Goal: Task Accomplishment & Management: Use online tool/utility

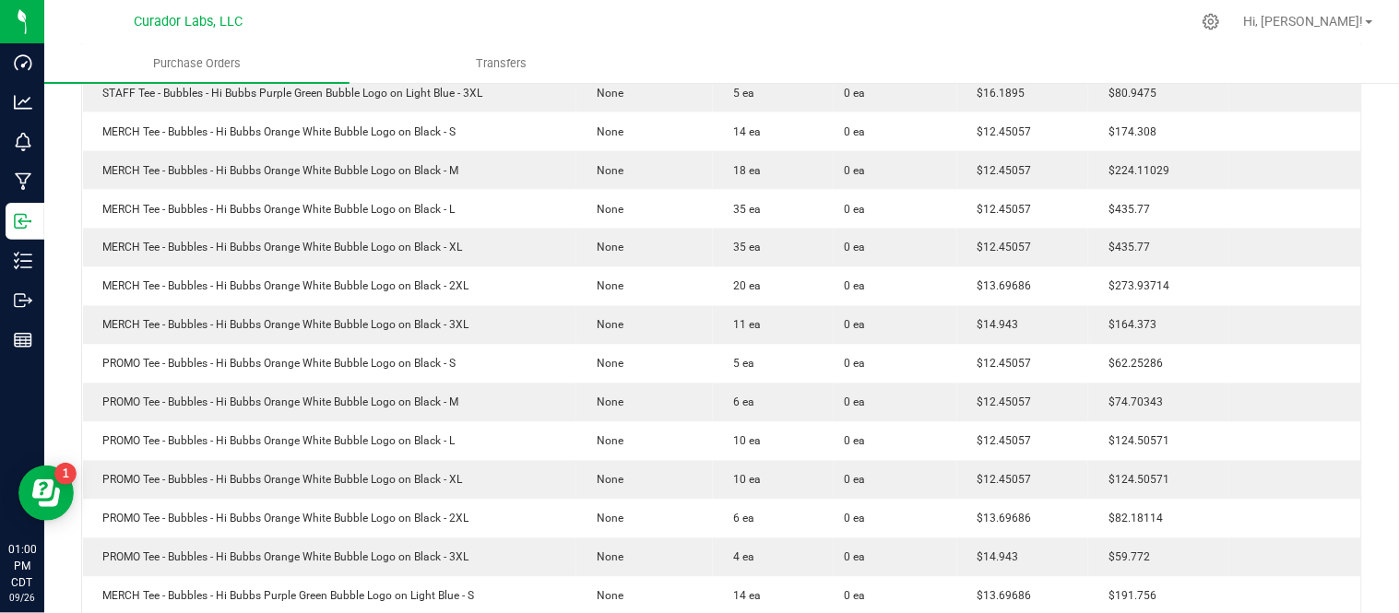
scroll to position [409, 0]
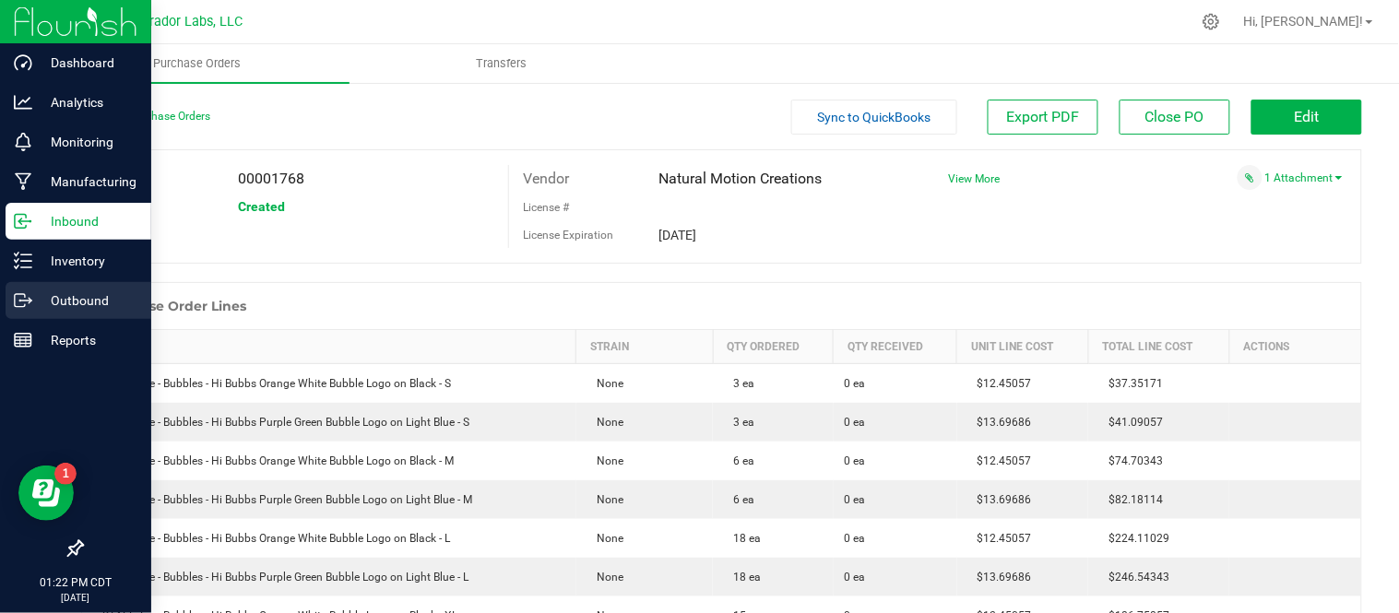
click at [43, 290] on p "Outbound" at bounding box center [87, 301] width 111 height 22
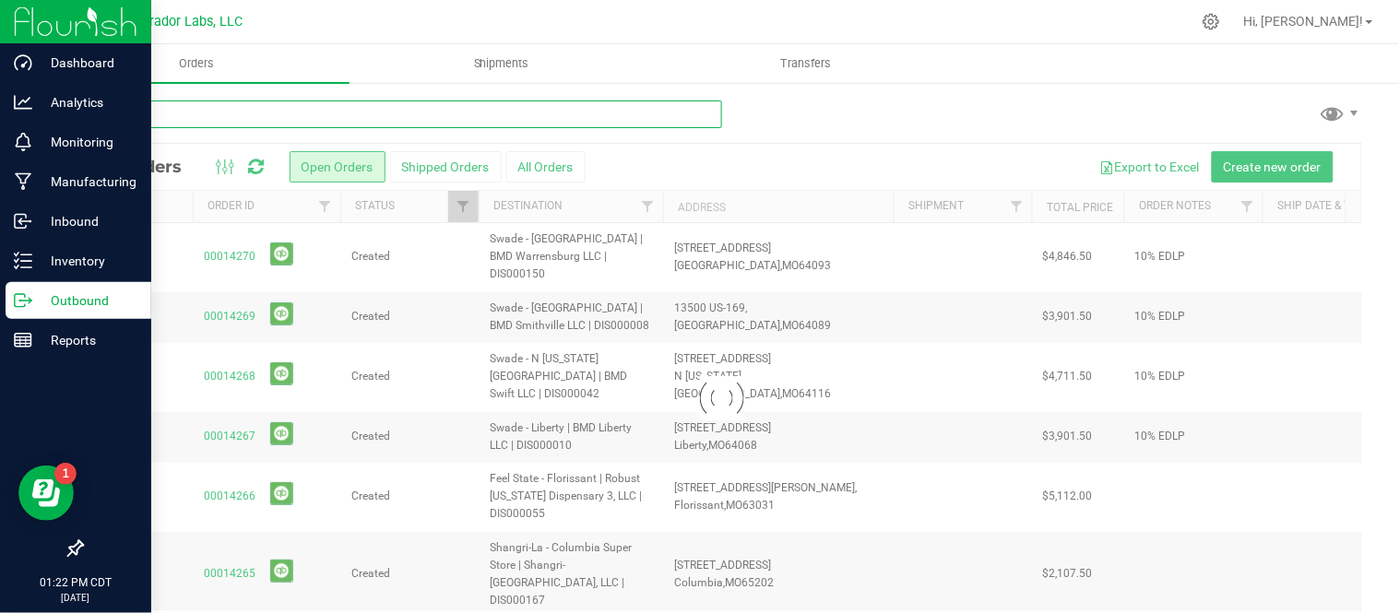
click at [334, 120] on input "text" at bounding box center [401, 115] width 641 height 28
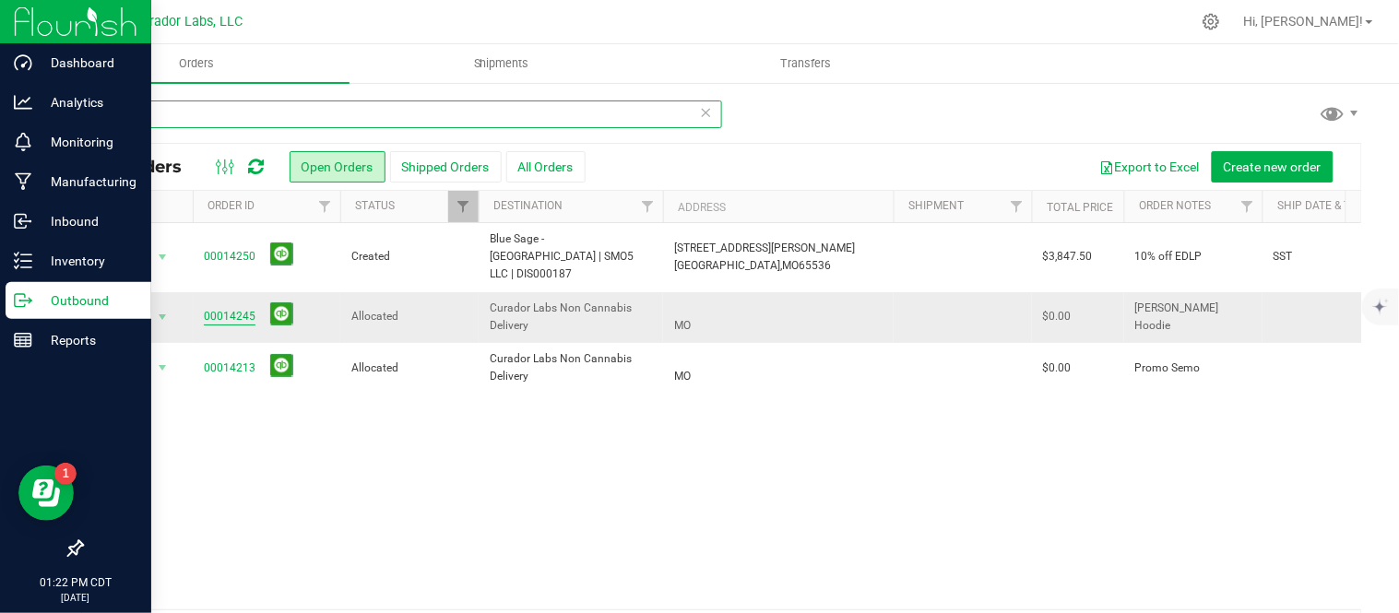
type input "non"
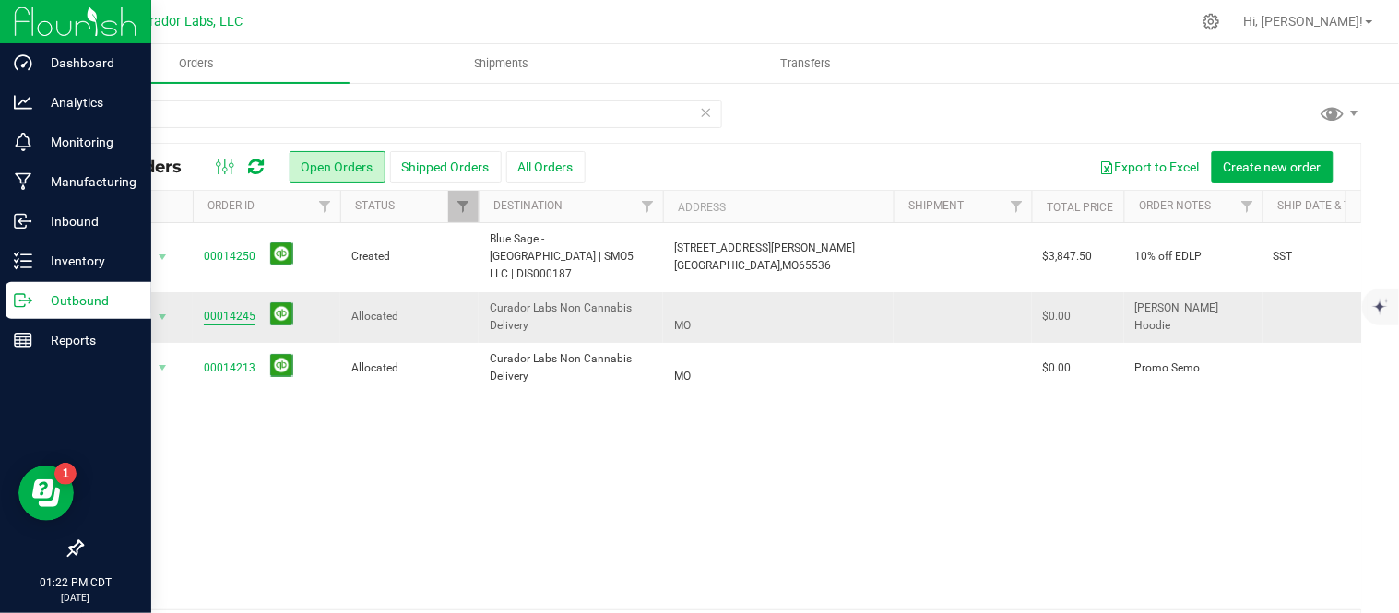
click at [219, 308] on link "00014245" at bounding box center [230, 317] width 52 height 18
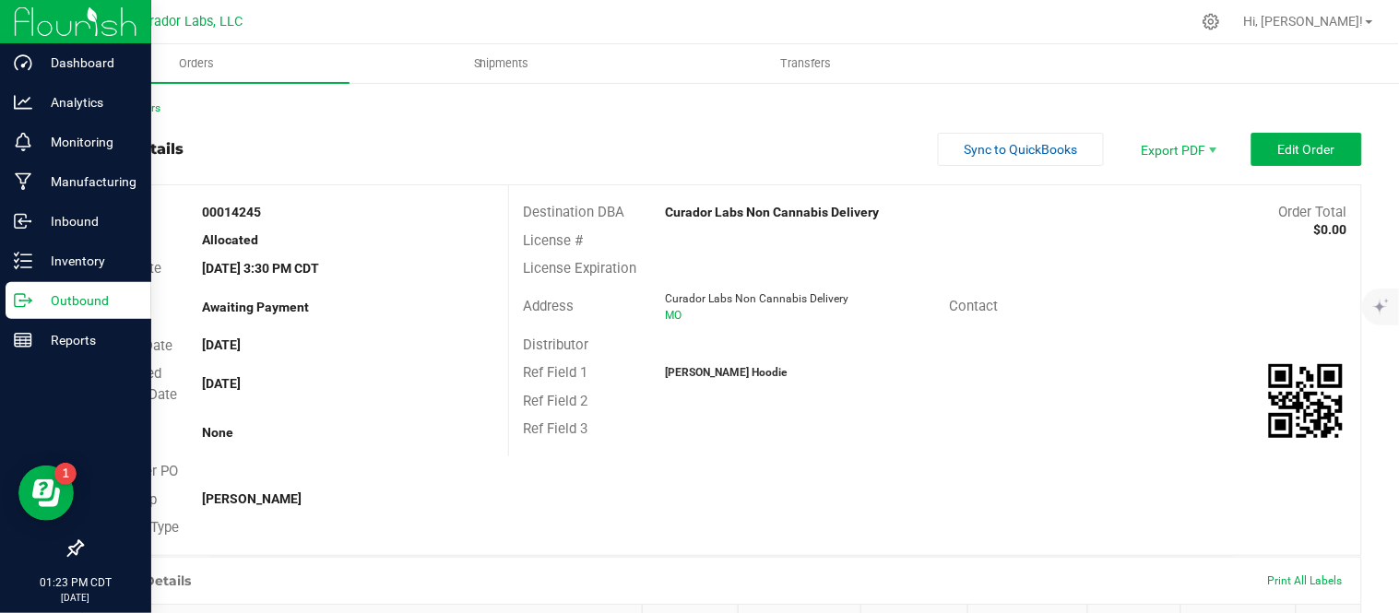
click at [140, 113] on div "Back to Orders" at bounding box center [721, 108] width 1281 height 17
click at [135, 105] on link "Back to Orders" at bounding box center [120, 107] width 79 height 13
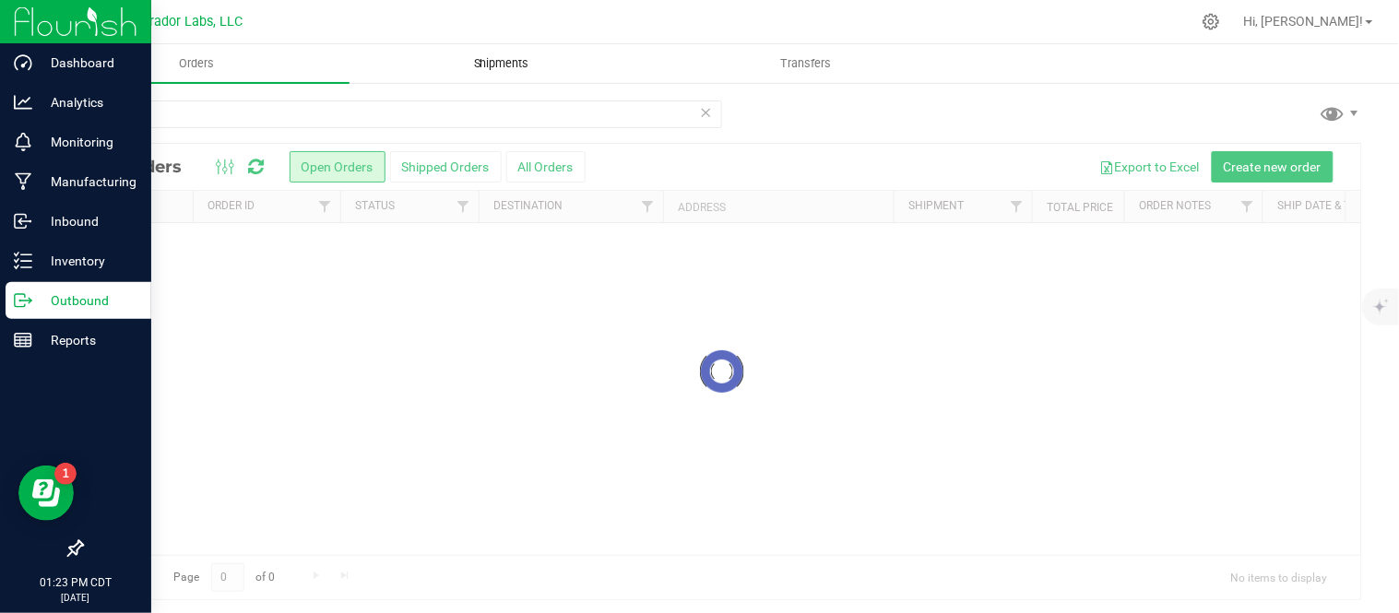
click at [528, 55] on span "Shipments" at bounding box center [501, 63] width 105 height 17
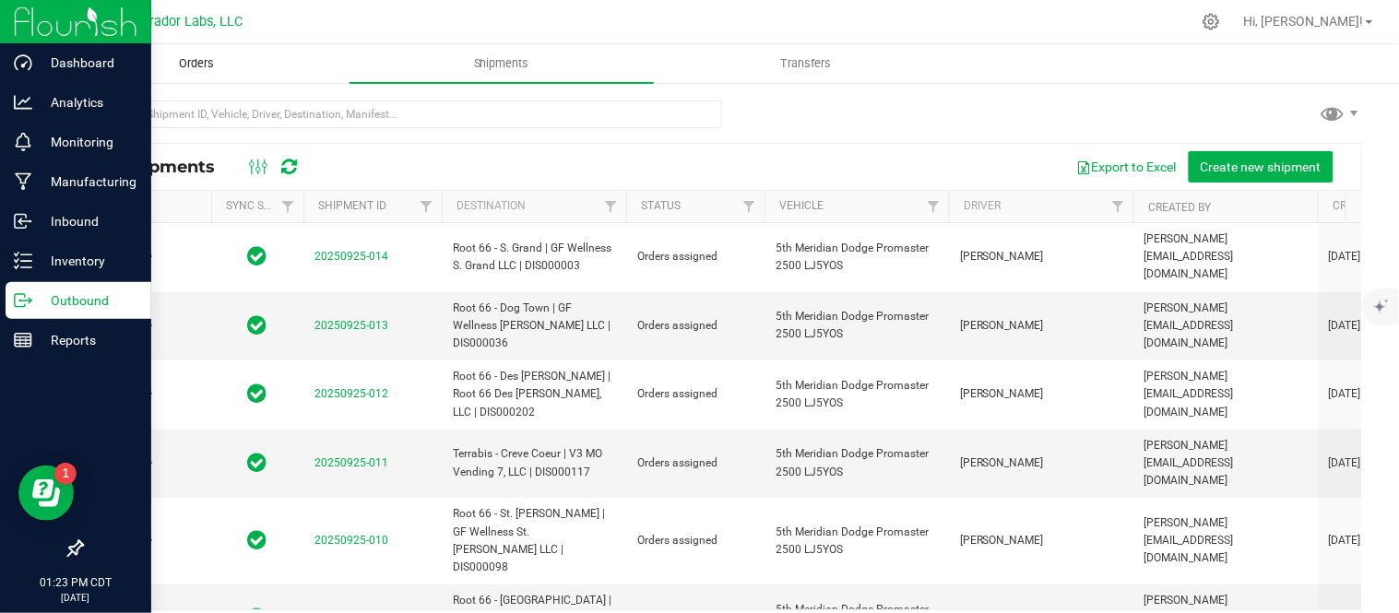
click at [157, 62] on span "Orders" at bounding box center [196, 63] width 85 height 17
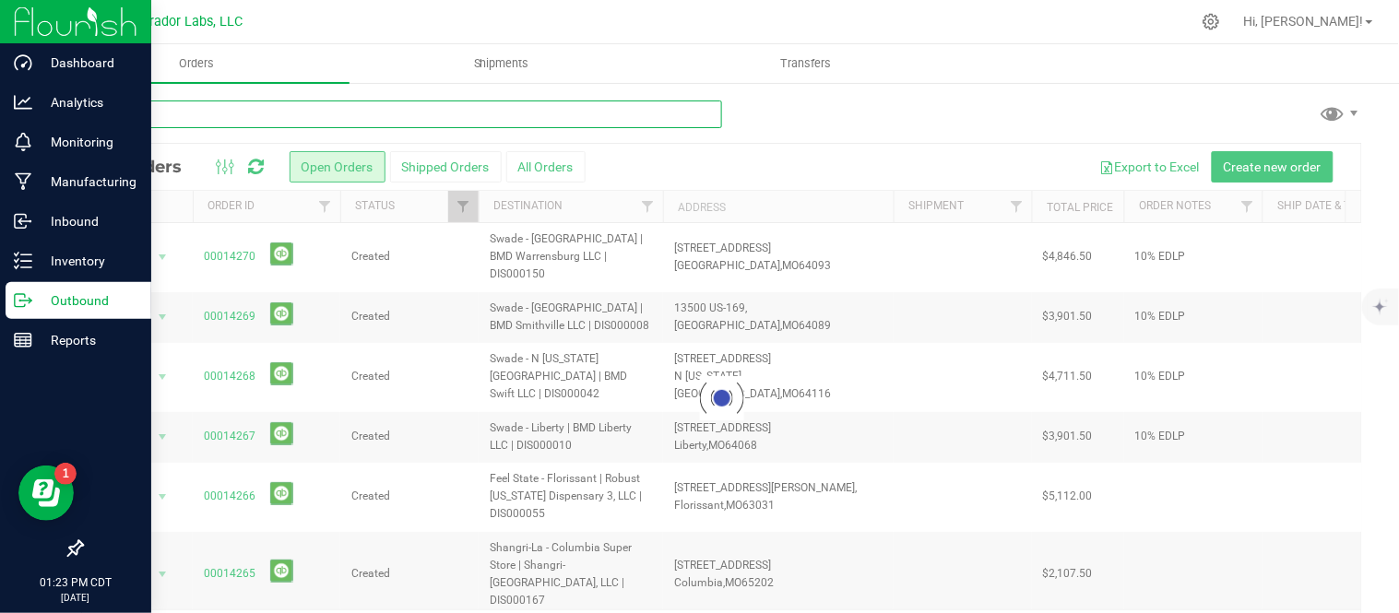
click at [295, 106] on input "text" at bounding box center [401, 115] width 641 height 28
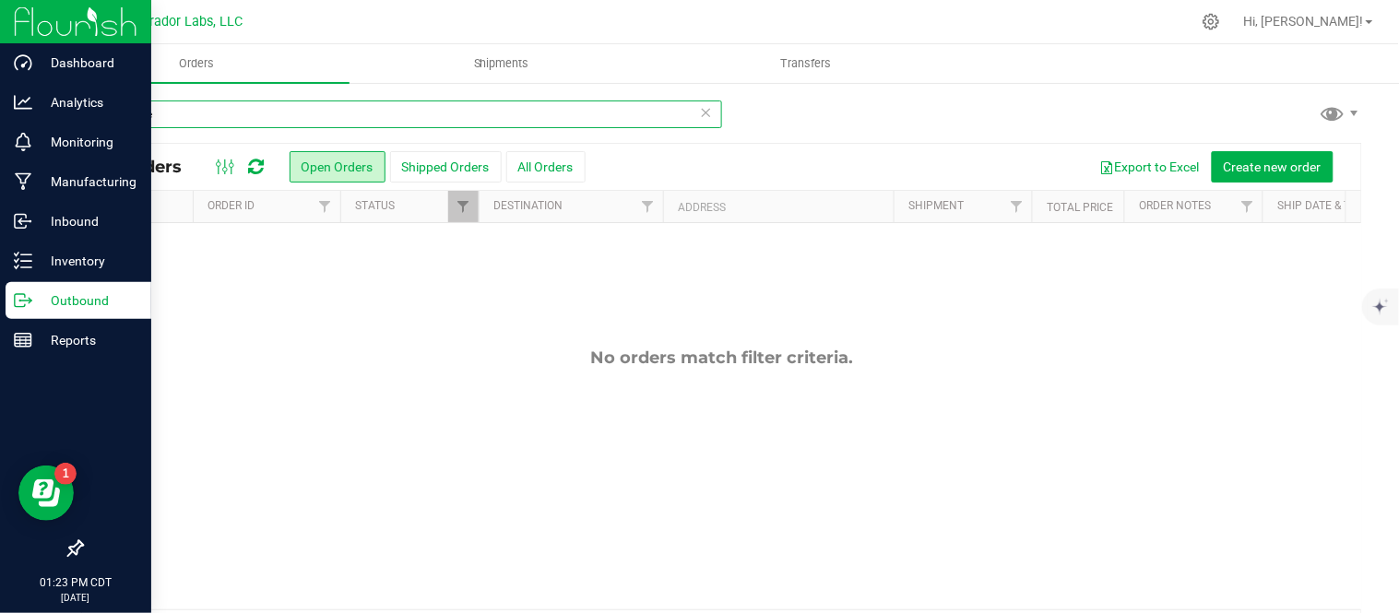
click at [133, 115] on input "showme" at bounding box center [401, 115] width 641 height 28
type input "show me"
drag, startPoint x: 187, startPoint y: 120, endPoint x: 89, endPoint y: 117, distance: 98.7
click at [89, 117] on input "show me" at bounding box center [401, 115] width 641 height 28
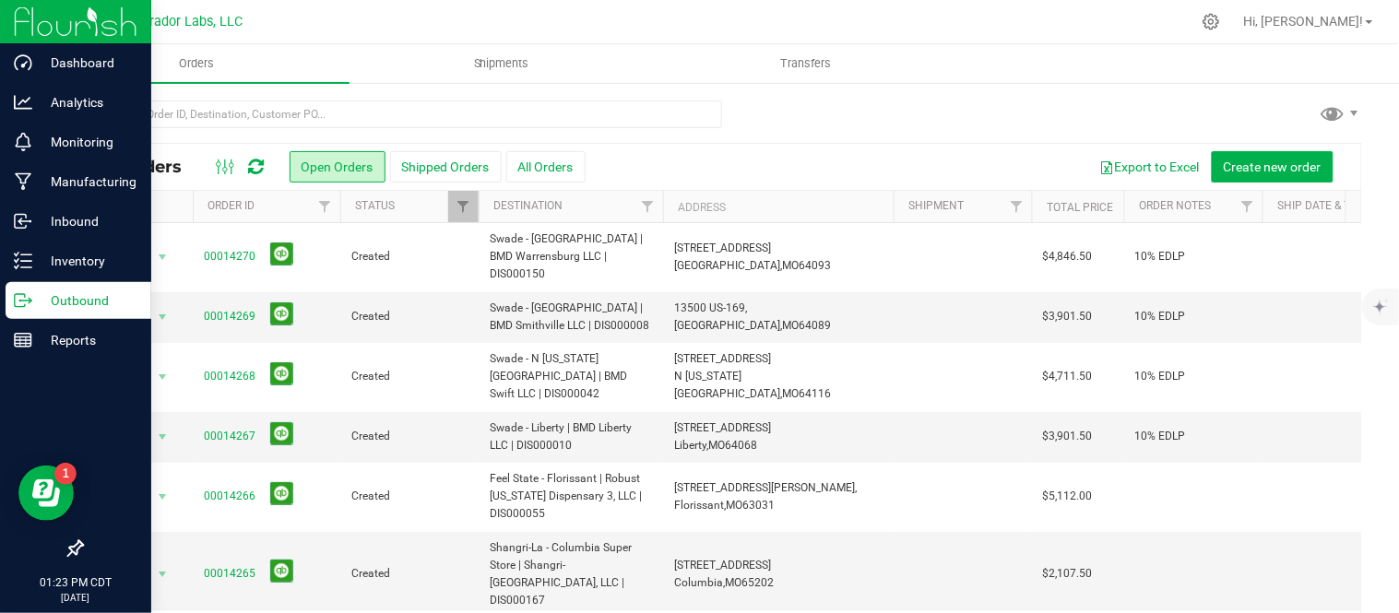
click at [32, 297] on p "Outbound" at bounding box center [87, 301] width 111 height 22
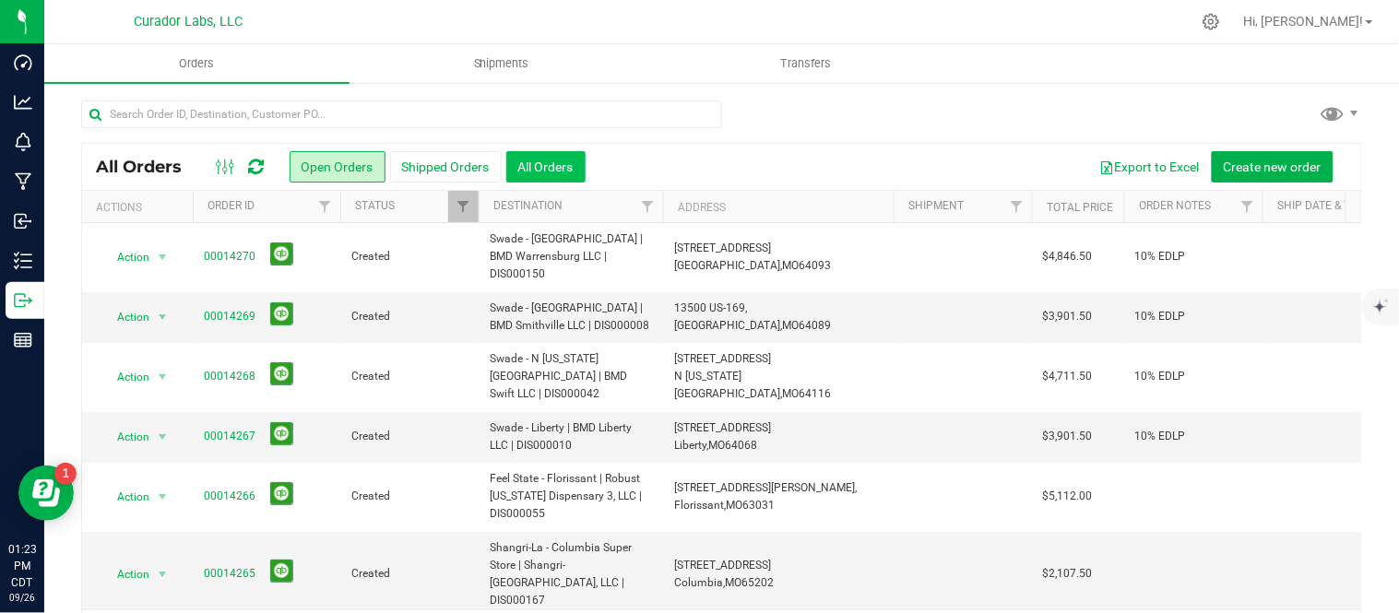
click at [538, 164] on button "All Orders" at bounding box center [545, 166] width 79 height 31
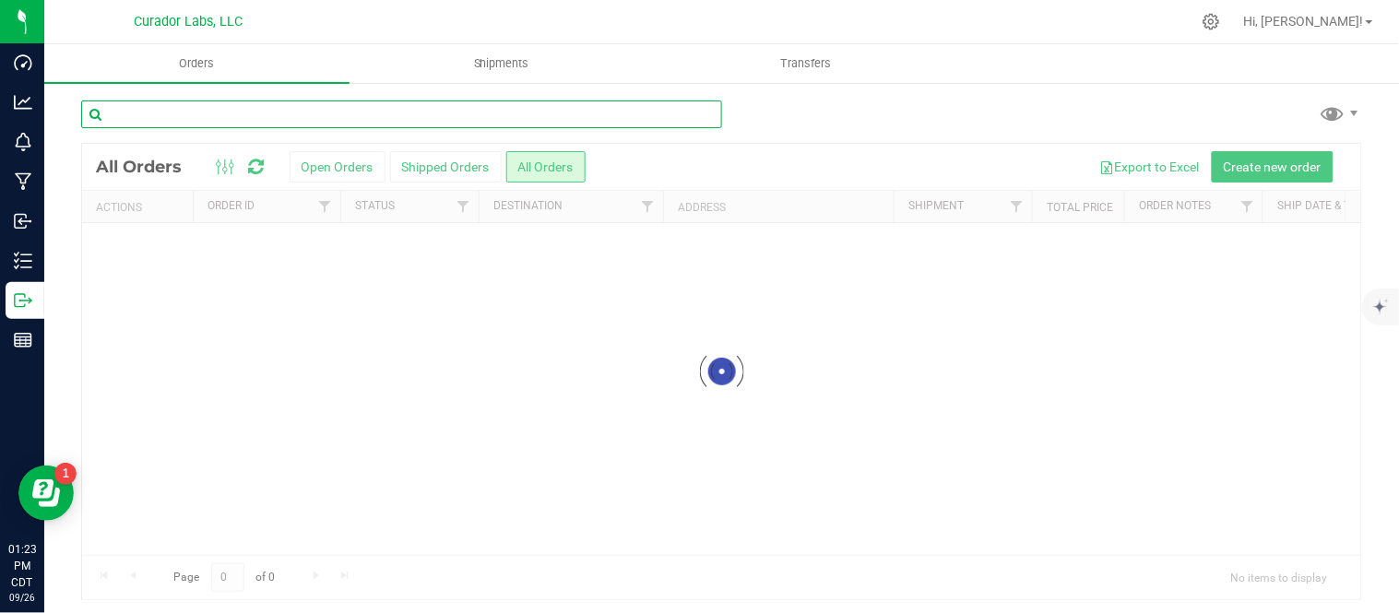
click at [350, 109] on input "text" at bounding box center [401, 115] width 641 height 28
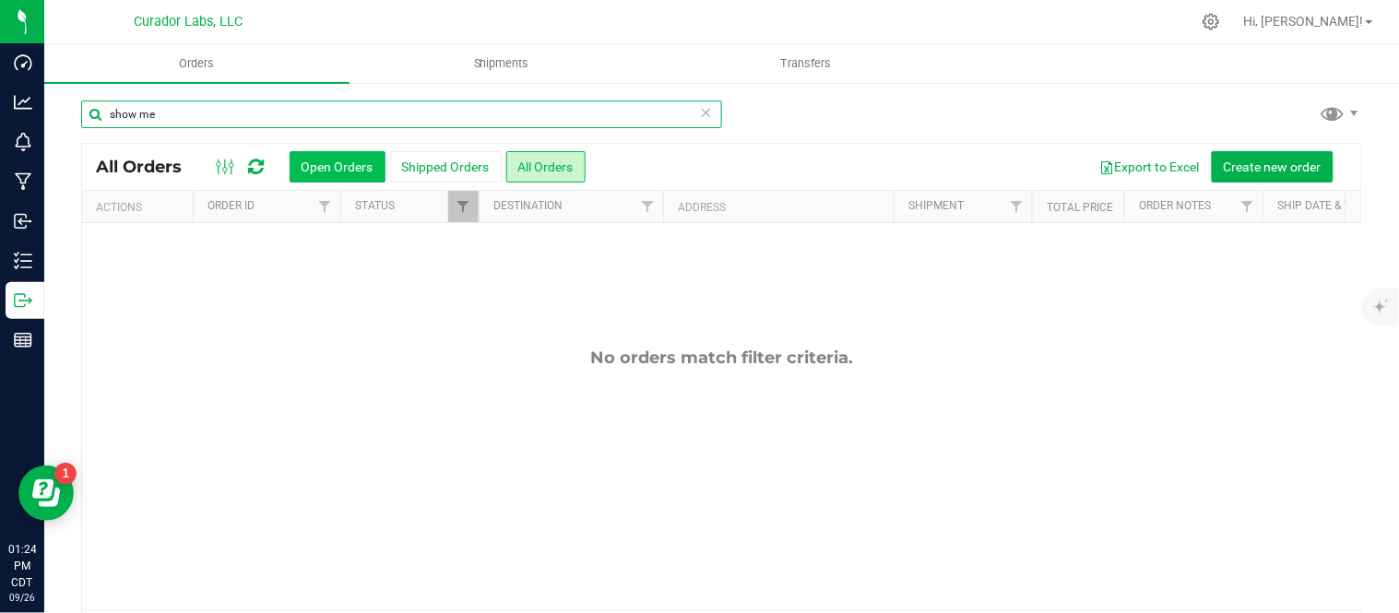
type input "show me"
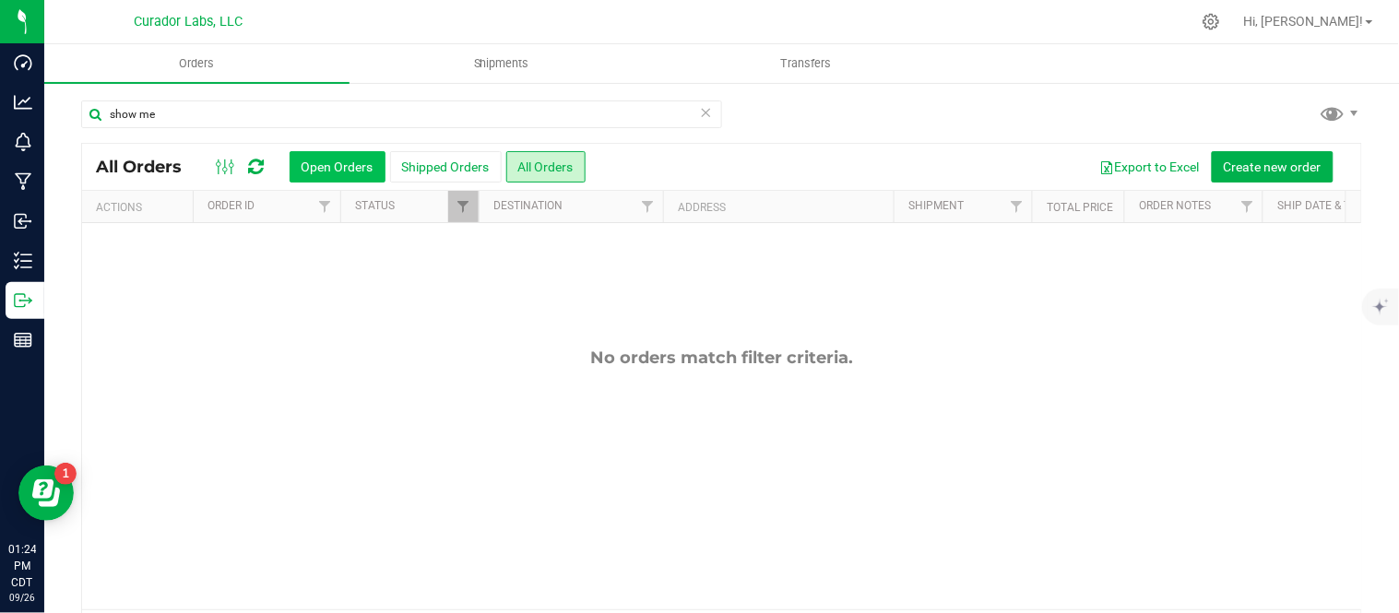
click at [336, 169] on button "Open Orders" at bounding box center [338, 166] width 96 height 31
click at [467, 210] on span "Filter" at bounding box center [463, 206] width 15 height 15
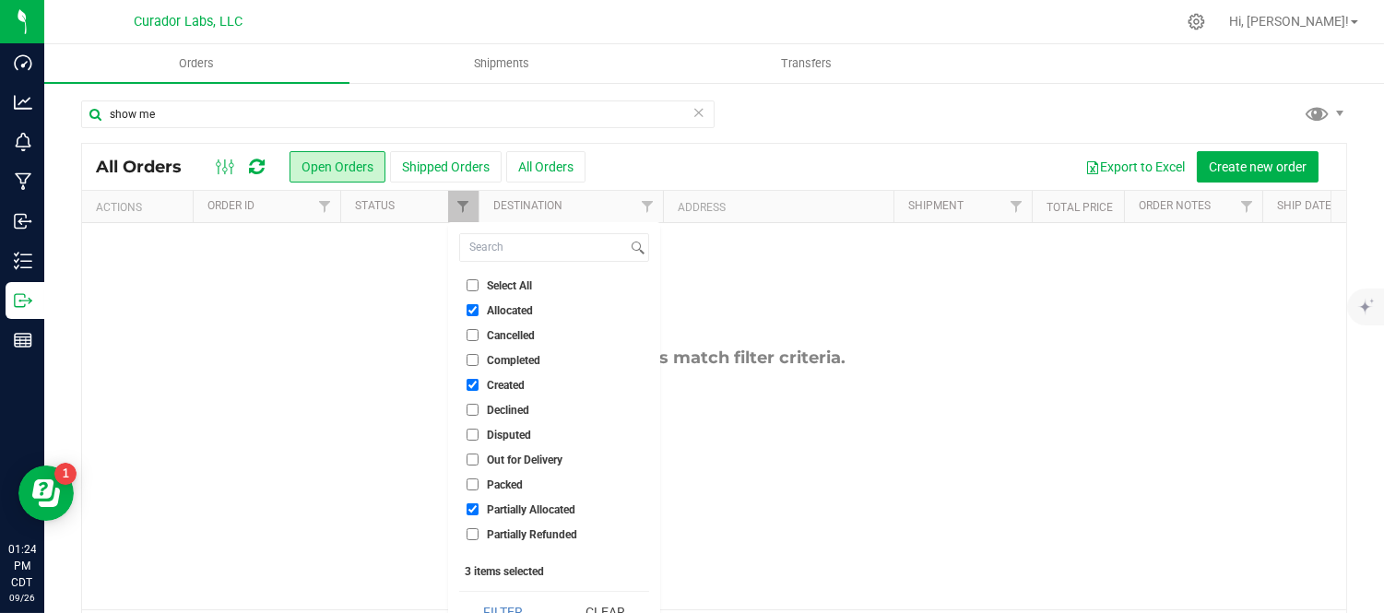
click at [474, 363] on input "Completed" at bounding box center [473, 360] width 12 height 12
checkbox input "true"
click at [524, 609] on button "Filter" at bounding box center [503, 612] width 89 height 41
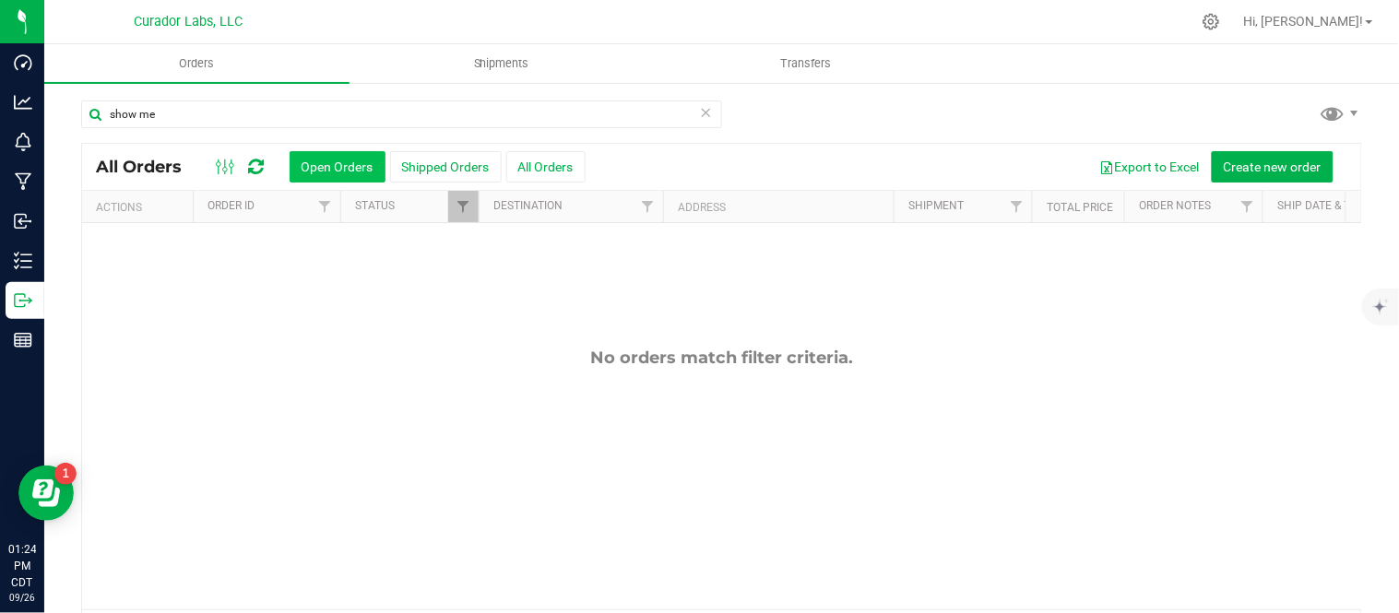
click at [364, 164] on button "Open Orders" at bounding box center [338, 166] width 96 height 31
click at [468, 210] on span "Filter" at bounding box center [463, 206] width 15 height 15
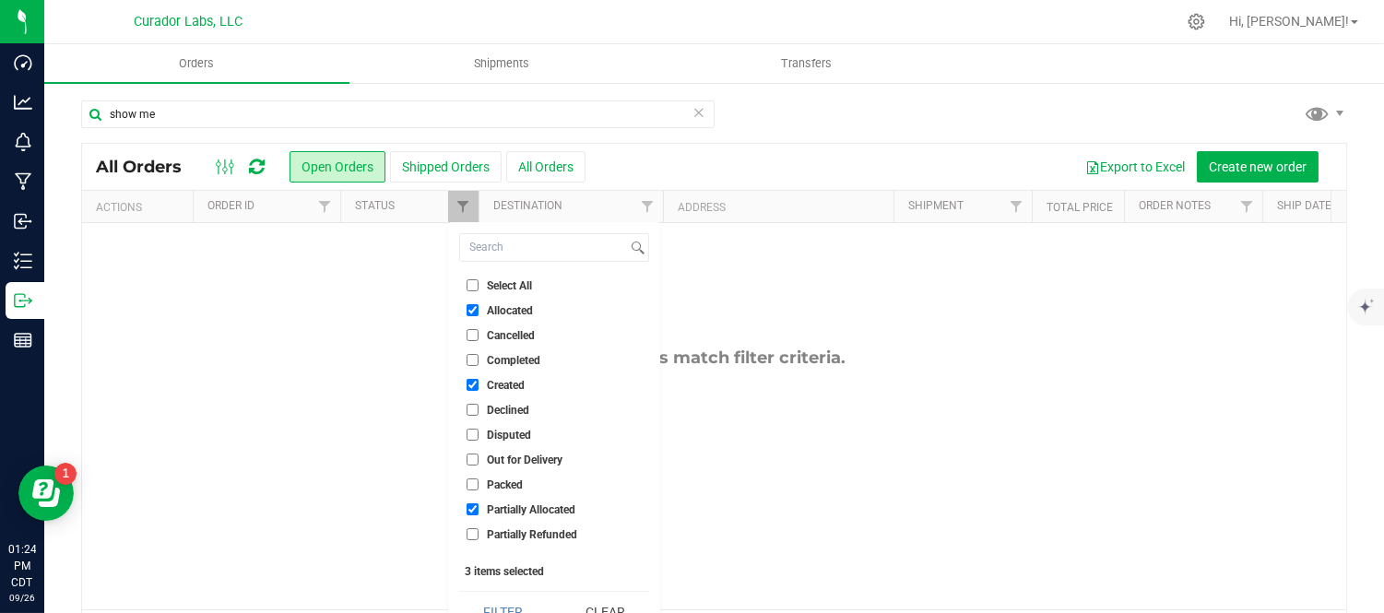
click at [471, 288] on input "Select All" at bounding box center [473, 285] width 12 height 12
checkbox input "true"
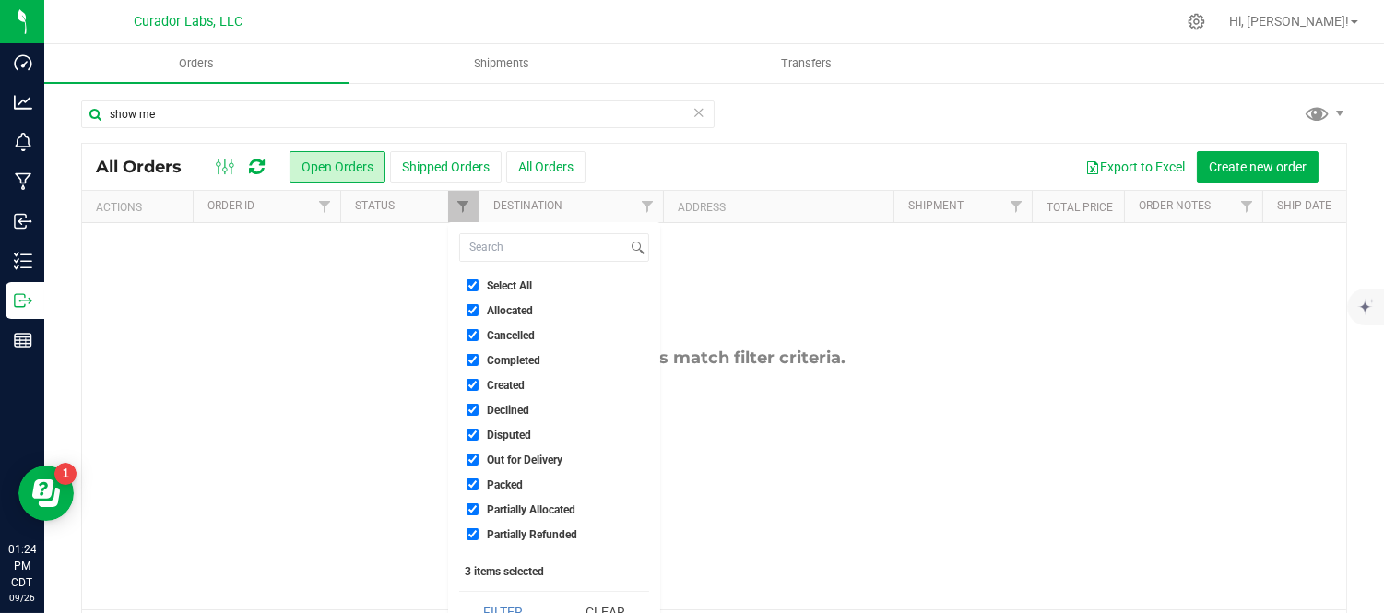
checkbox input "true"
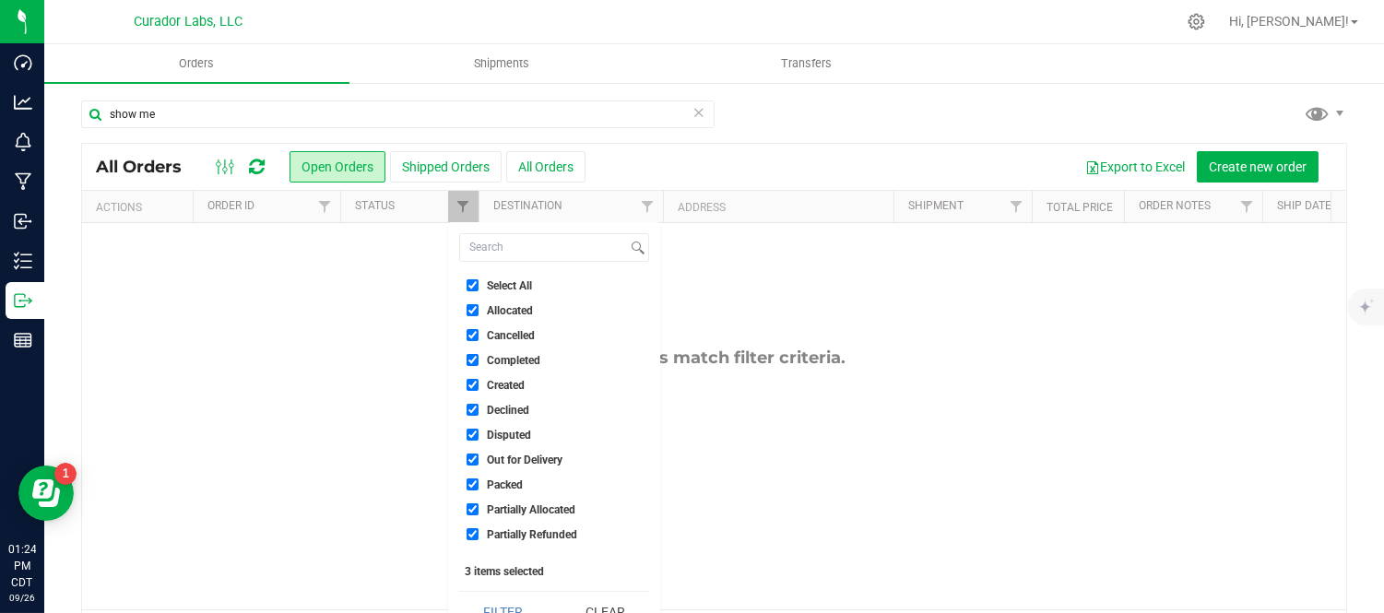
checkbox input "true"
click at [512, 609] on button "Filter" at bounding box center [503, 612] width 89 height 41
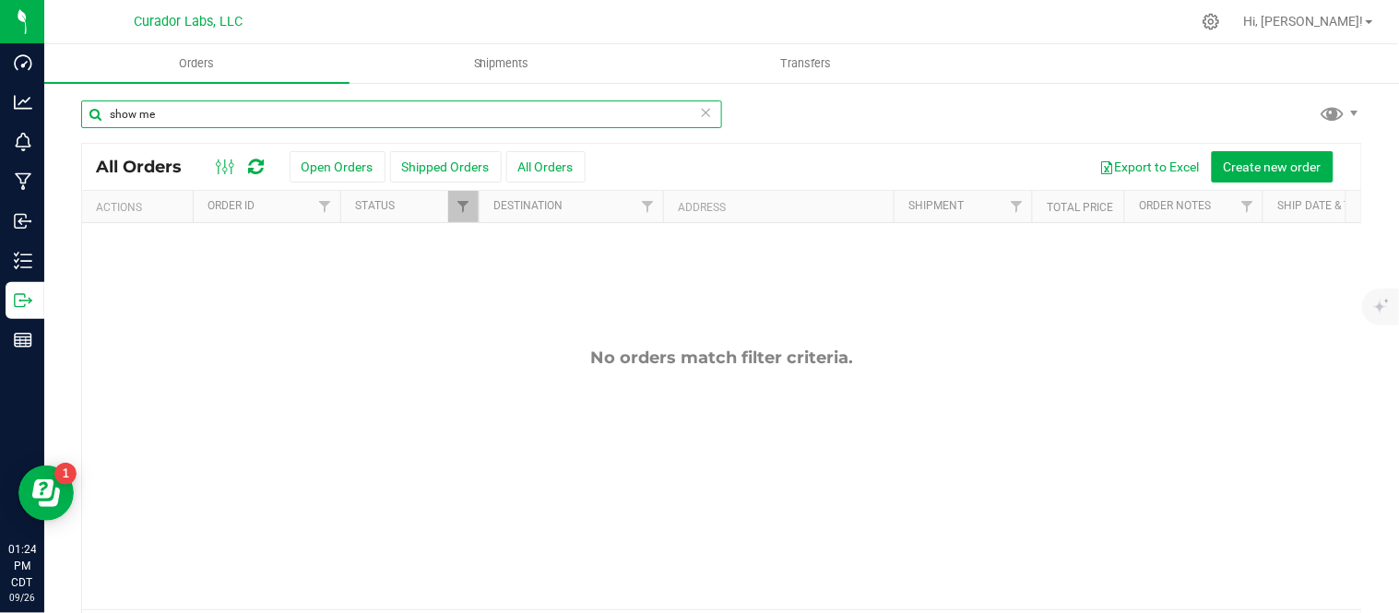
click at [136, 116] on input "show me" at bounding box center [401, 115] width 641 height 28
click at [205, 104] on div "Orders Shipments Transfers show-me All Orders Open Orders" at bounding box center [721, 328] width 1355 height 569
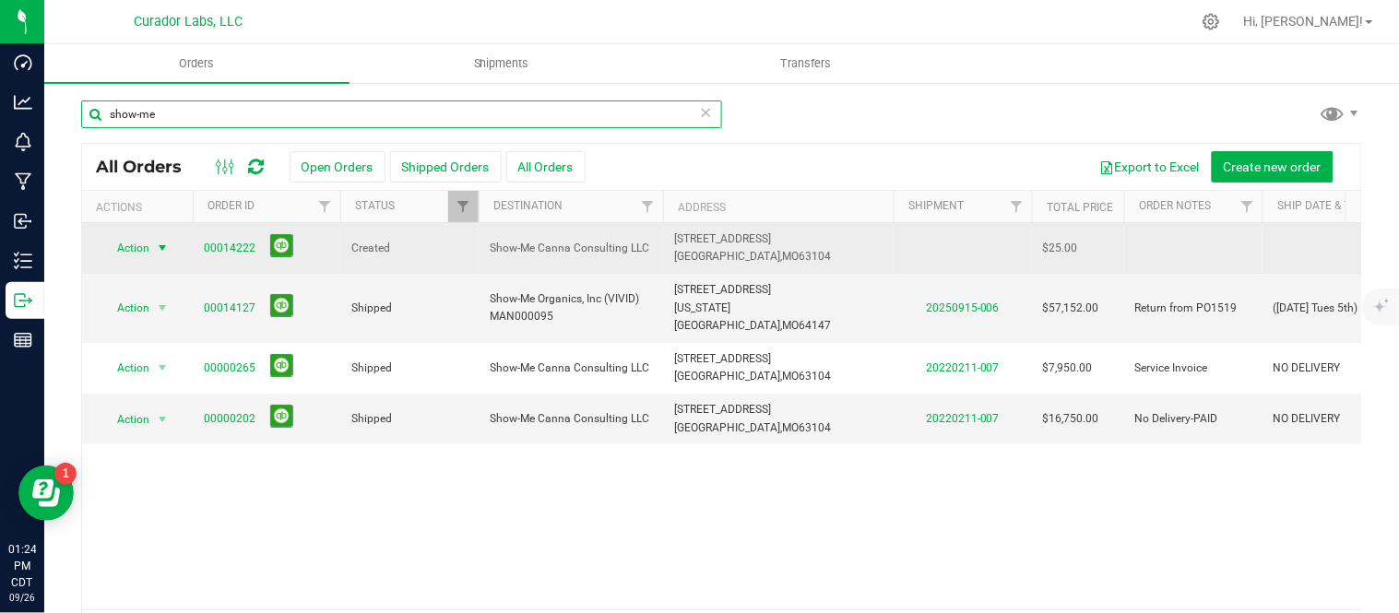
type input "show-me"
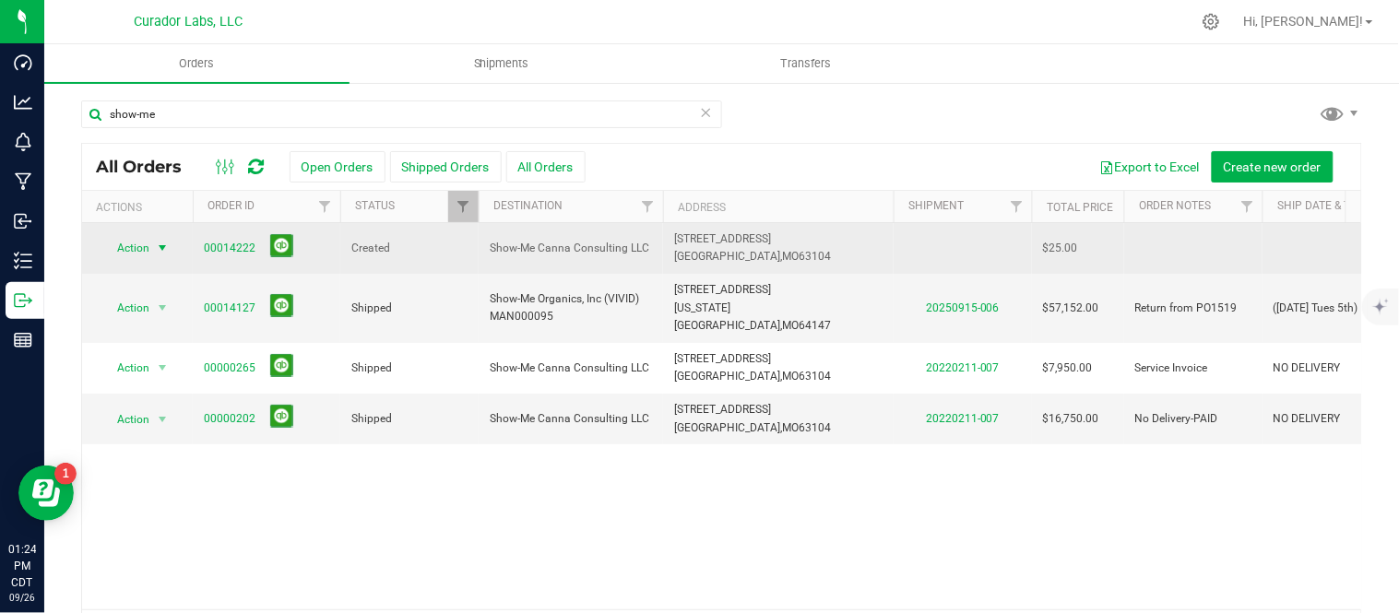
click at [154, 255] on span "select" at bounding box center [162, 248] width 23 height 26
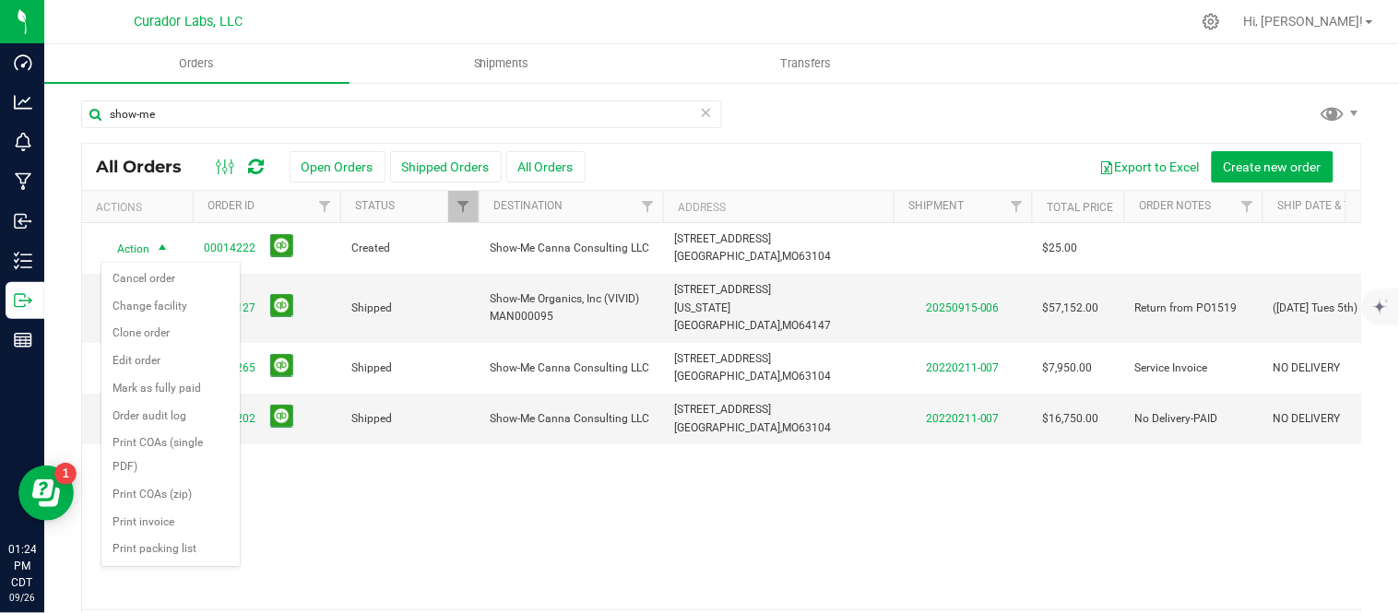
click at [397, 487] on div "Action Action Cancel order Change facility Clone order Edit order Mark as fully…" at bounding box center [721, 416] width 1279 height 386
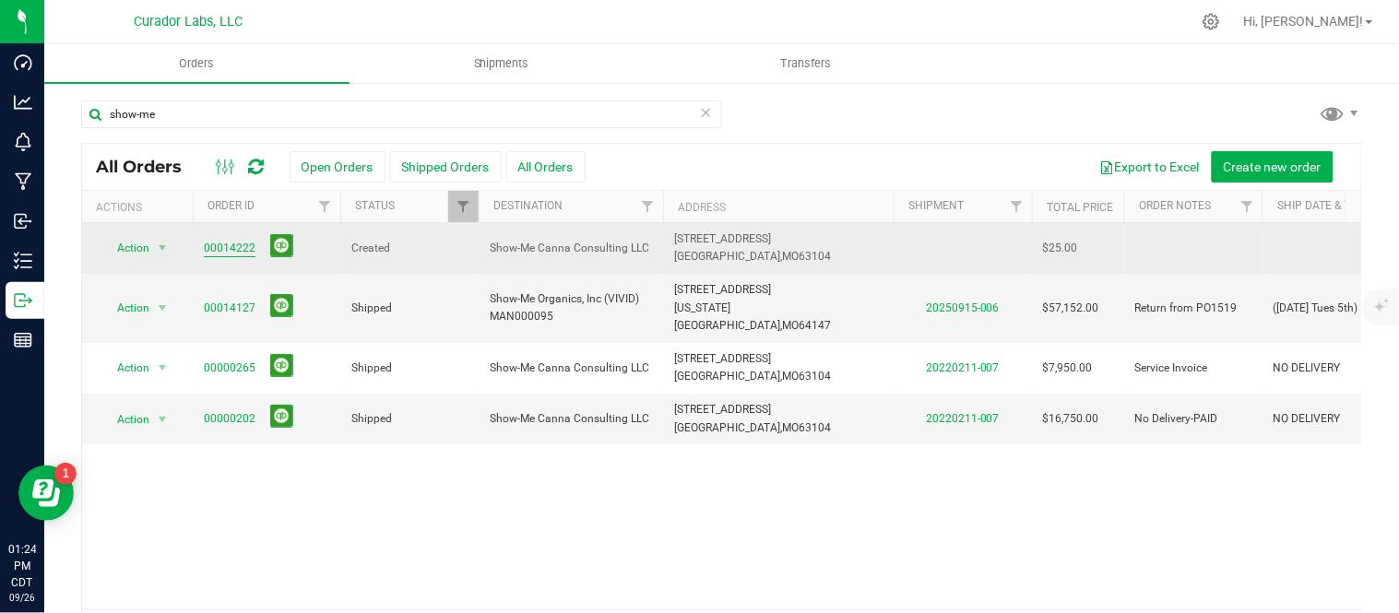
click at [229, 242] on link "00014222" at bounding box center [230, 249] width 52 height 18
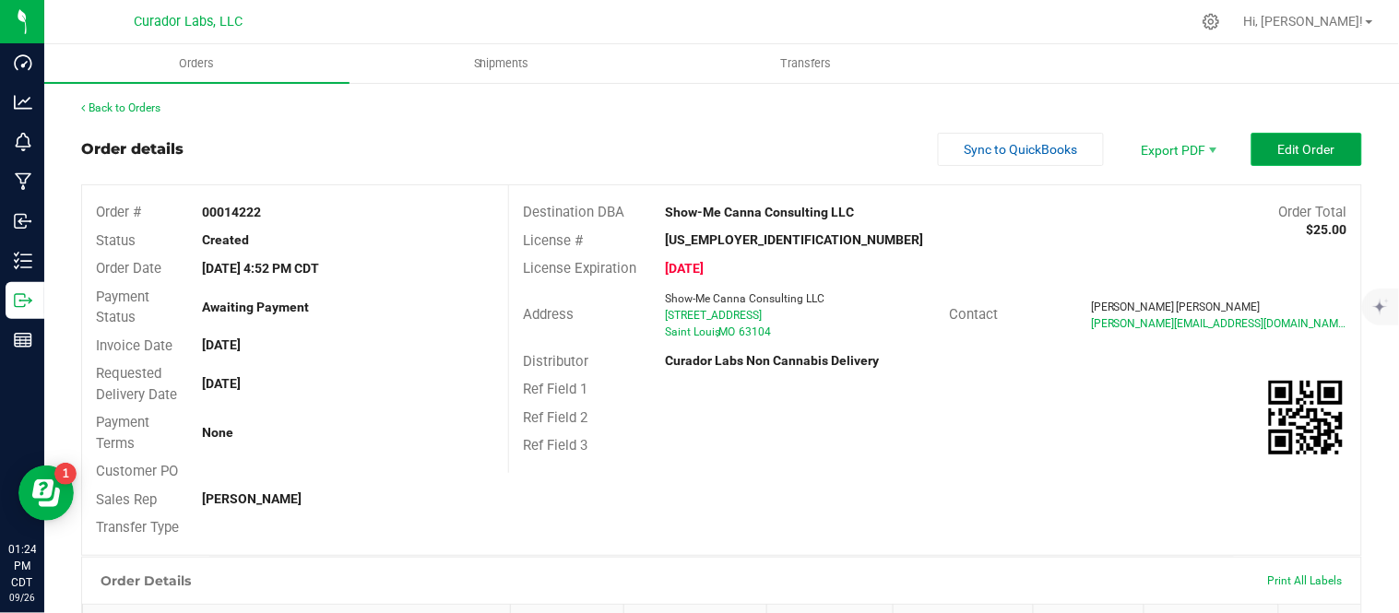
click at [1300, 161] on button "Edit Order" at bounding box center [1306, 149] width 111 height 33
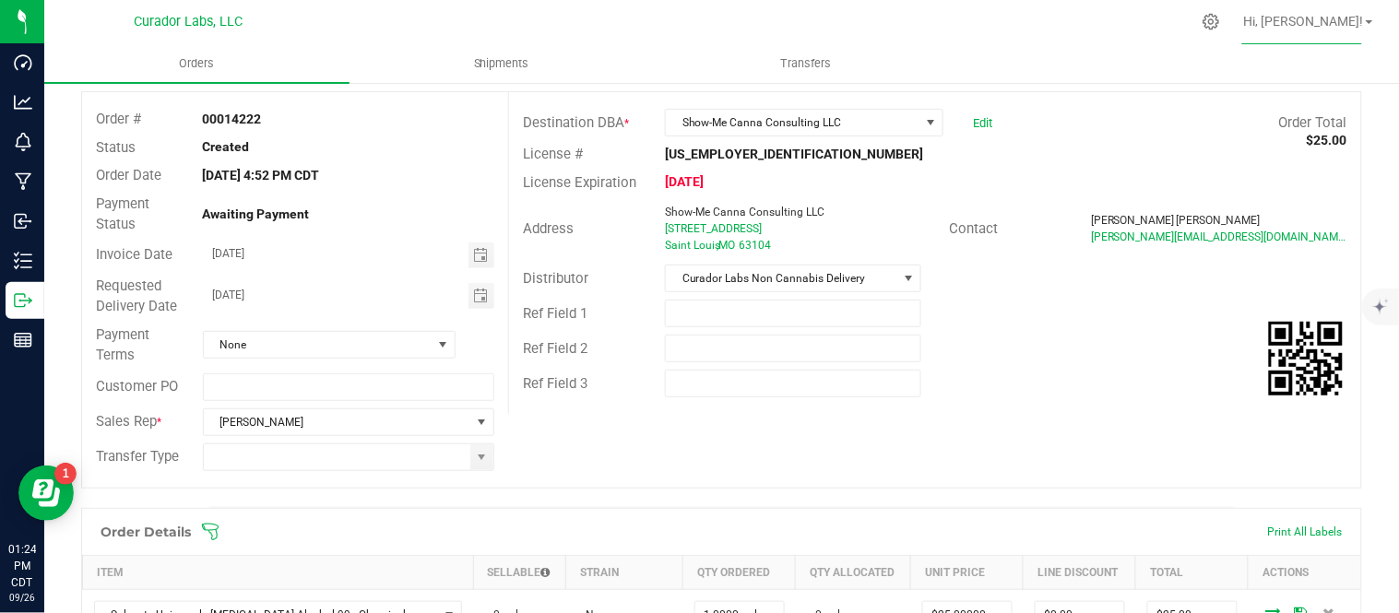
scroll to position [307, 0]
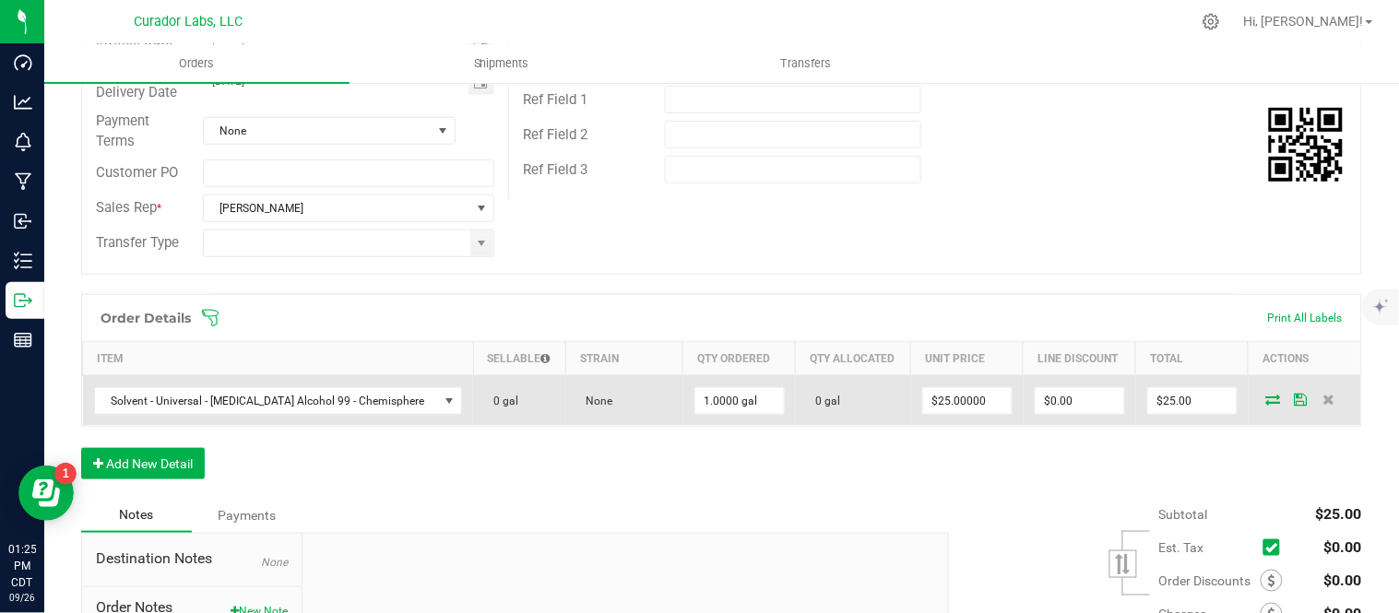
click at [1266, 402] on icon at bounding box center [1273, 399] width 15 height 11
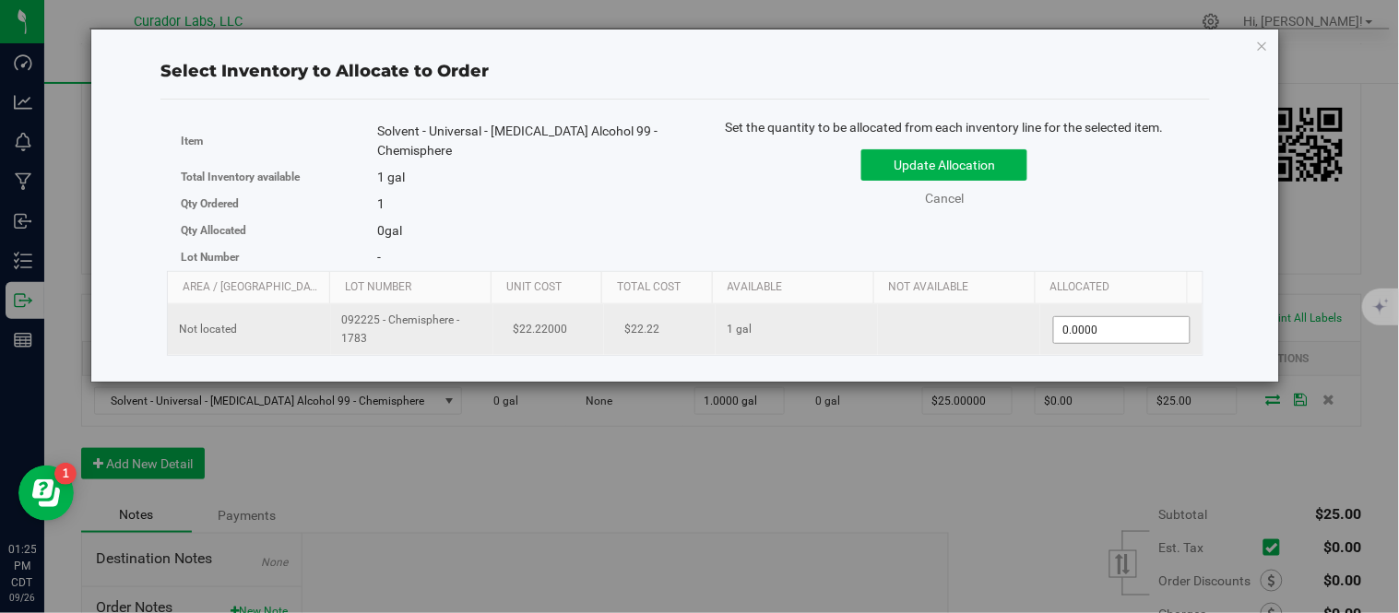
click at [1094, 327] on span "0.0000 0" at bounding box center [1121, 330] width 137 height 28
type input "1"
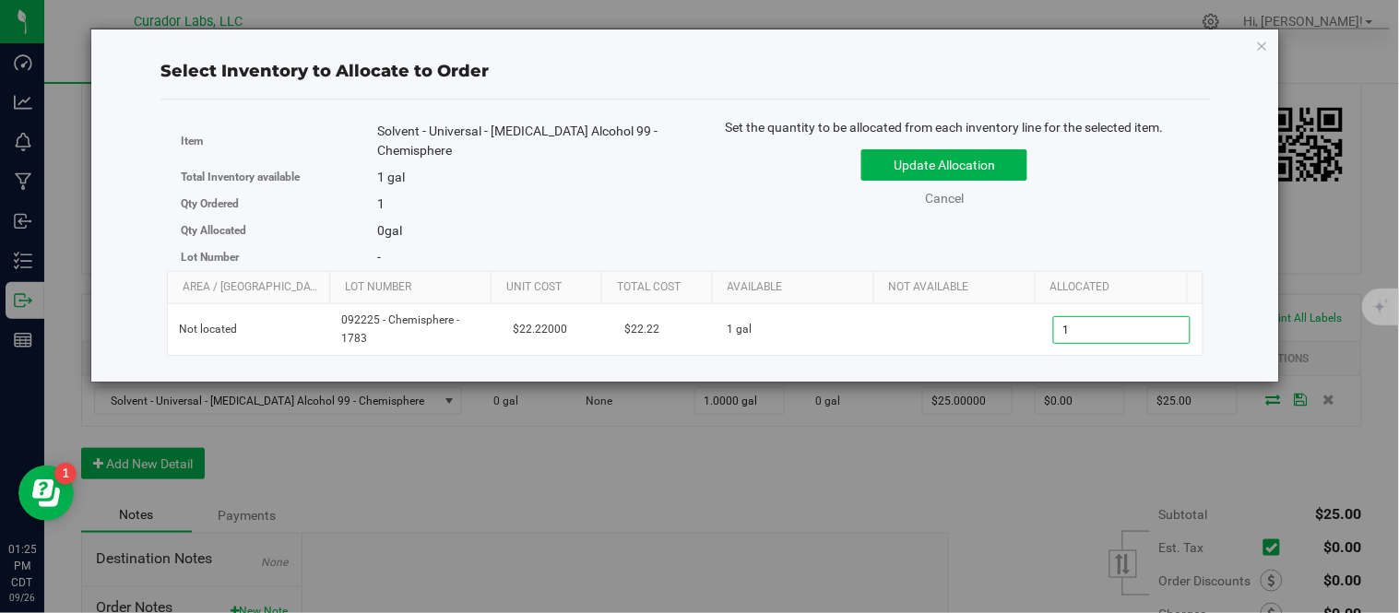
type input "1.0000"
click at [1195, 136] on div "Set the quantity to be allocated from each inventory line for the selected item…" at bounding box center [944, 172] width 518 height 108
click at [1013, 161] on button "Update Allocation" at bounding box center [944, 164] width 166 height 31
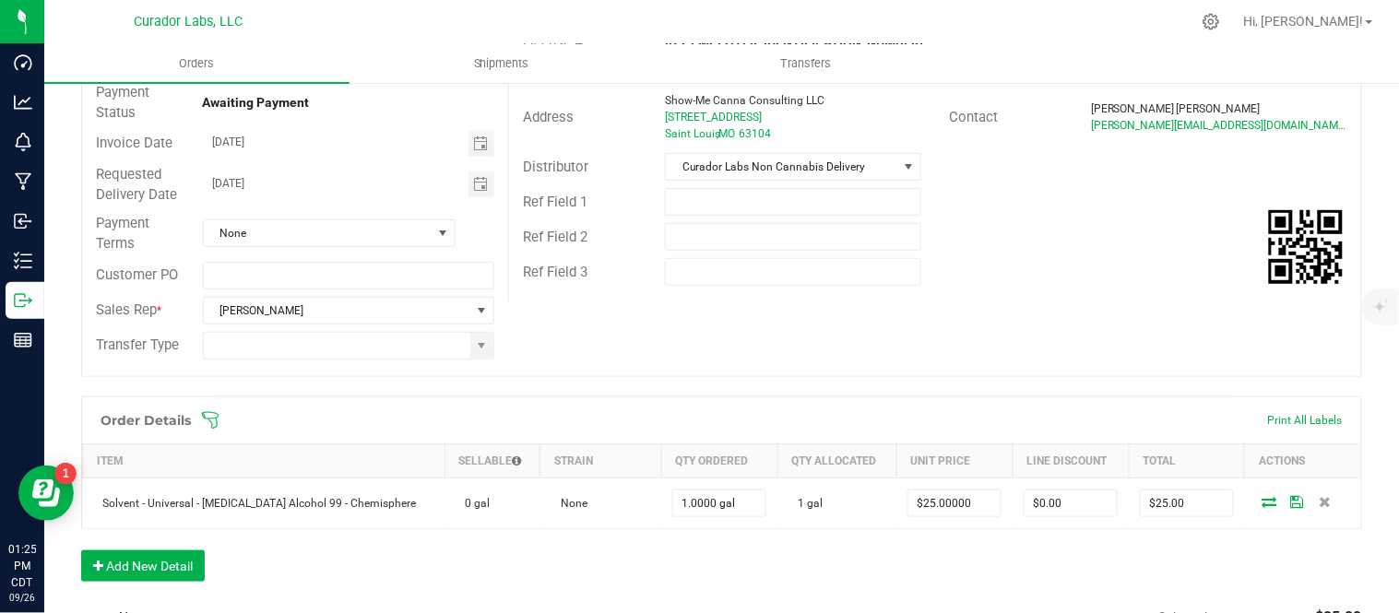
scroll to position [0, 0]
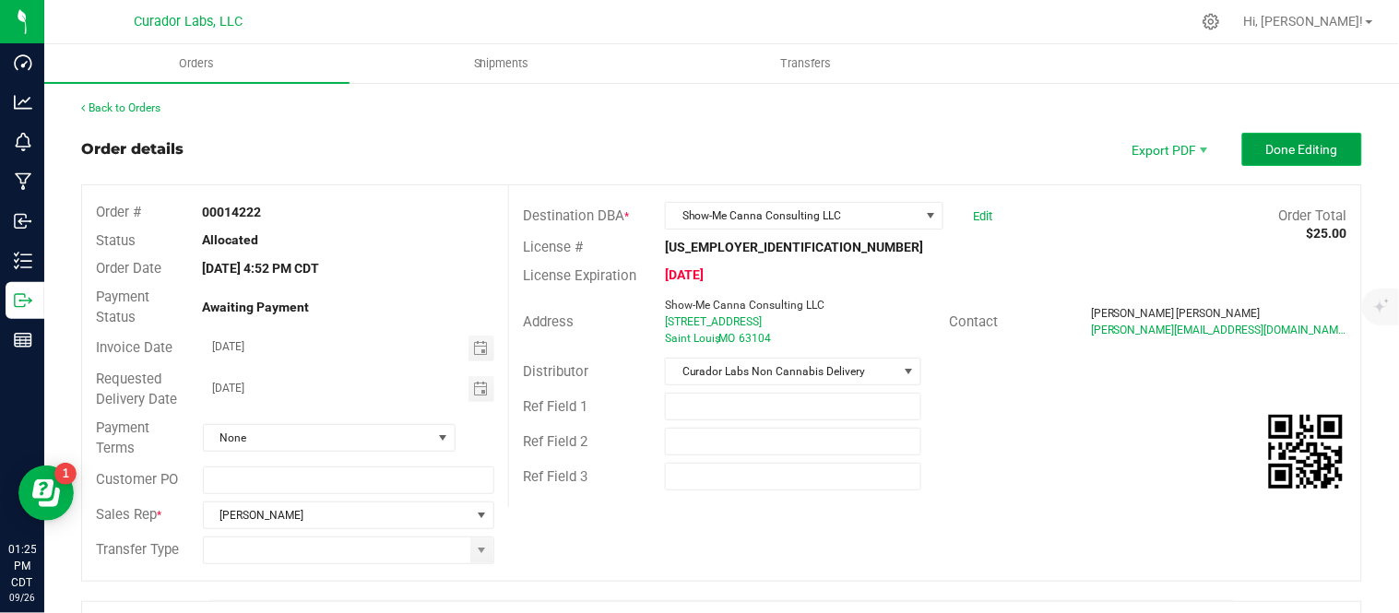
click at [1303, 153] on span "Done Editing" at bounding box center [1302, 149] width 72 height 15
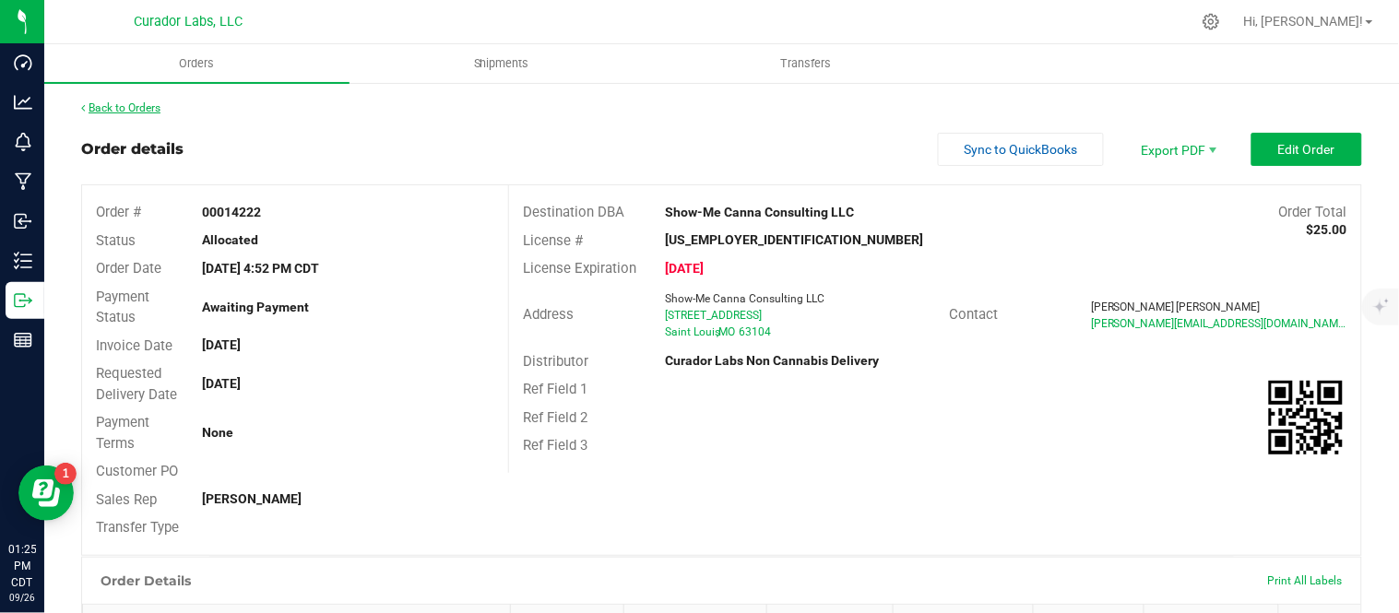
click at [124, 103] on link "Back to Orders" at bounding box center [120, 107] width 79 height 13
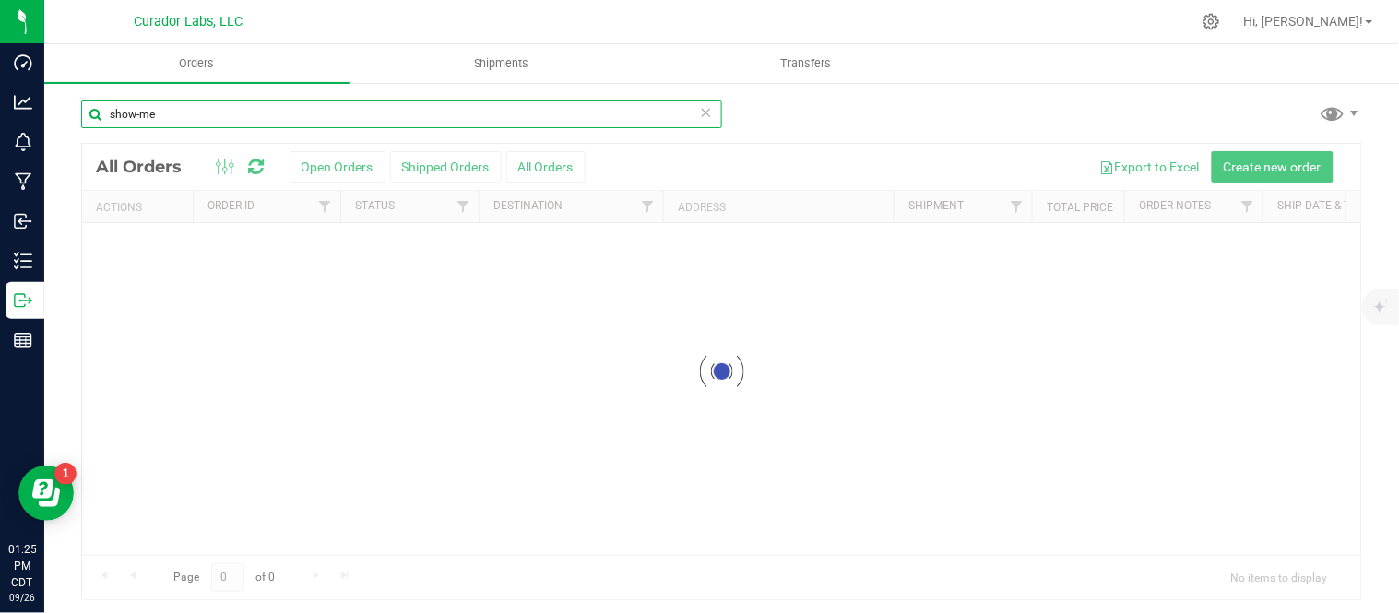
click at [392, 126] on input "show-me" at bounding box center [401, 115] width 641 height 28
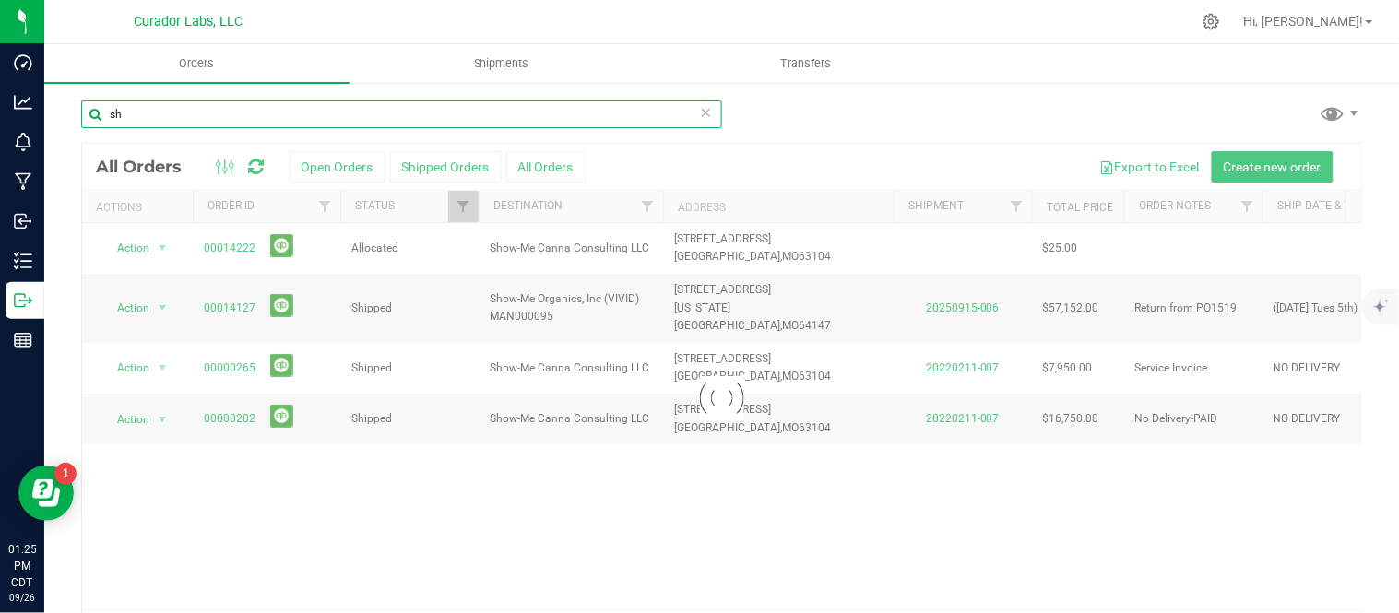
type input "s"
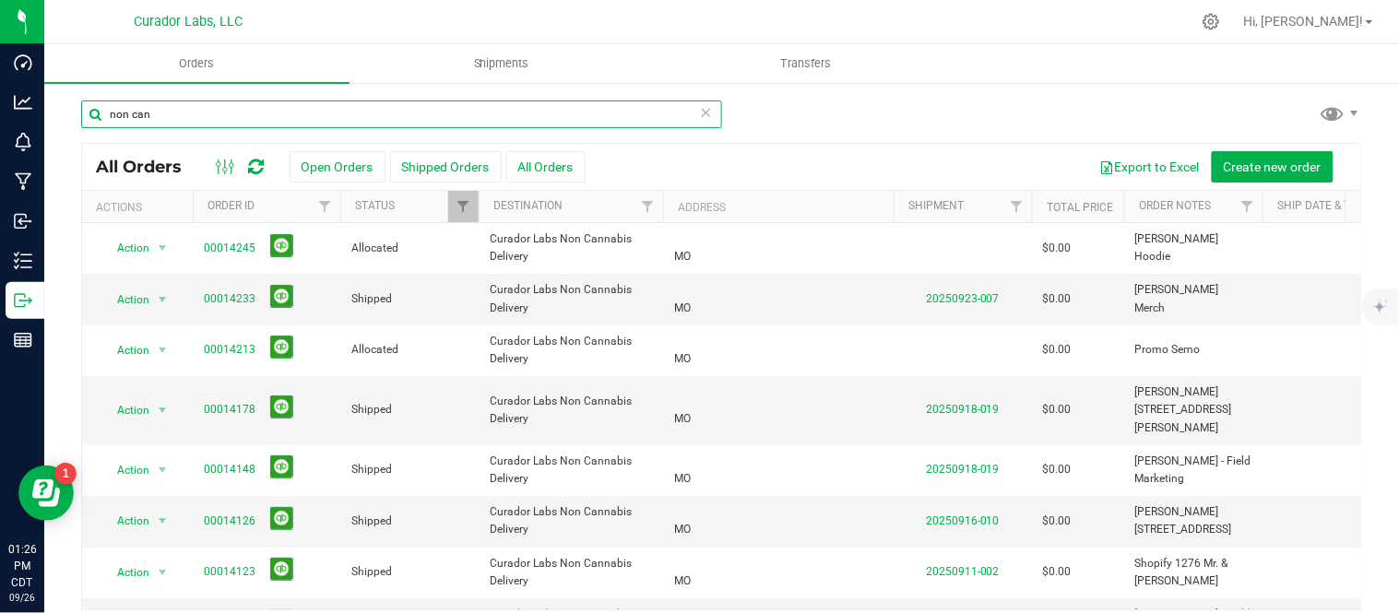
type input "non can"
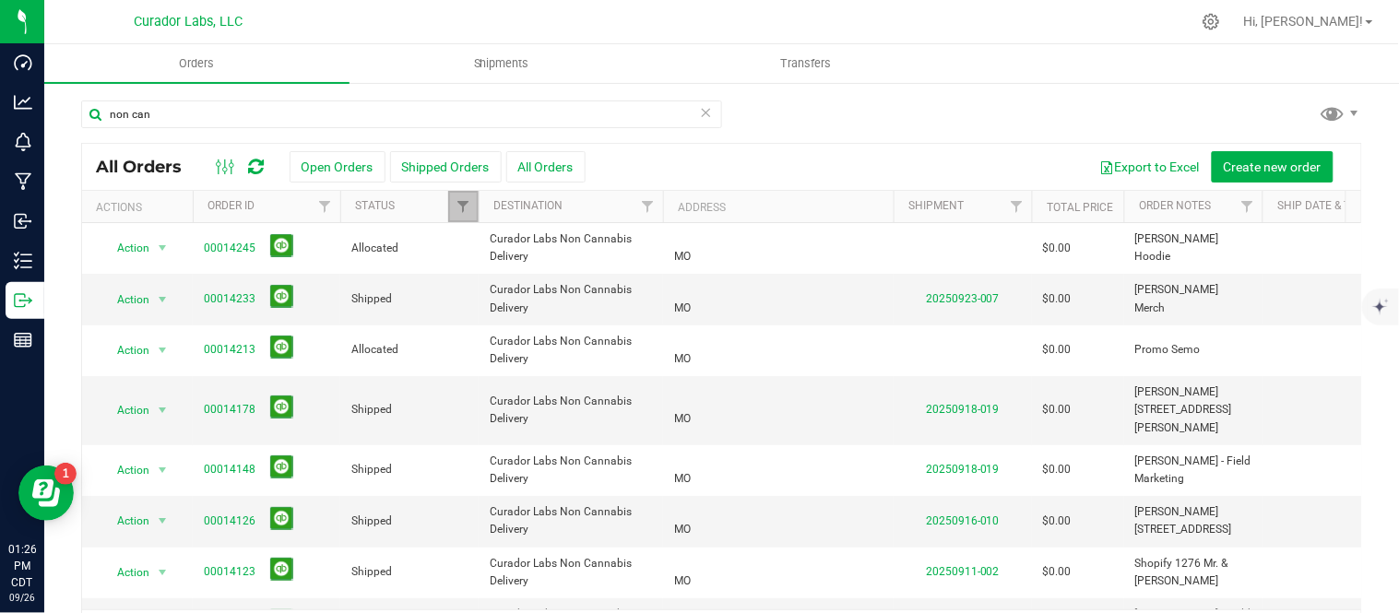
click at [468, 207] on span "Filter" at bounding box center [463, 206] width 15 height 15
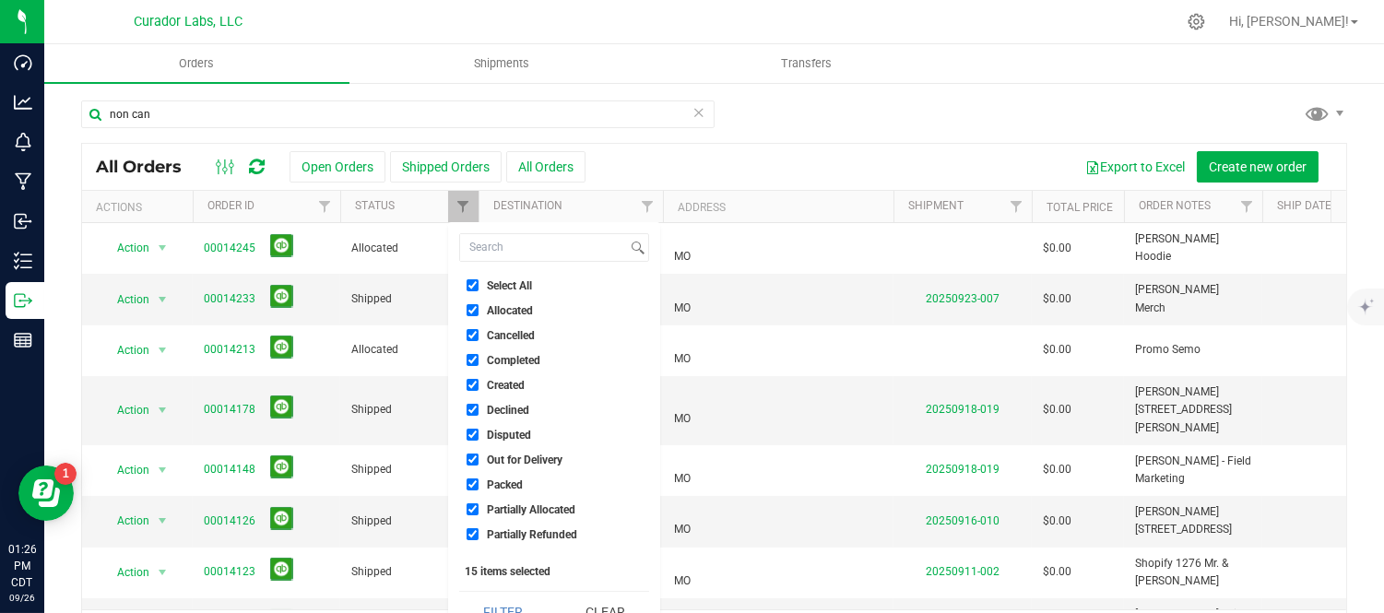
click at [475, 288] on input "Select All" at bounding box center [473, 285] width 12 height 12
checkbox input "false"
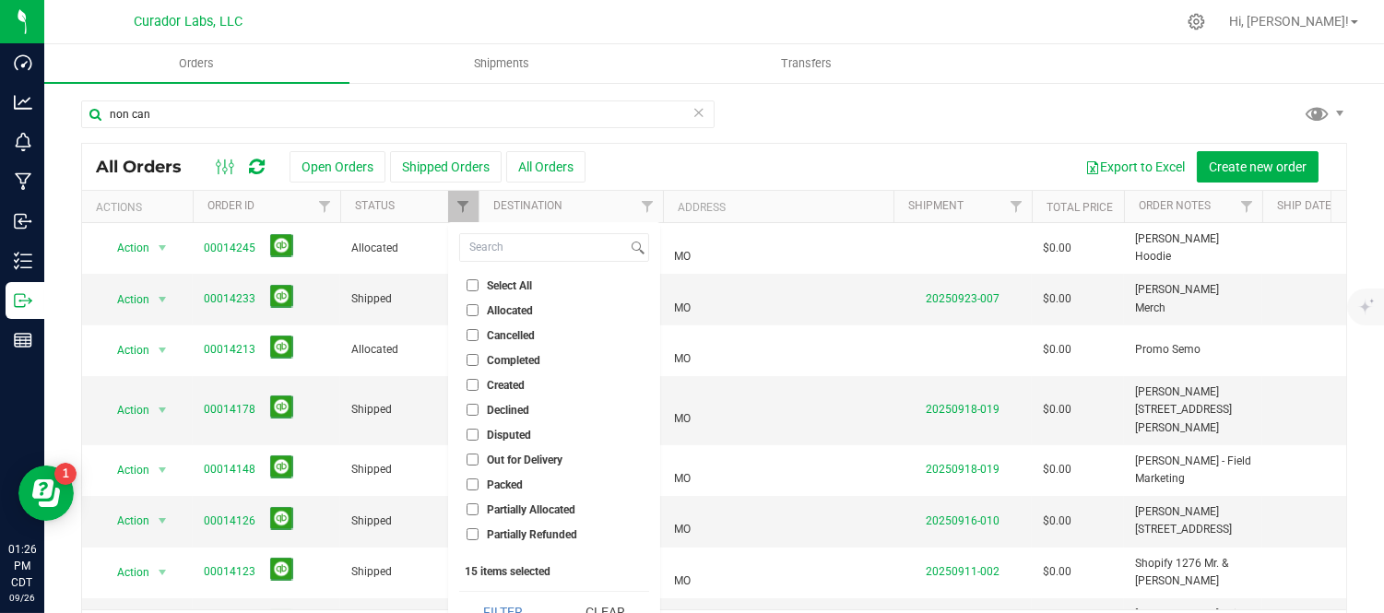
checkbox input "false"
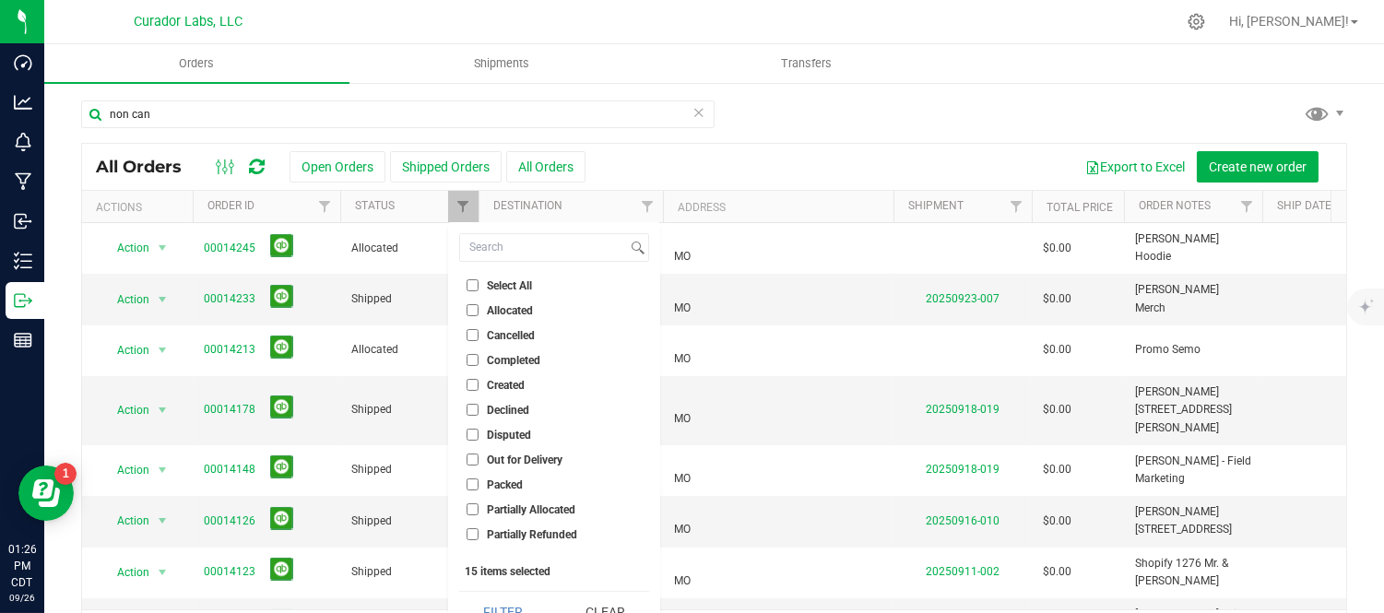
checkbox input "false"
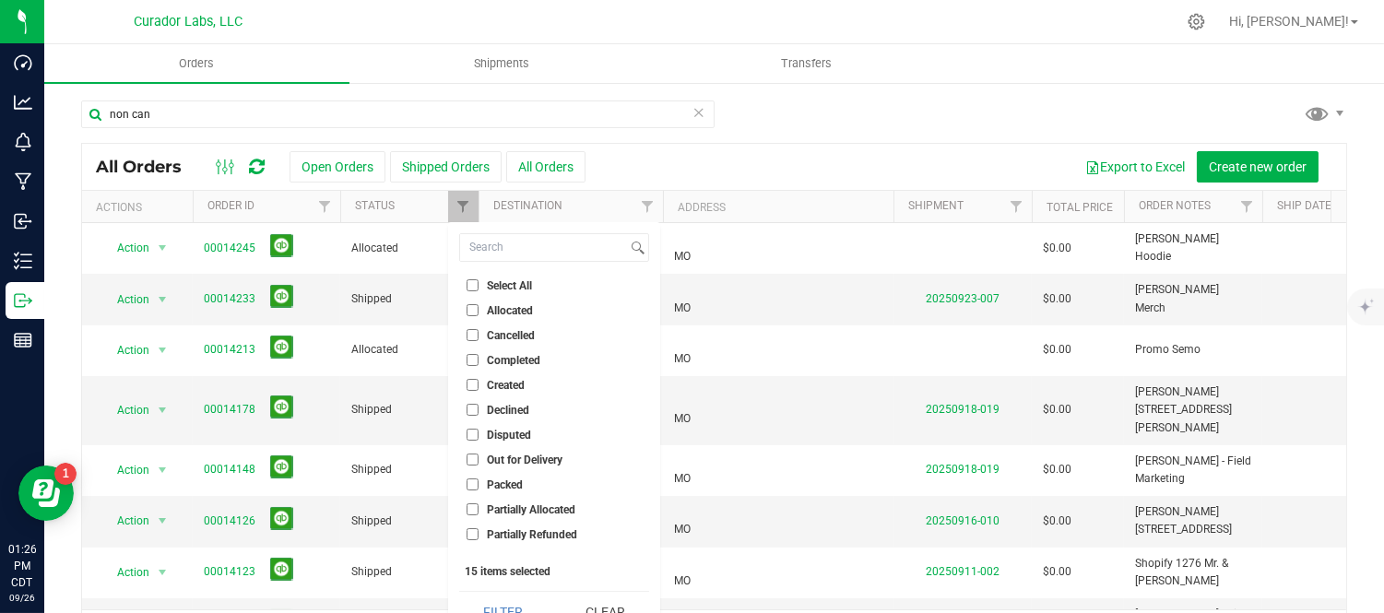
checkbox input "false"
click at [473, 314] on input "Allocated" at bounding box center [473, 310] width 12 height 12
checkbox input "true"
click at [537, 606] on button "Filter" at bounding box center [503, 612] width 89 height 41
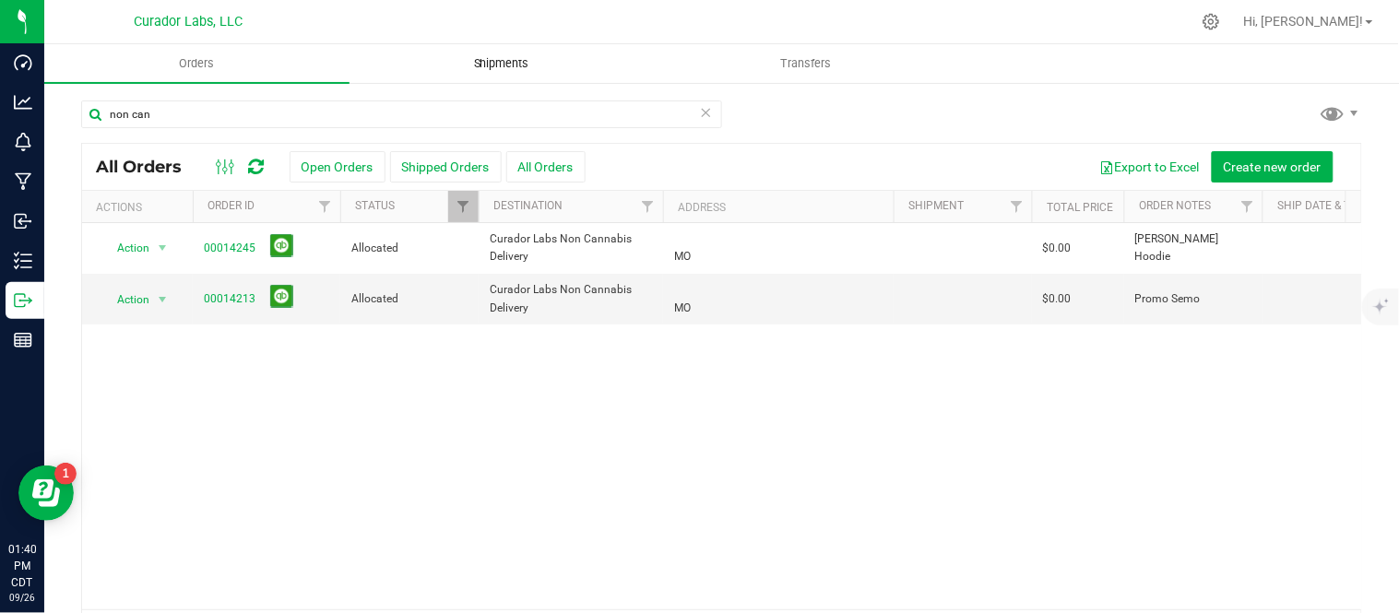
click at [519, 71] on span "Shipments" at bounding box center [501, 63] width 105 height 17
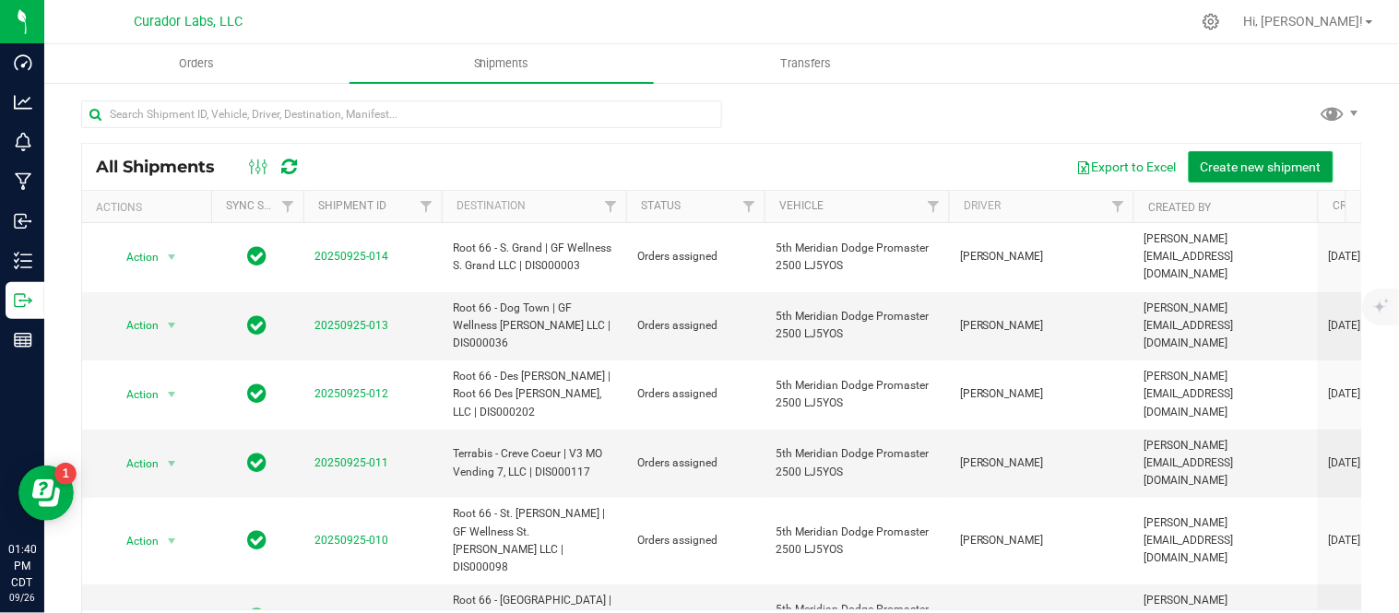
click at [1263, 166] on span "Create new shipment" at bounding box center [1261, 167] width 121 height 15
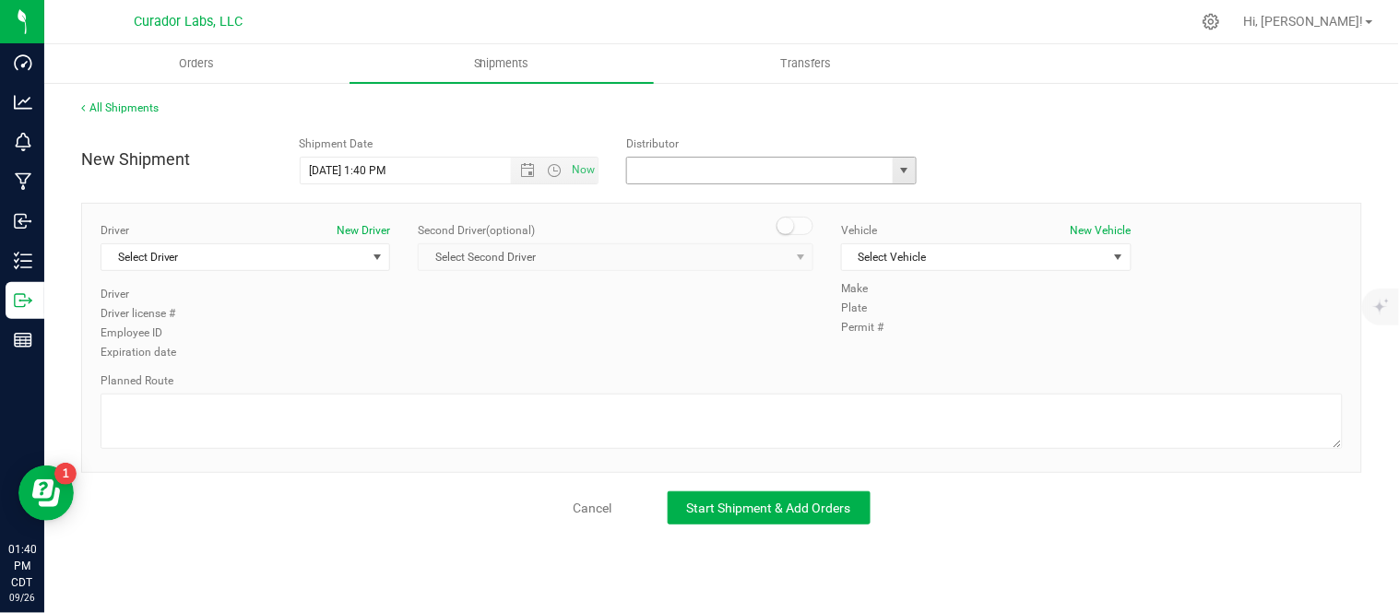
click at [852, 171] on input "text" at bounding box center [755, 171] width 257 height 26
click at [736, 196] on li "Curador Labs Non Cannabis Delivery" at bounding box center [772, 202] width 289 height 28
type input "Curador Labs Non Cannabis Delivery"
click at [351, 258] on span "Select Driver" at bounding box center [233, 257] width 265 height 26
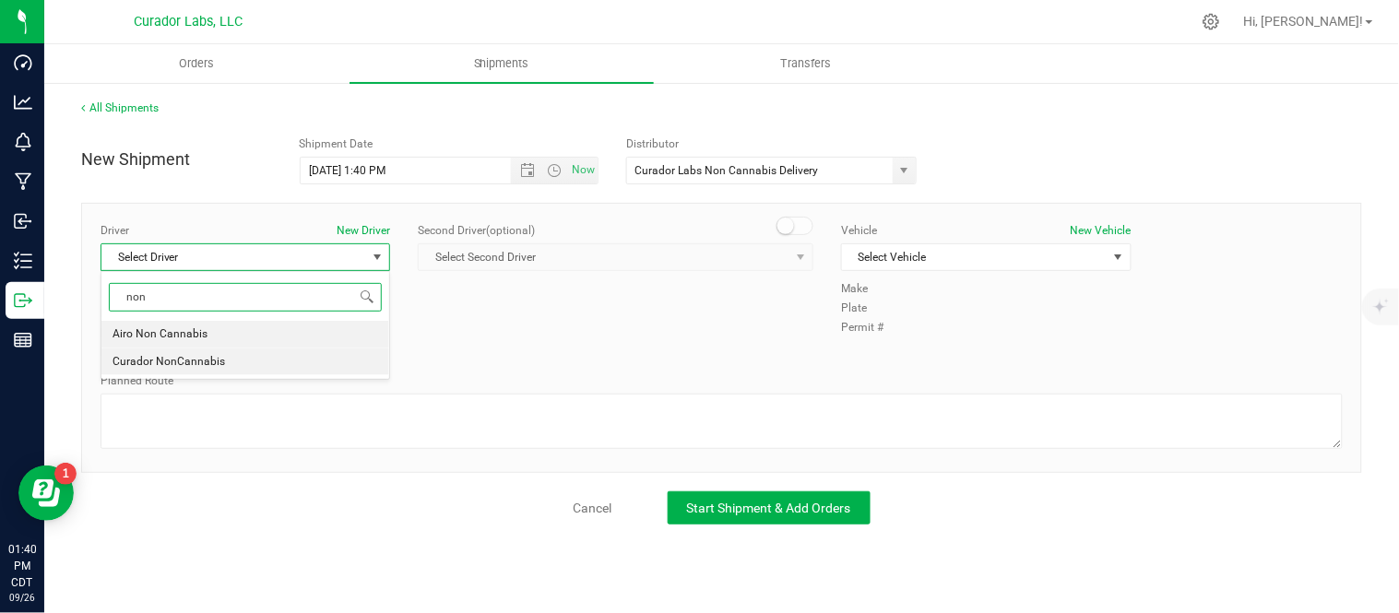
click at [172, 363] on span "Curador NonCannabis" at bounding box center [169, 362] width 113 height 24
type input "non"
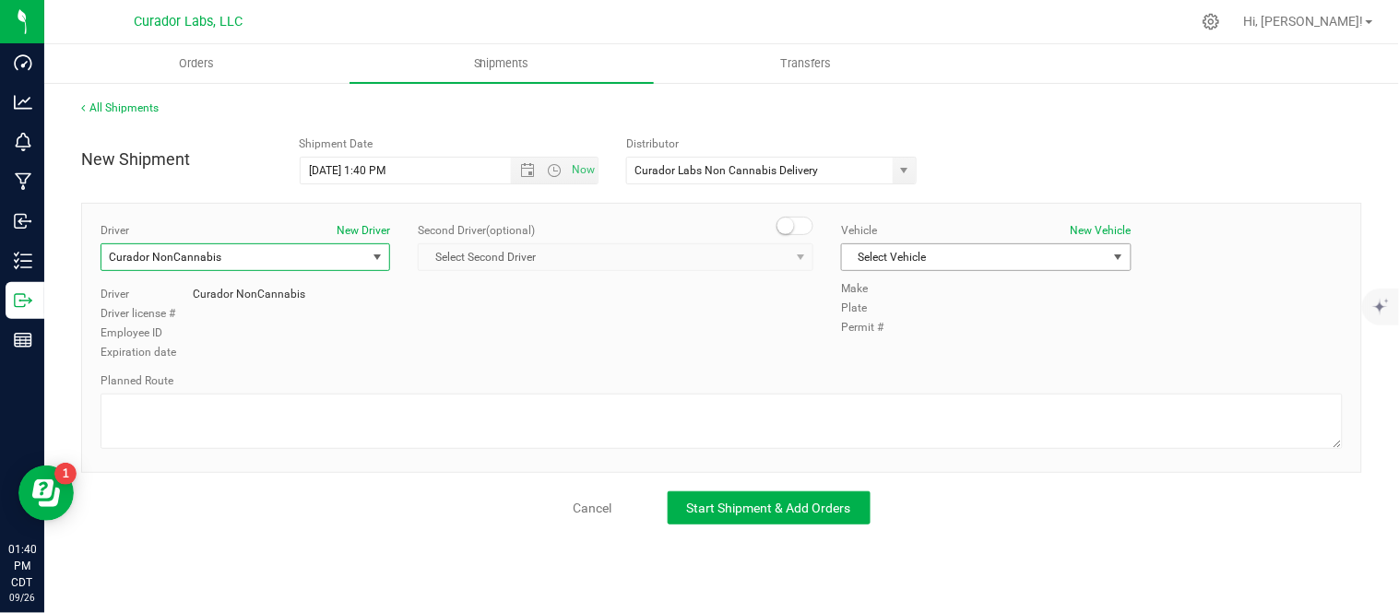
click at [1100, 253] on span "Select Vehicle" at bounding box center [974, 257] width 265 height 26
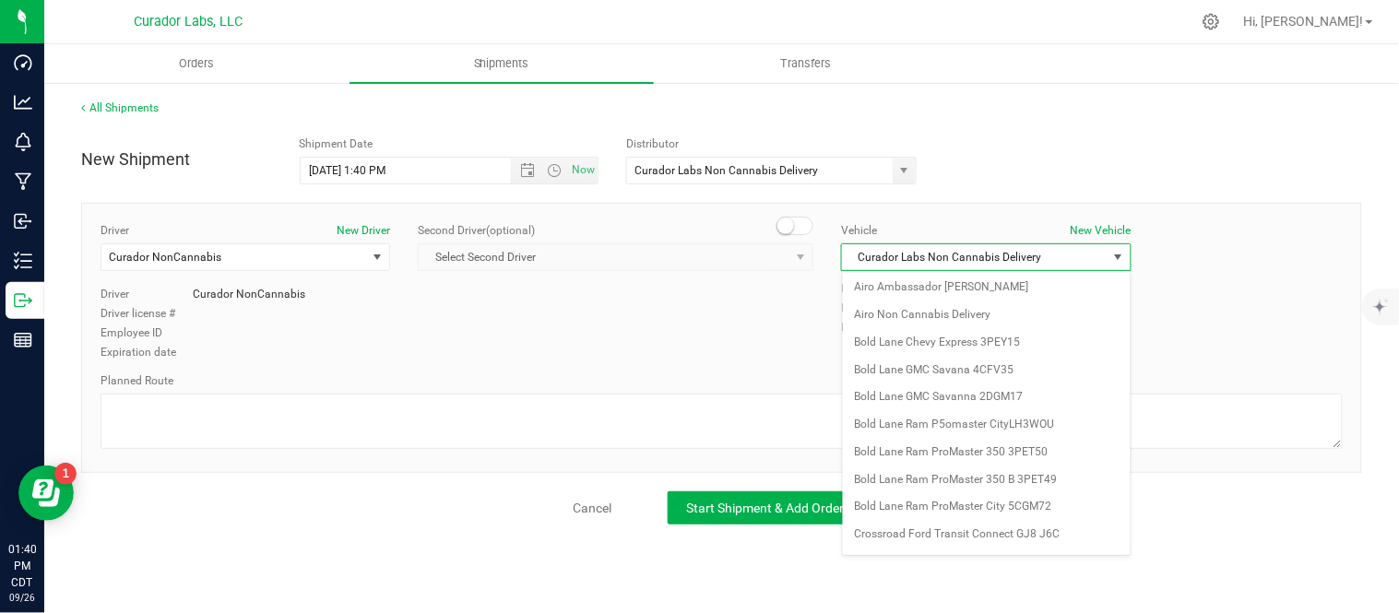
scroll to position [523, 0]
click at [934, 533] on li "Curador Labs Non Cannabis Delivery" at bounding box center [987, 534] width 288 height 28
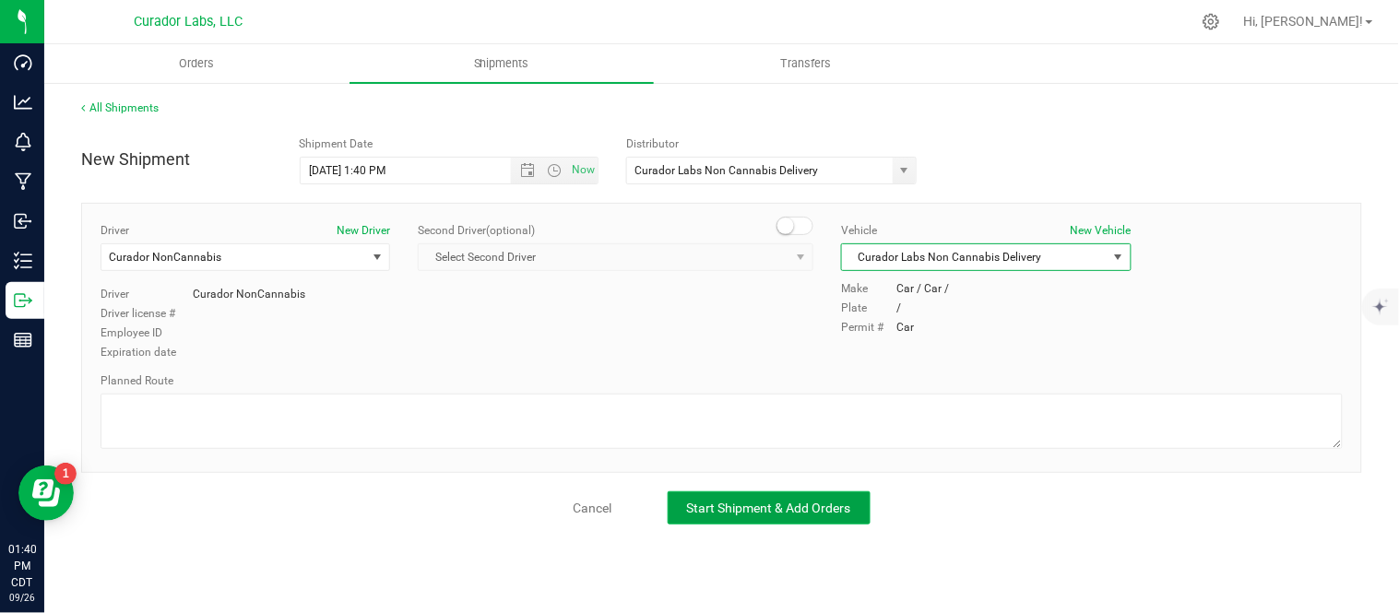
click at [834, 511] on span "Start Shipment & Add Orders" at bounding box center [769, 508] width 164 height 15
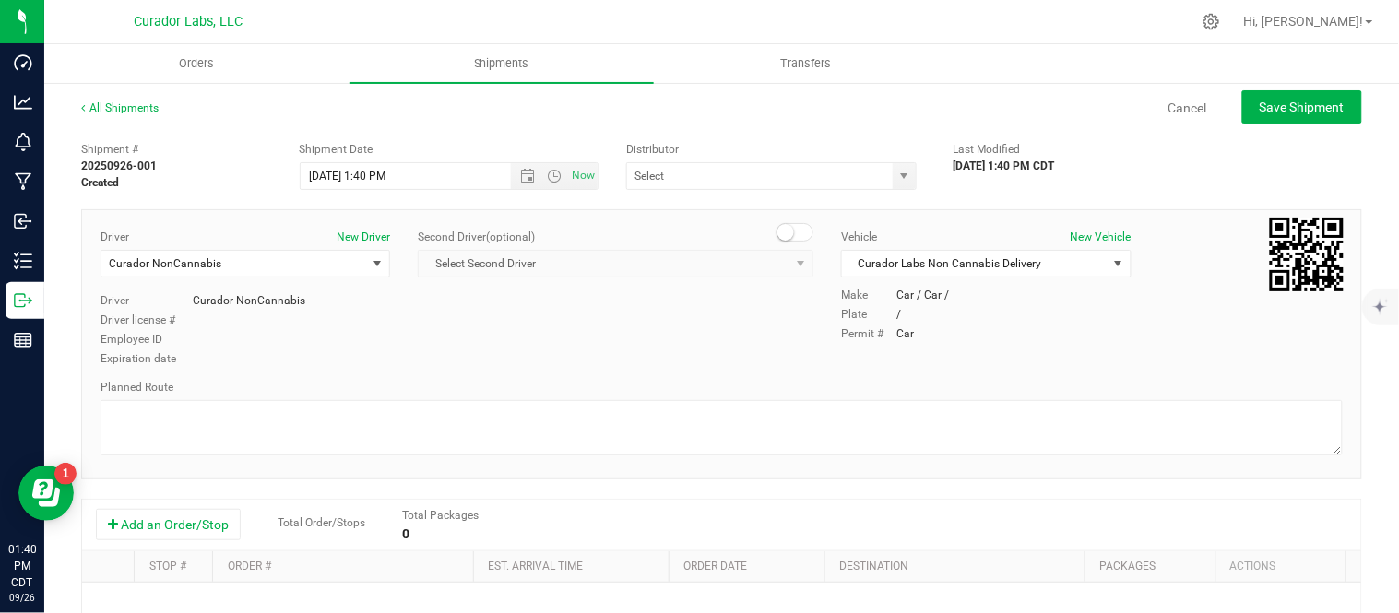
type input "Curador Labs Non Cannabis Delivery"
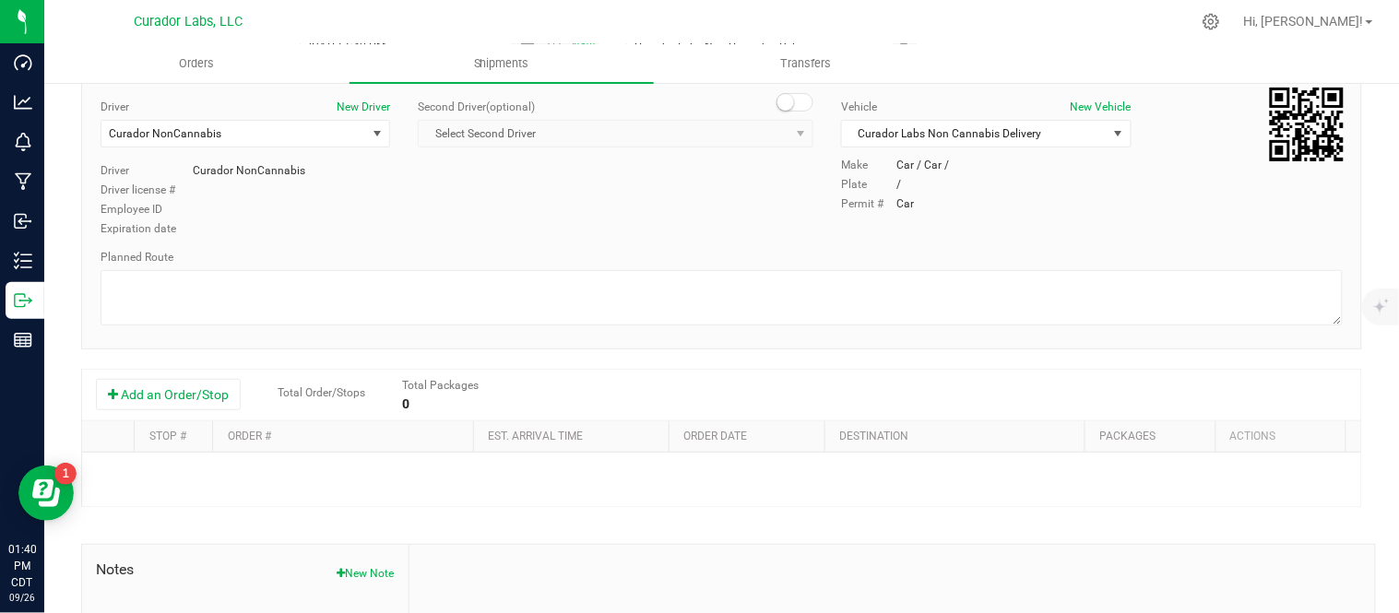
scroll to position [307, 0]
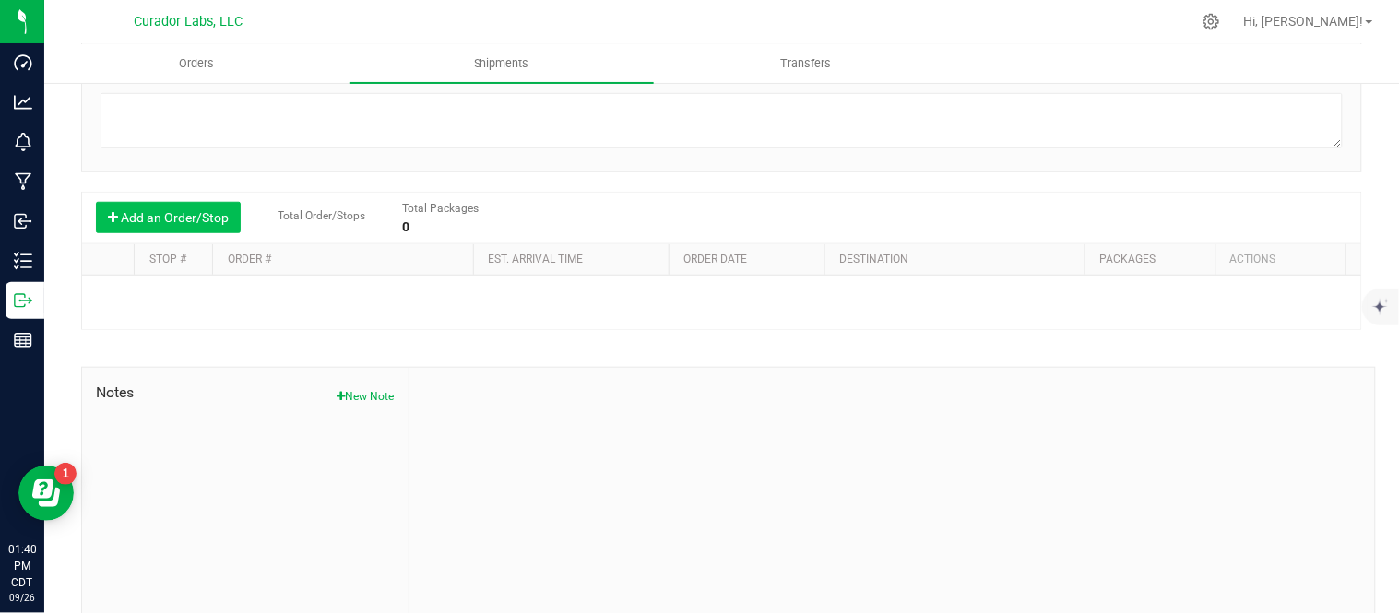
click at [219, 224] on button "Add an Order/Stop" at bounding box center [168, 217] width 145 height 31
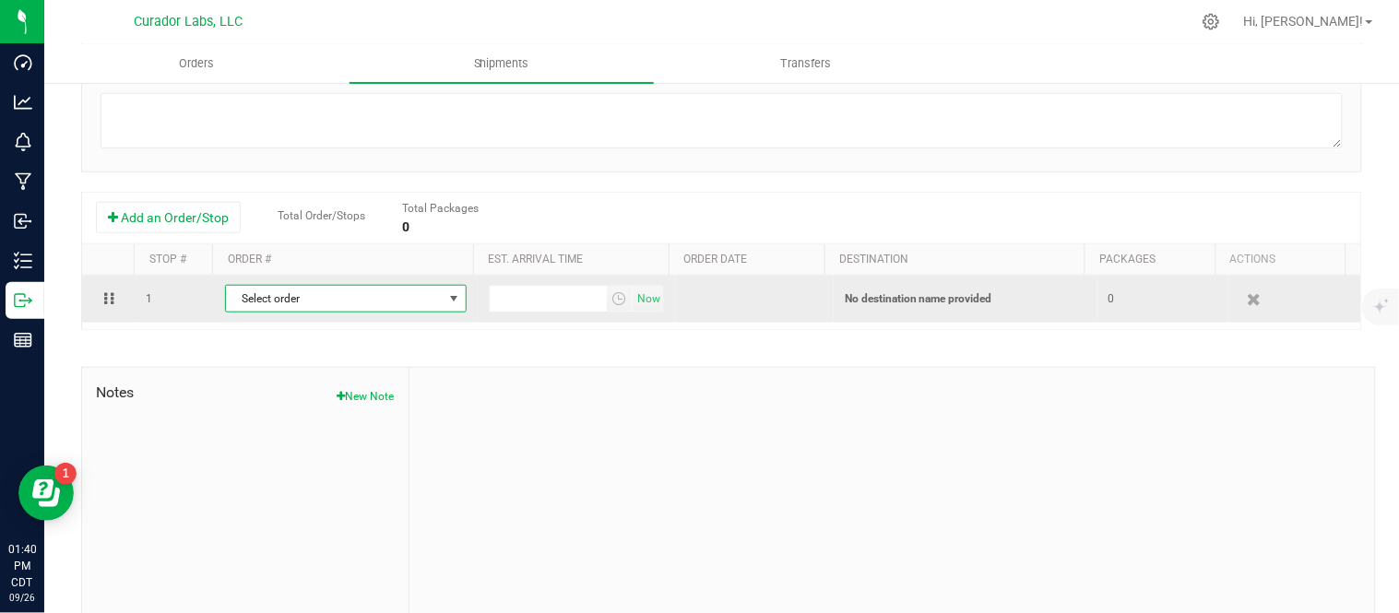
click at [311, 302] on span "Select order" at bounding box center [334, 299] width 217 height 26
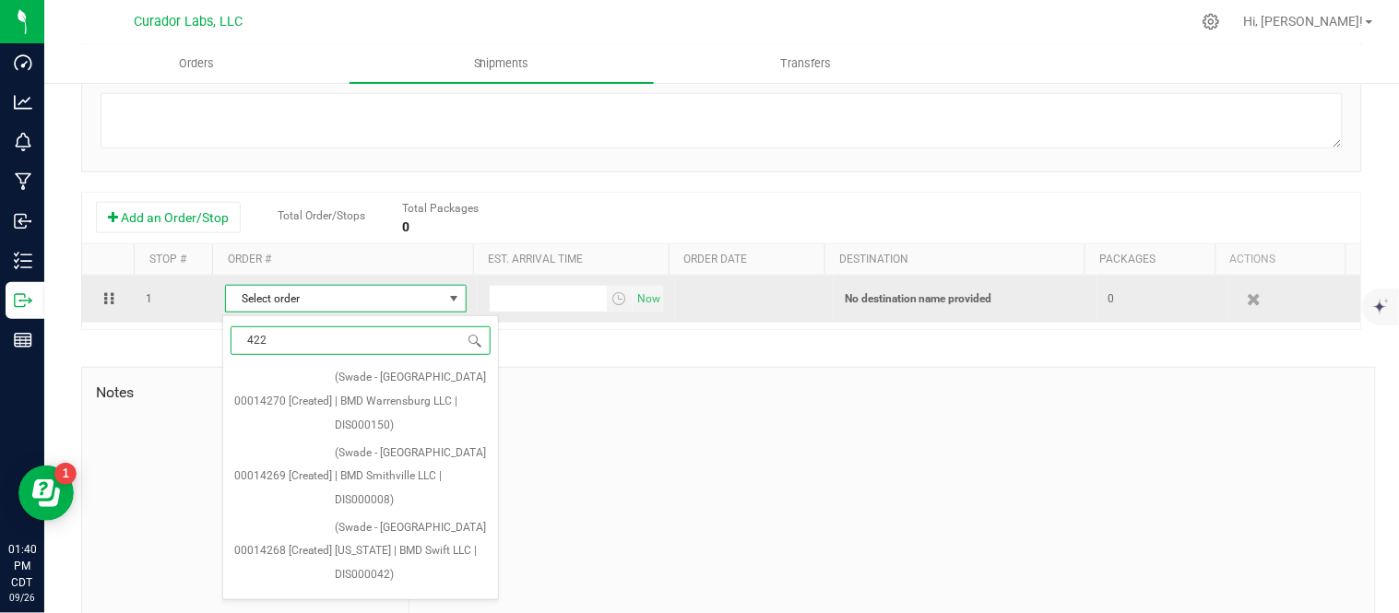
type input "4222"
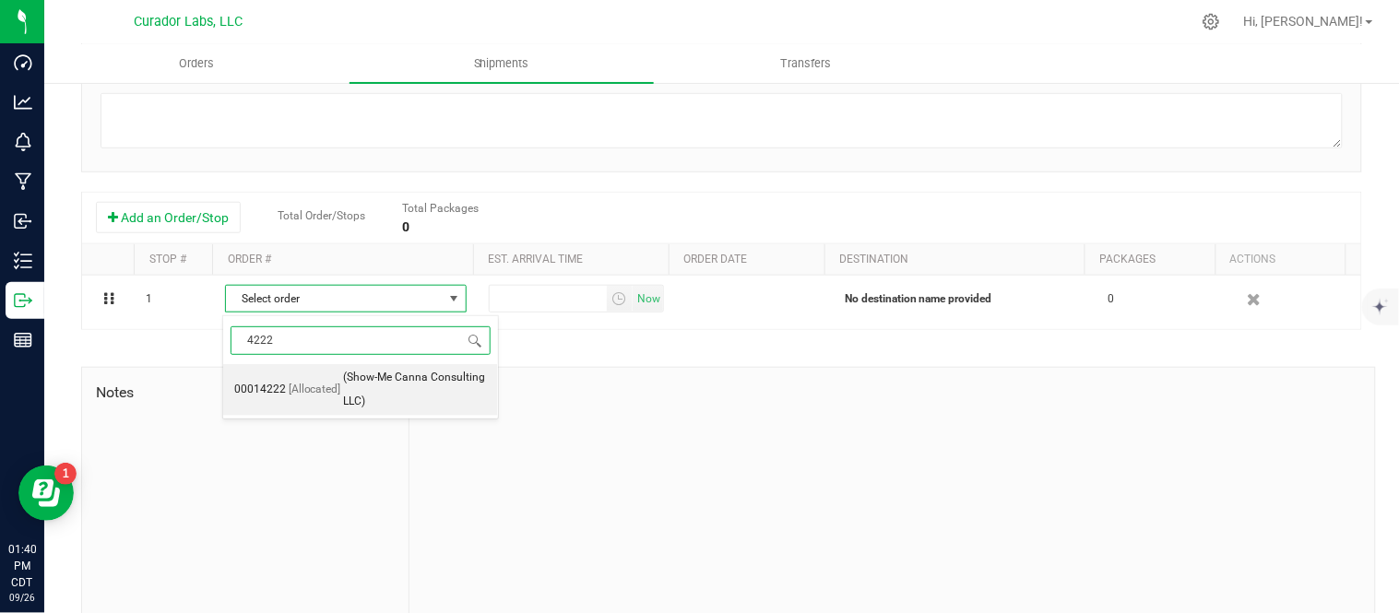
click at [330, 397] on span "[Allocated]" at bounding box center [315, 390] width 53 height 24
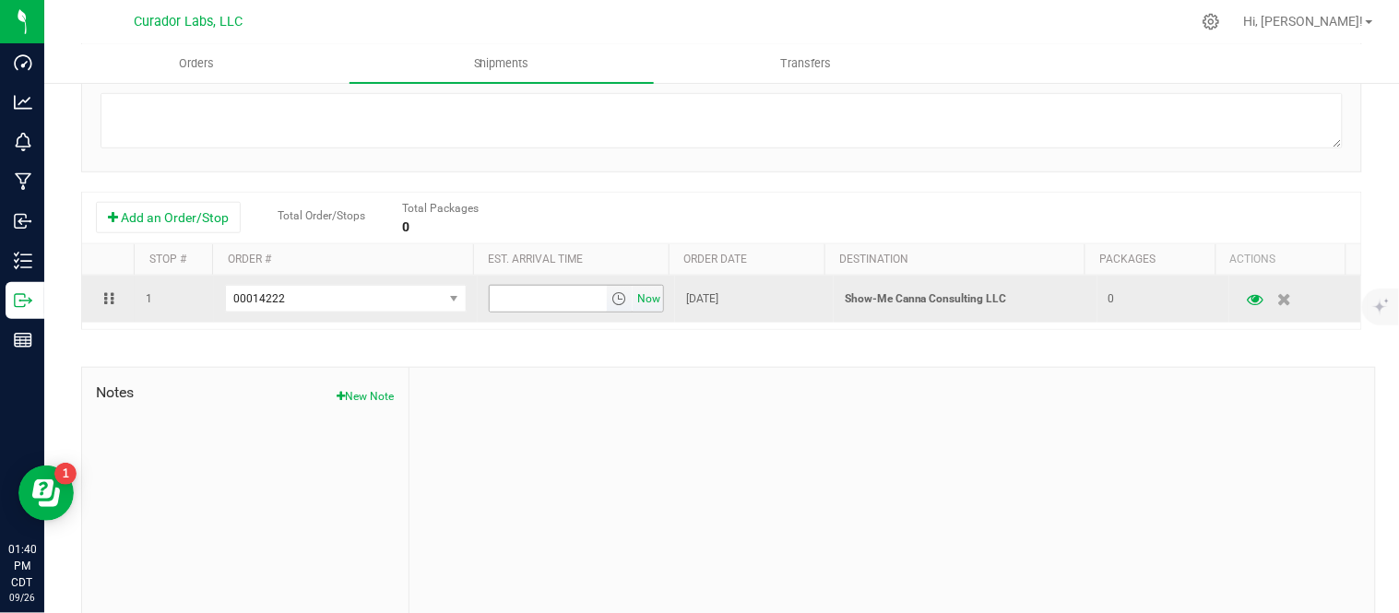
click at [636, 301] on span "Now" at bounding box center [649, 299] width 31 height 27
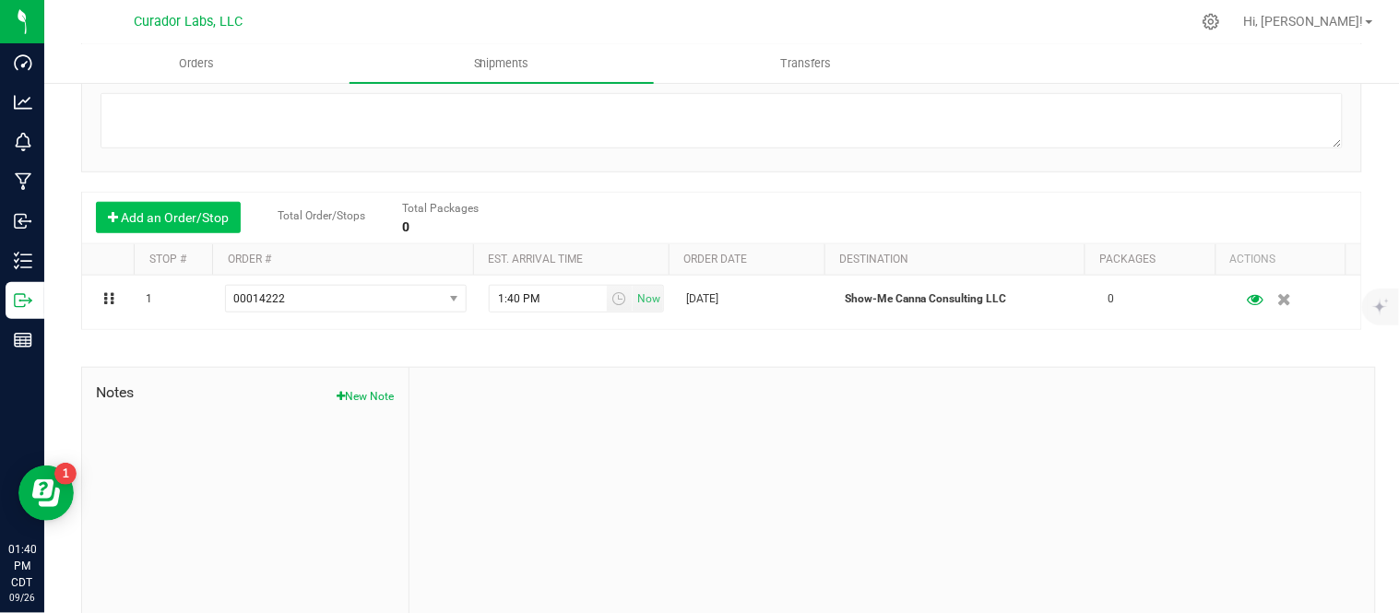
click at [171, 216] on button "Add an Order/Stop" at bounding box center [168, 217] width 145 height 31
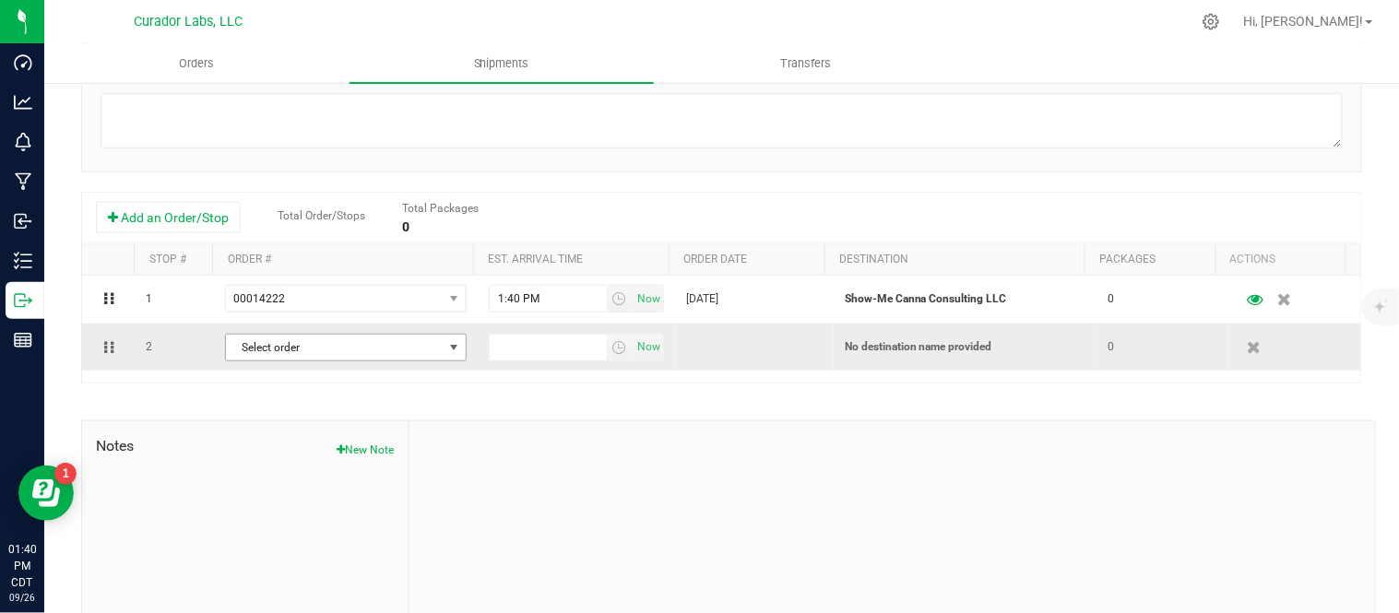
click at [290, 353] on span "Select order" at bounding box center [334, 348] width 217 height 26
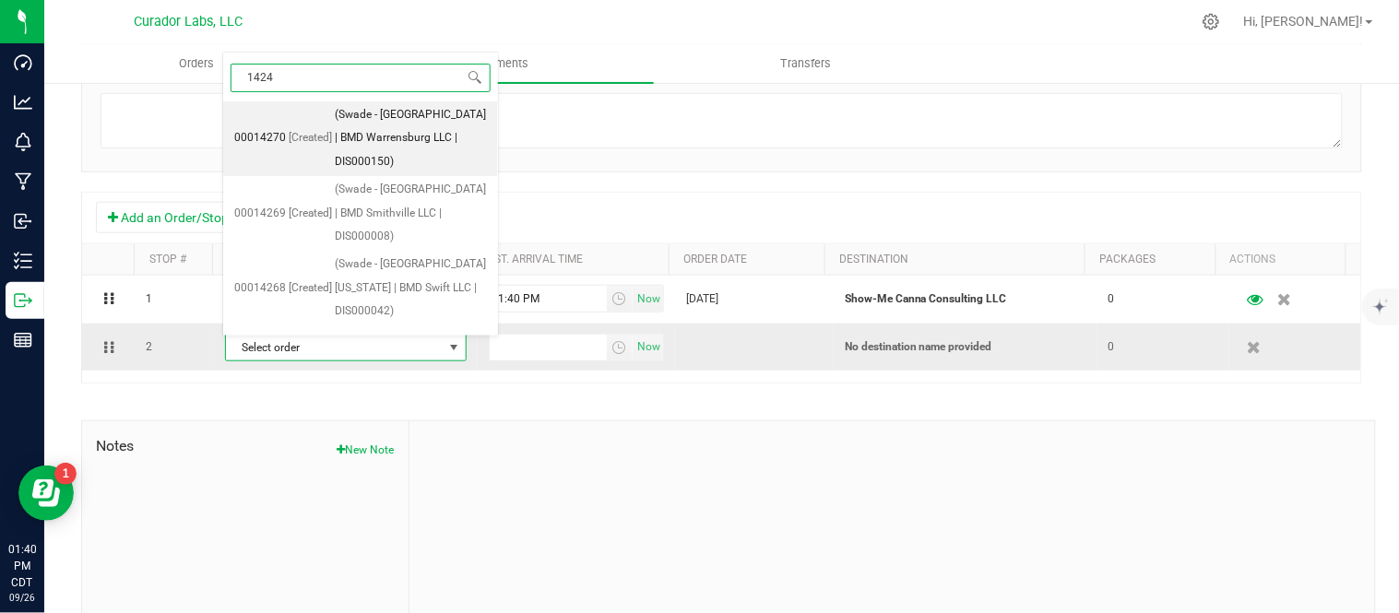
type input "14245"
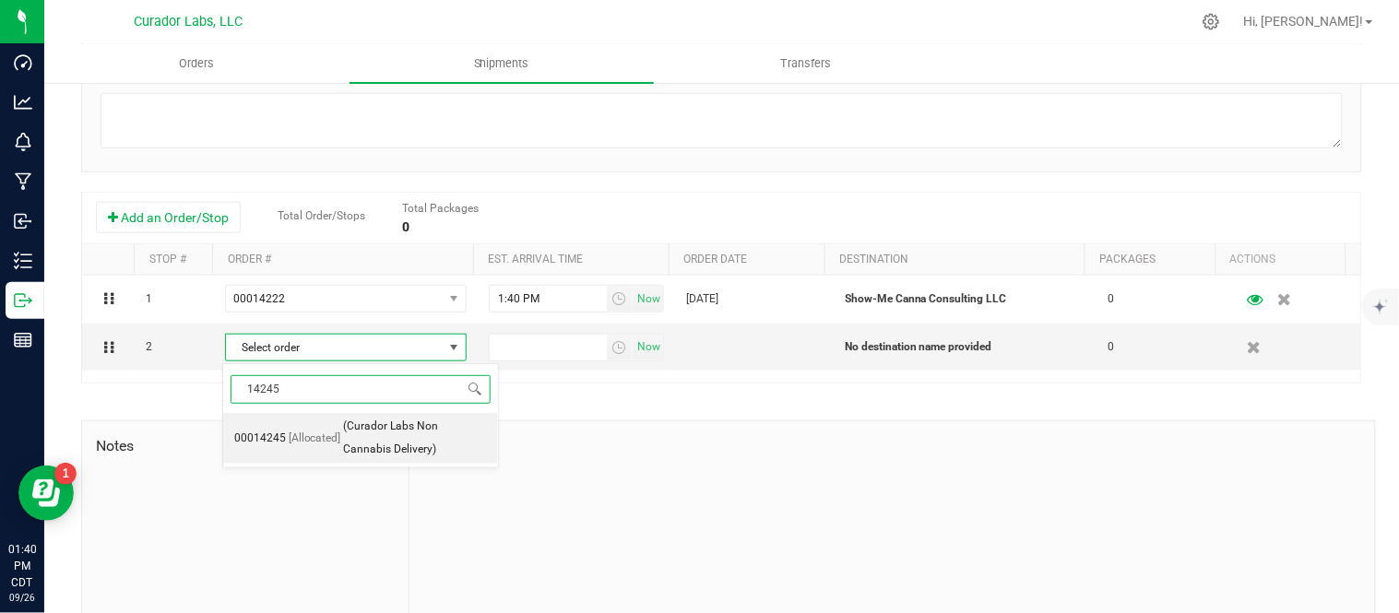
click at [338, 435] on li "00014245 [Allocated] (Curador Labs Non Cannabis Delivery)" at bounding box center [360, 438] width 275 height 51
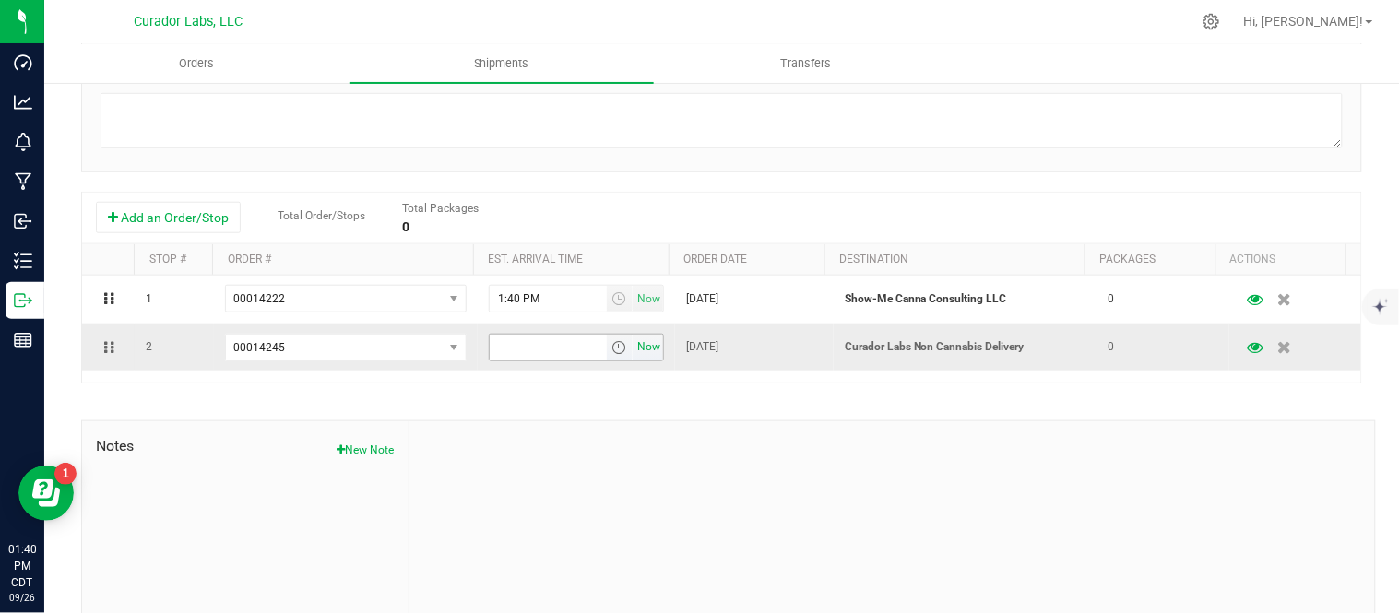
click at [634, 349] on span "Now" at bounding box center [649, 347] width 31 height 27
click at [121, 227] on button "Add an Order/Stop" at bounding box center [168, 217] width 145 height 31
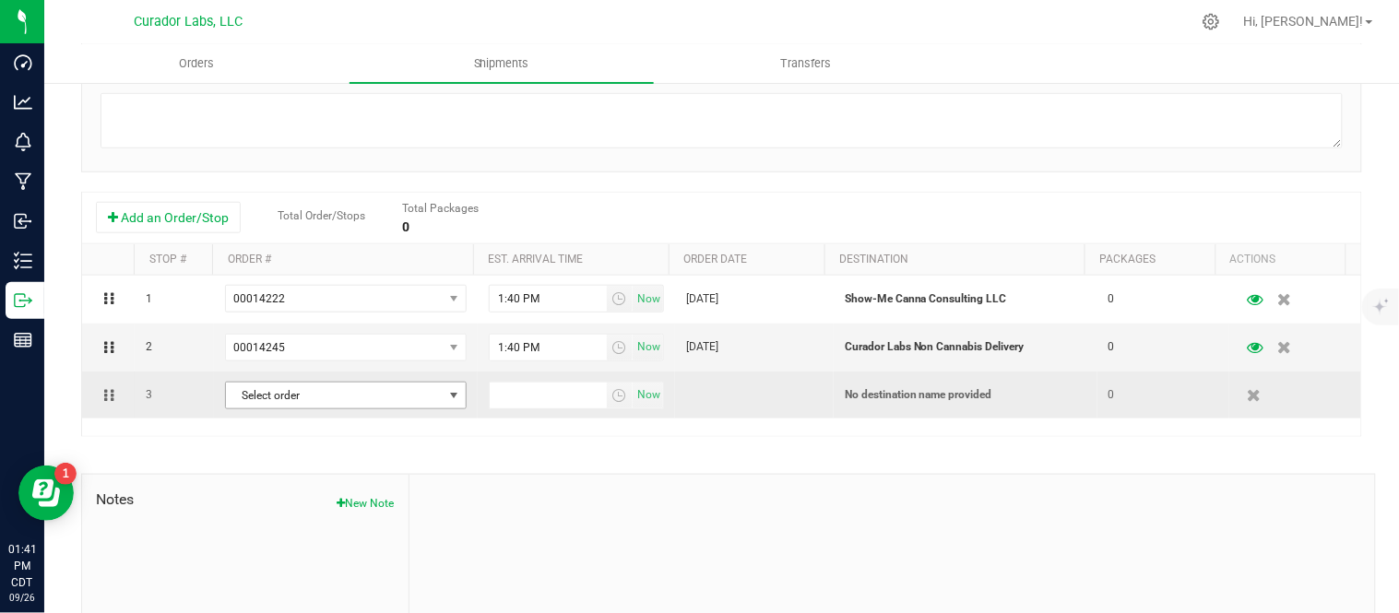
click at [277, 397] on span "Select order" at bounding box center [334, 396] width 217 height 26
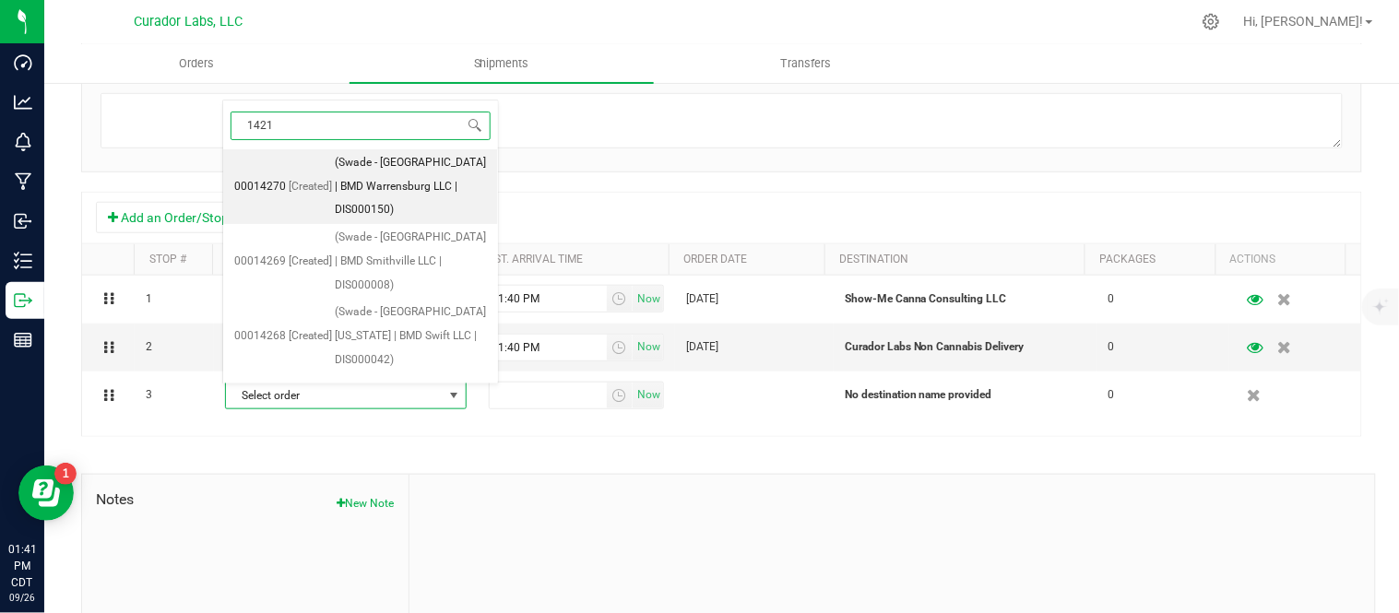
type input "14213"
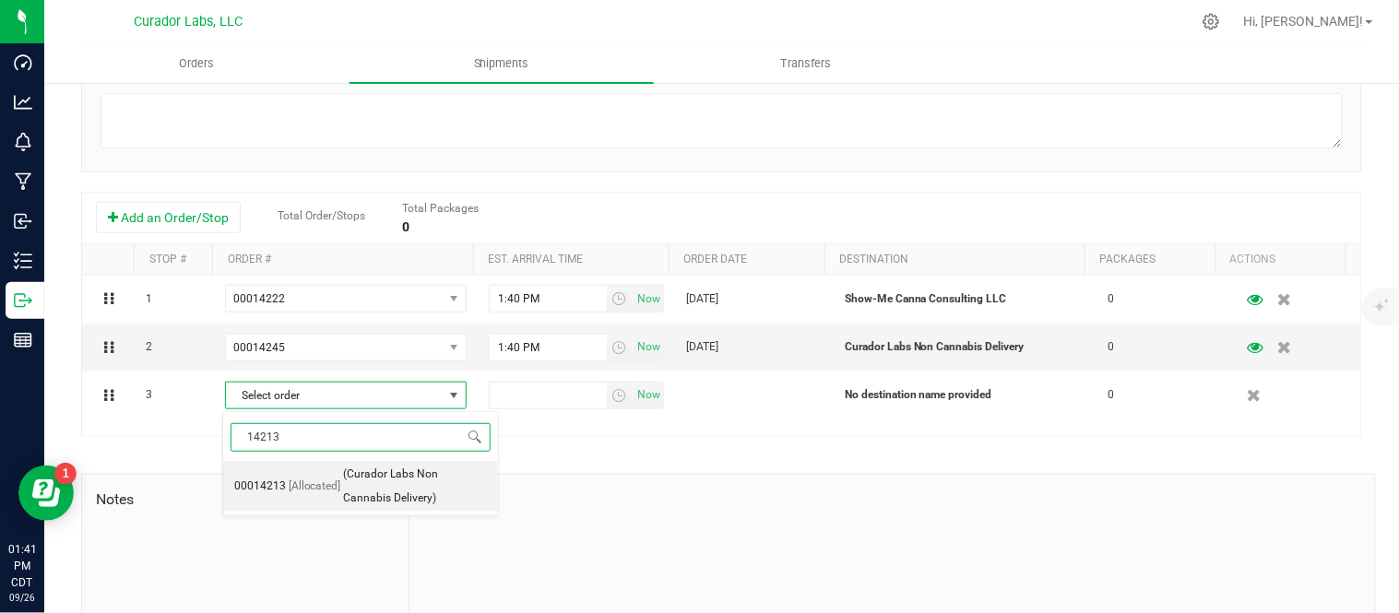
click at [304, 493] on span "[Allocated]" at bounding box center [315, 487] width 53 height 24
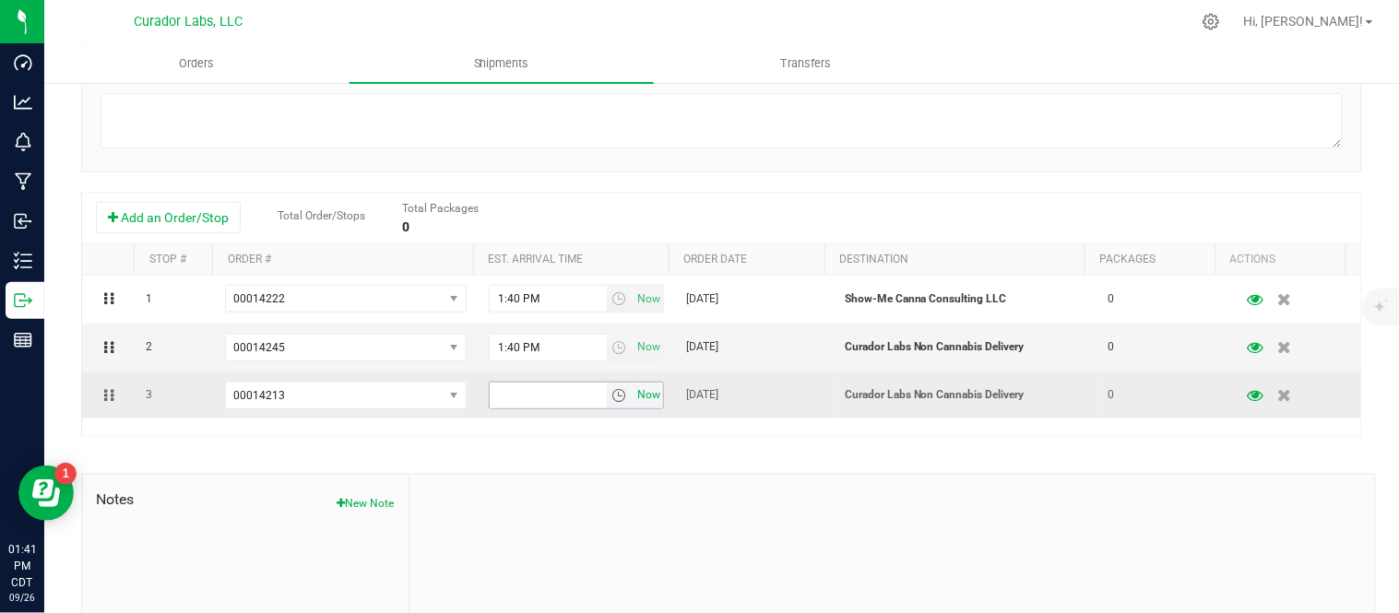
click at [634, 397] on span "Now" at bounding box center [649, 395] width 31 height 27
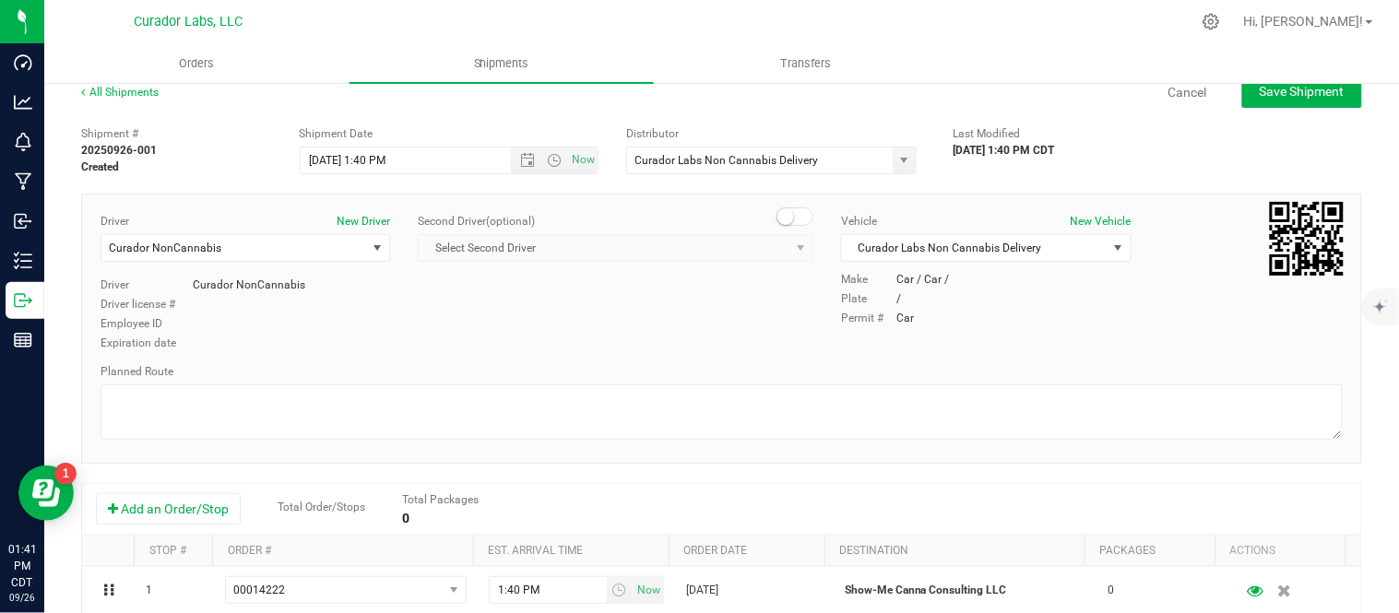
scroll to position [0, 0]
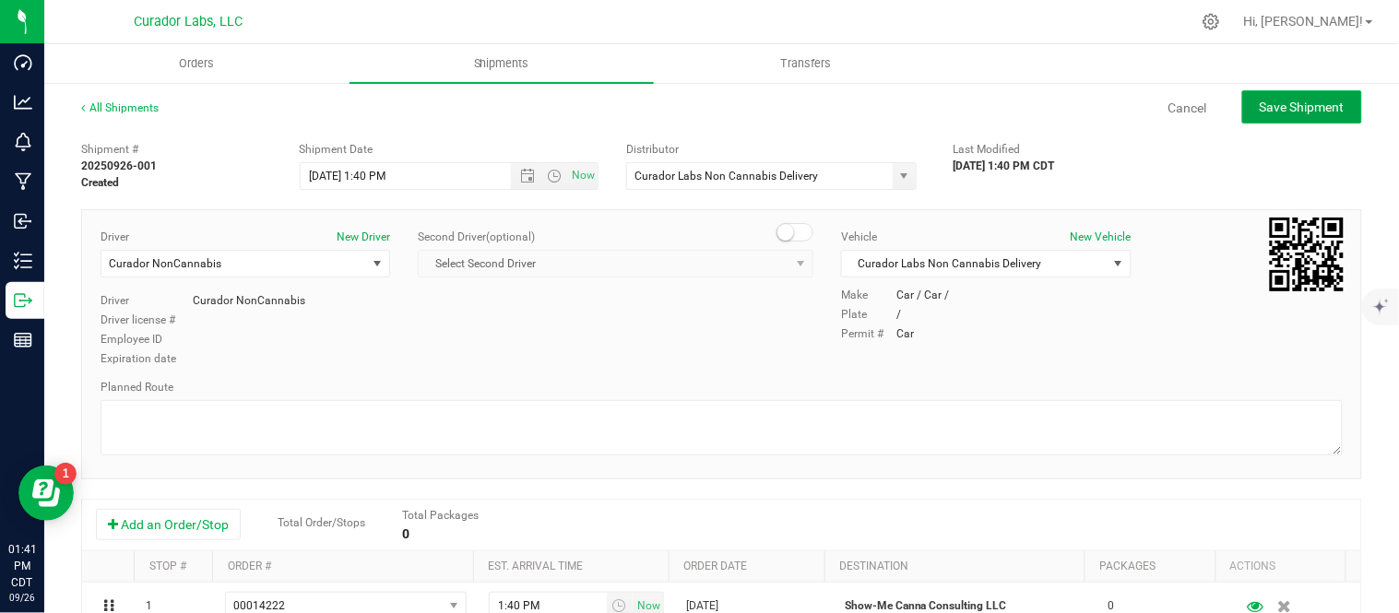
click at [1315, 106] on span "Save Shipment" at bounding box center [1302, 107] width 85 height 15
type input "[DATE] 6:40 PM"
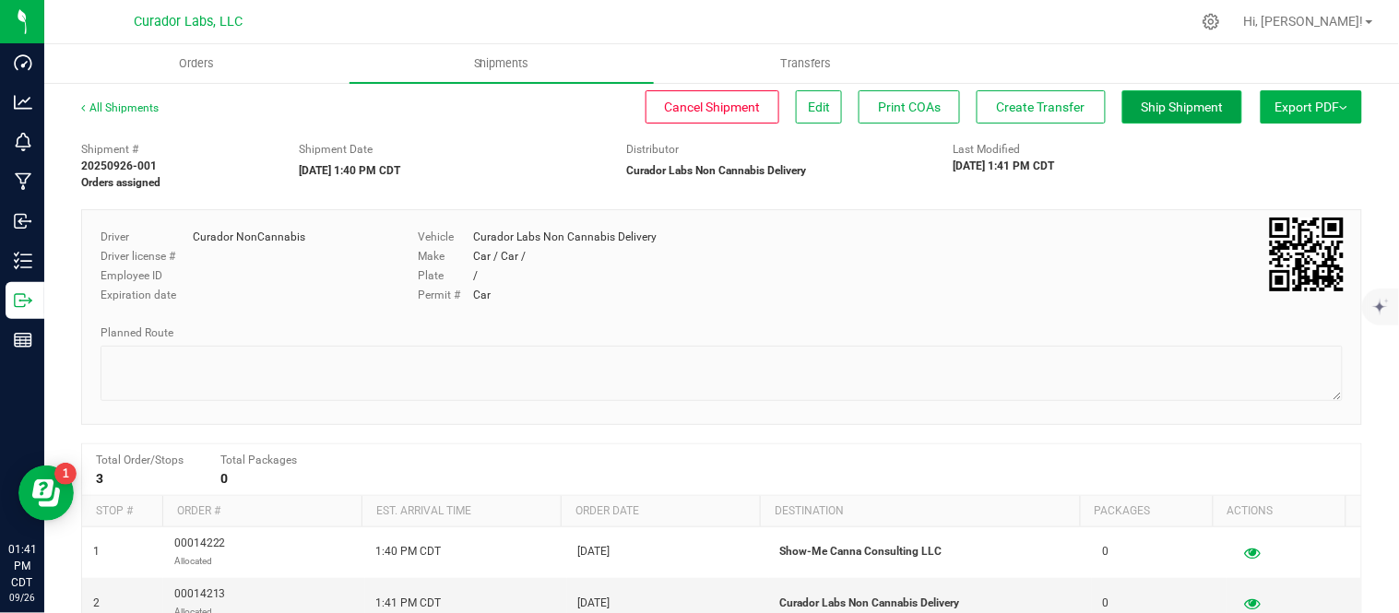
click at [1162, 113] on span "Ship Shipment" at bounding box center [1183, 107] width 82 height 15
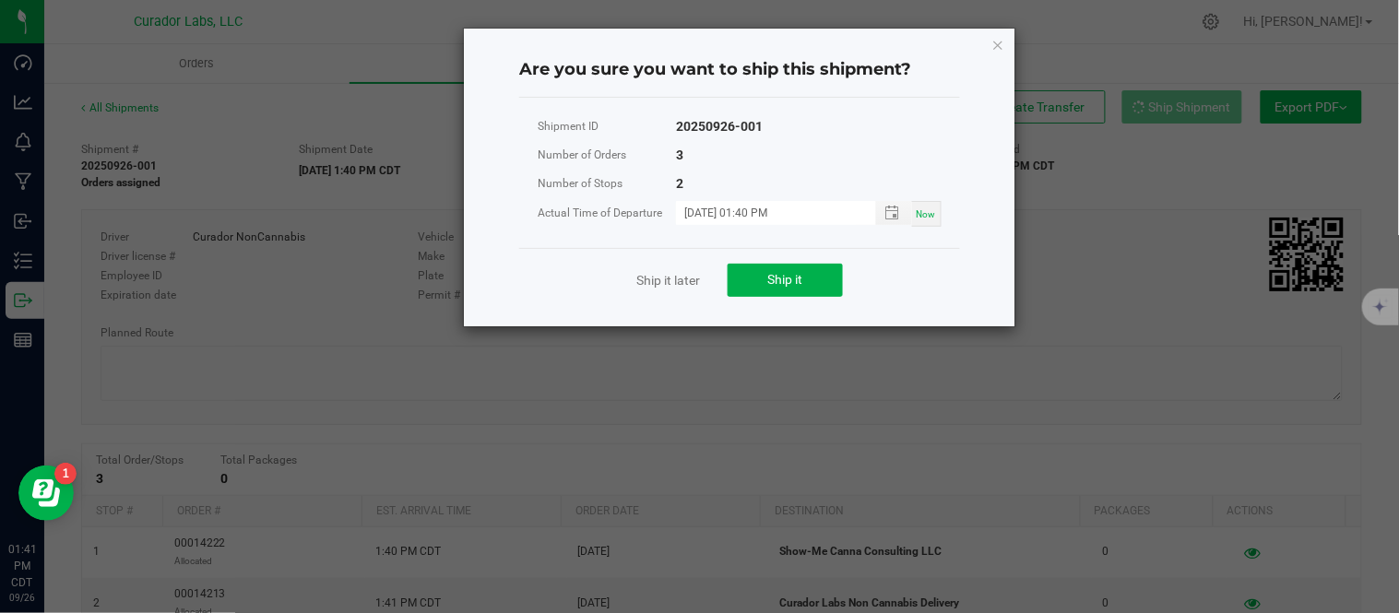
drag, startPoint x: 930, startPoint y: 207, endPoint x: 885, endPoint y: 259, distance: 68.0
click at [930, 209] on span "Now" at bounding box center [926, 214] width 19 height 10
type input "[DATE] 01:41 PM"
click at [814, 278] on button "Ship it" at bounding box center [785, 280] width 115 height 33
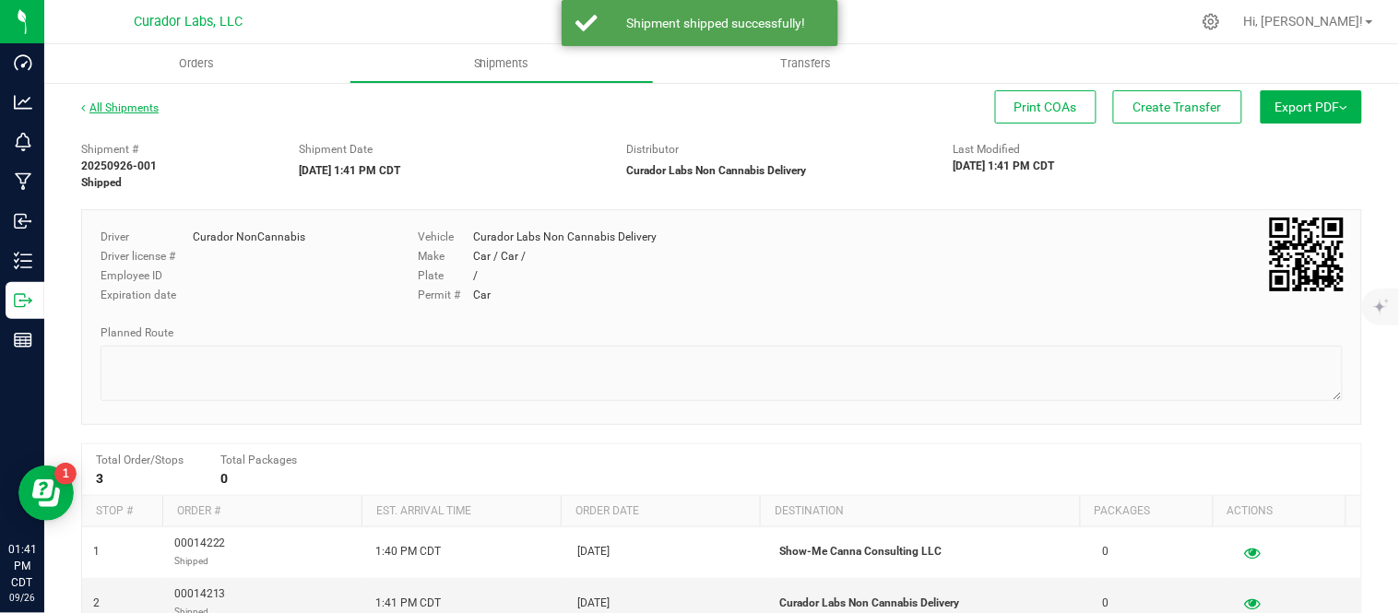
click at [123, 106] on link "All Shipments" at bounding box center [119, 107] width 77 height 13
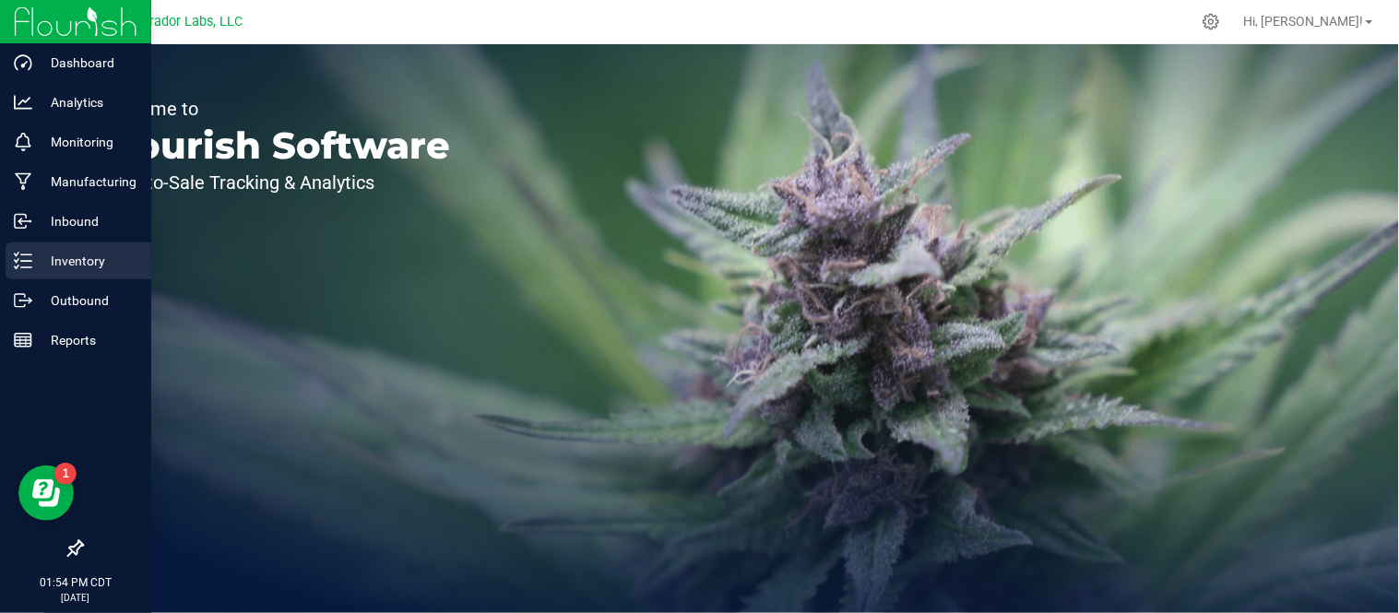
click at [30, 262] on icon at bounding box center [23, 261] width 18 height 18
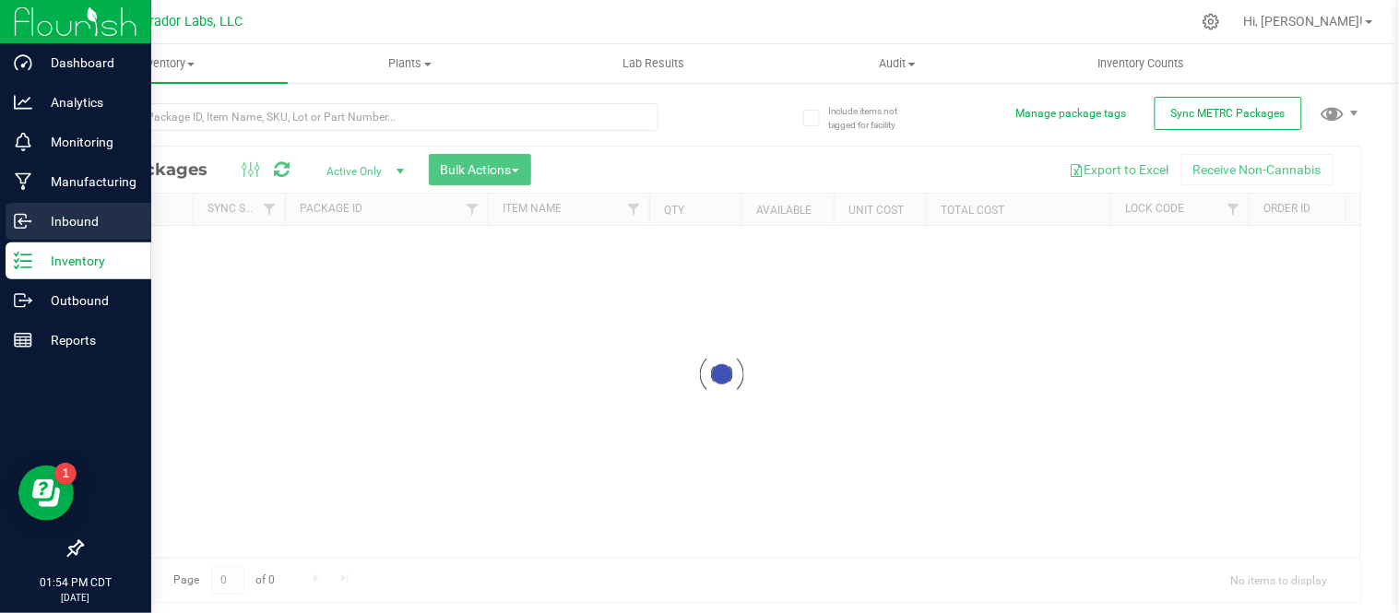
click at [11, 218] on div "Inbound" at bounding box center [79, 221] width 146 height 37
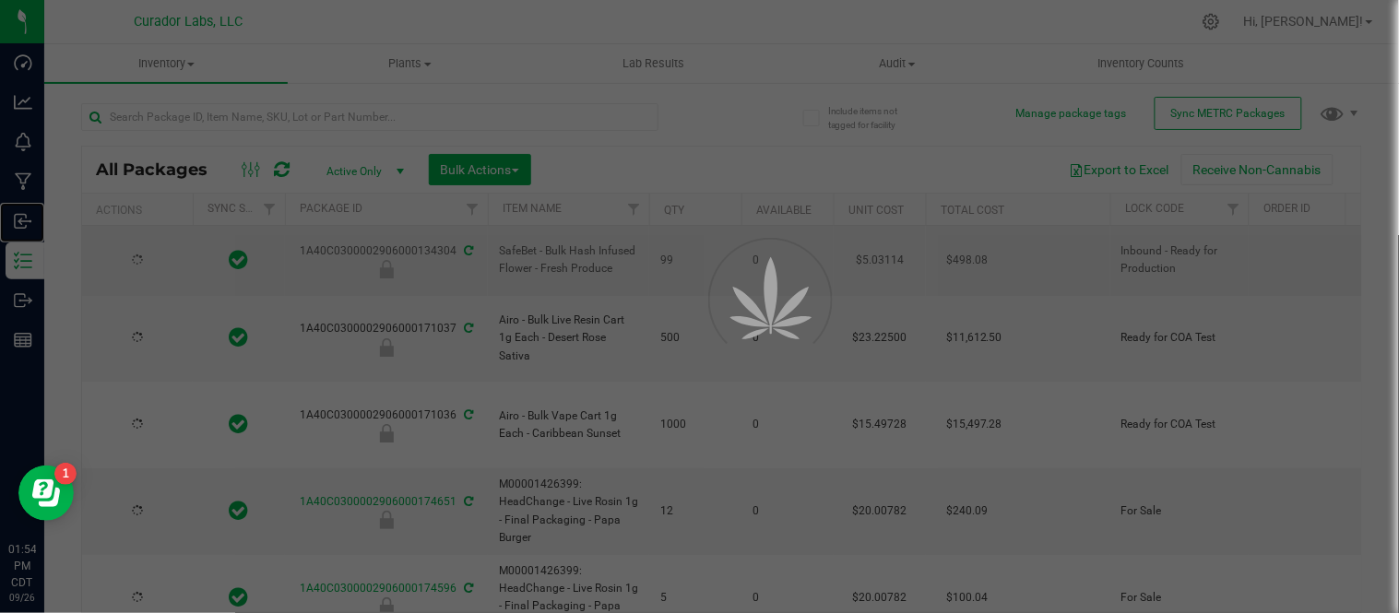
type input "[DATE]"
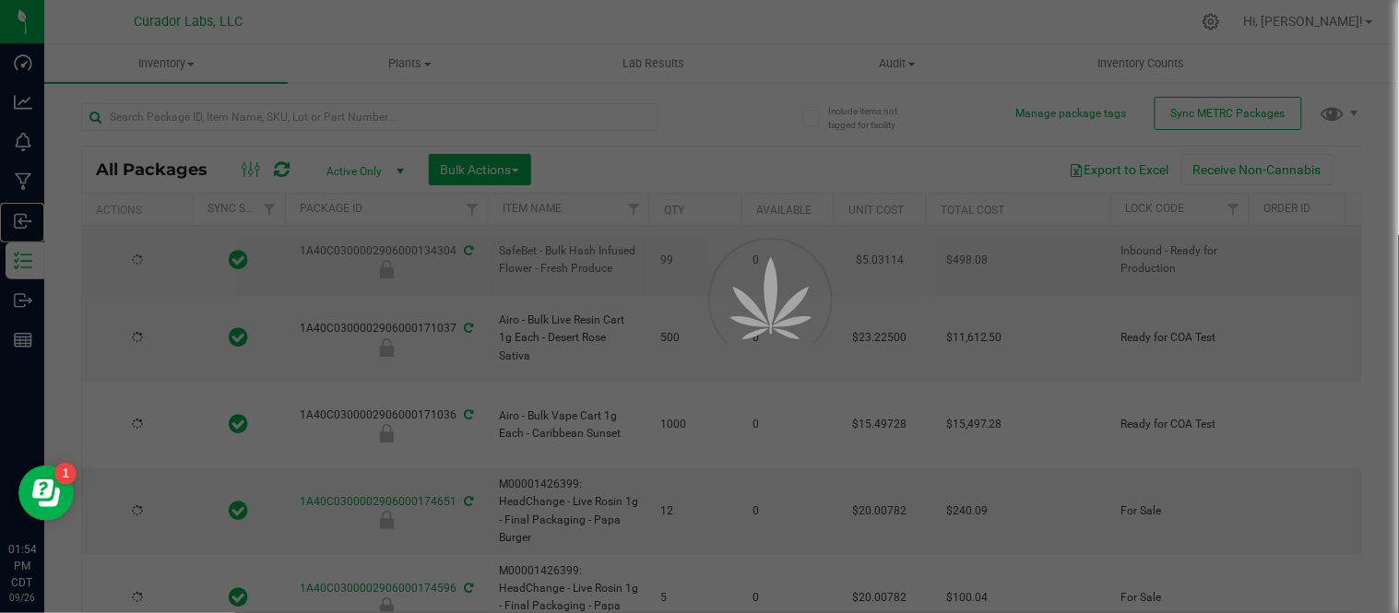
type input "[DATE]"
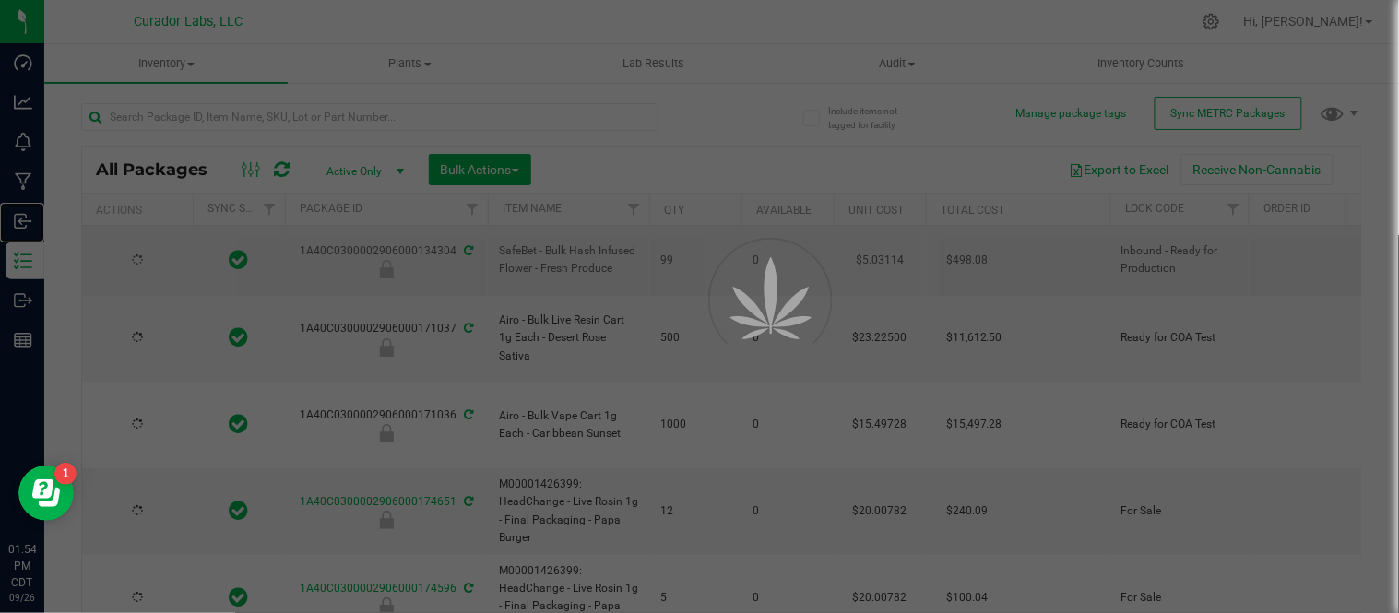
type input "[DATE]"
type input "2026-09-05"
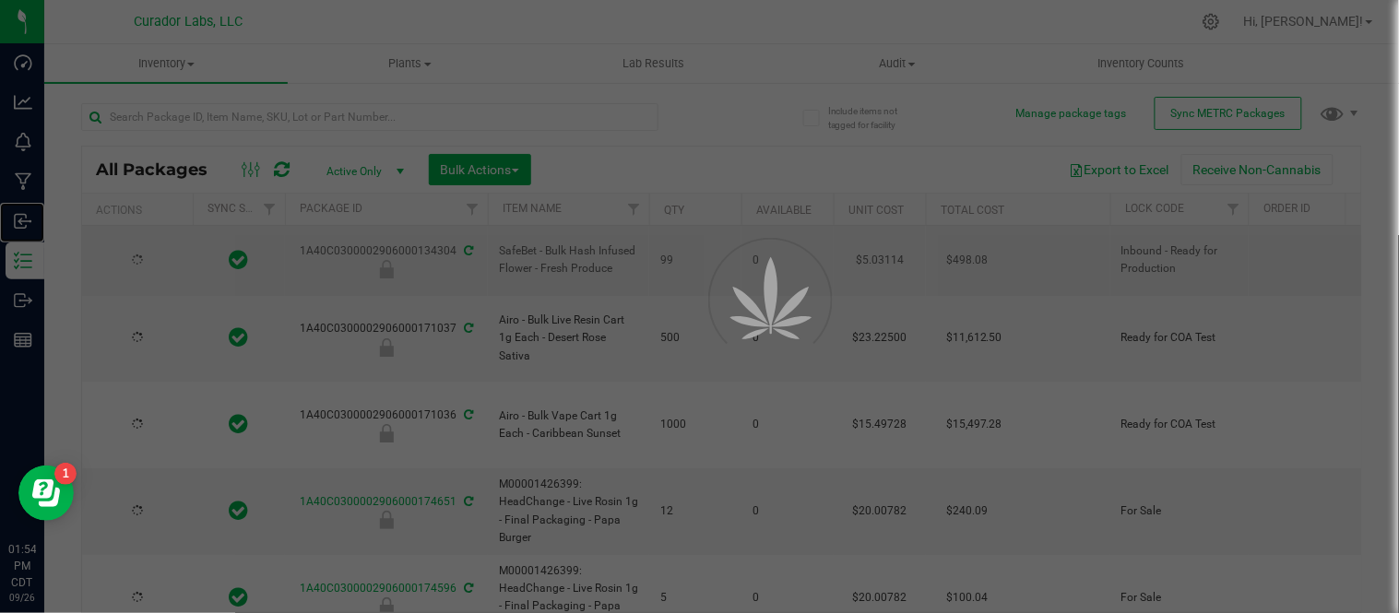
type input "2026-09-05"
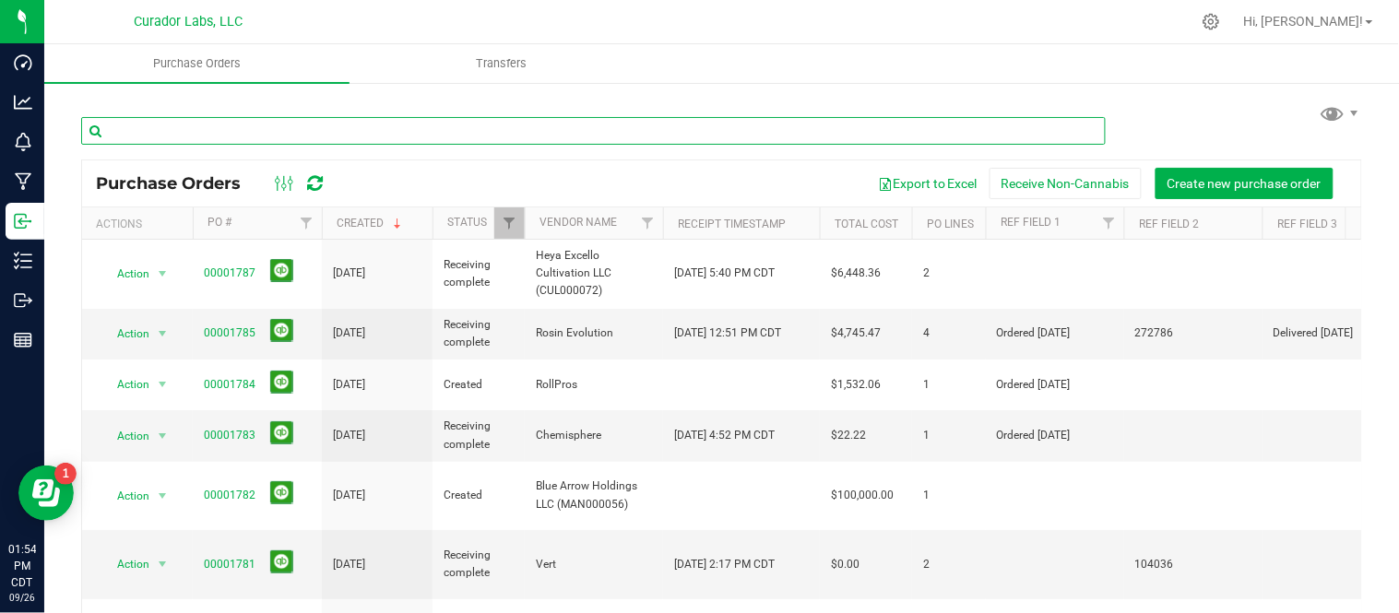
click at [290, 117] on input "text" at bounding box center [593, 131] width 1025 height 28
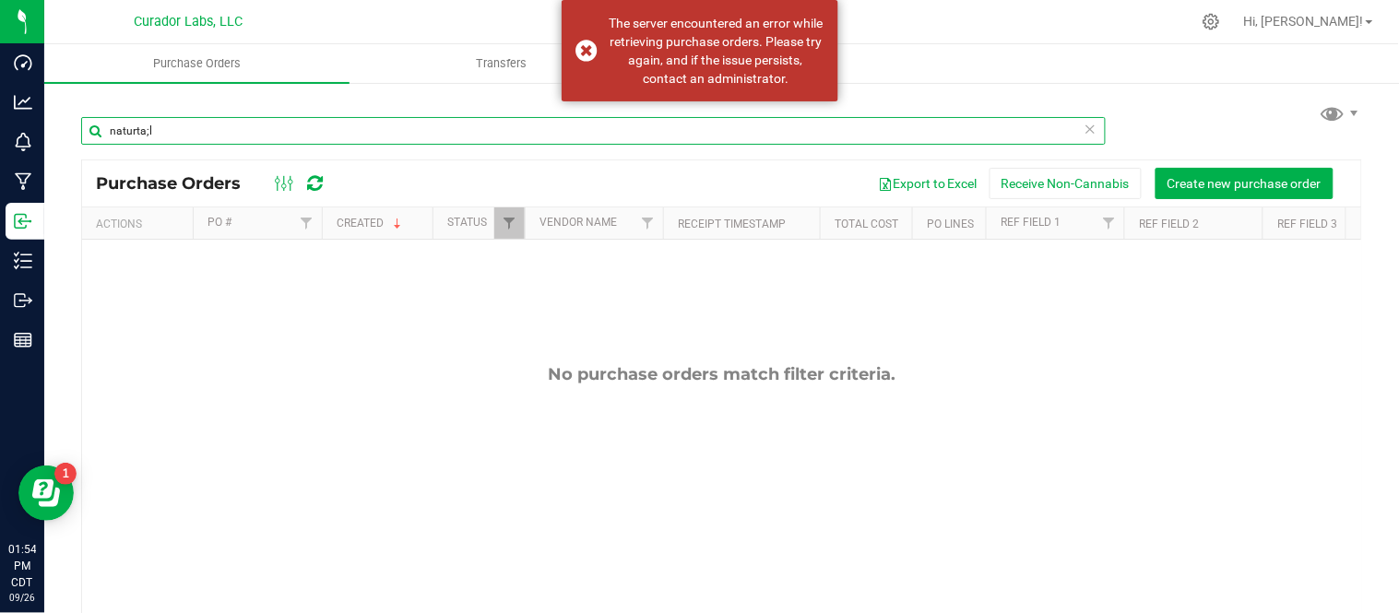
click at [292, 133] on input "naturta;l" at bounding box center [593, 131] width 1025 height 28
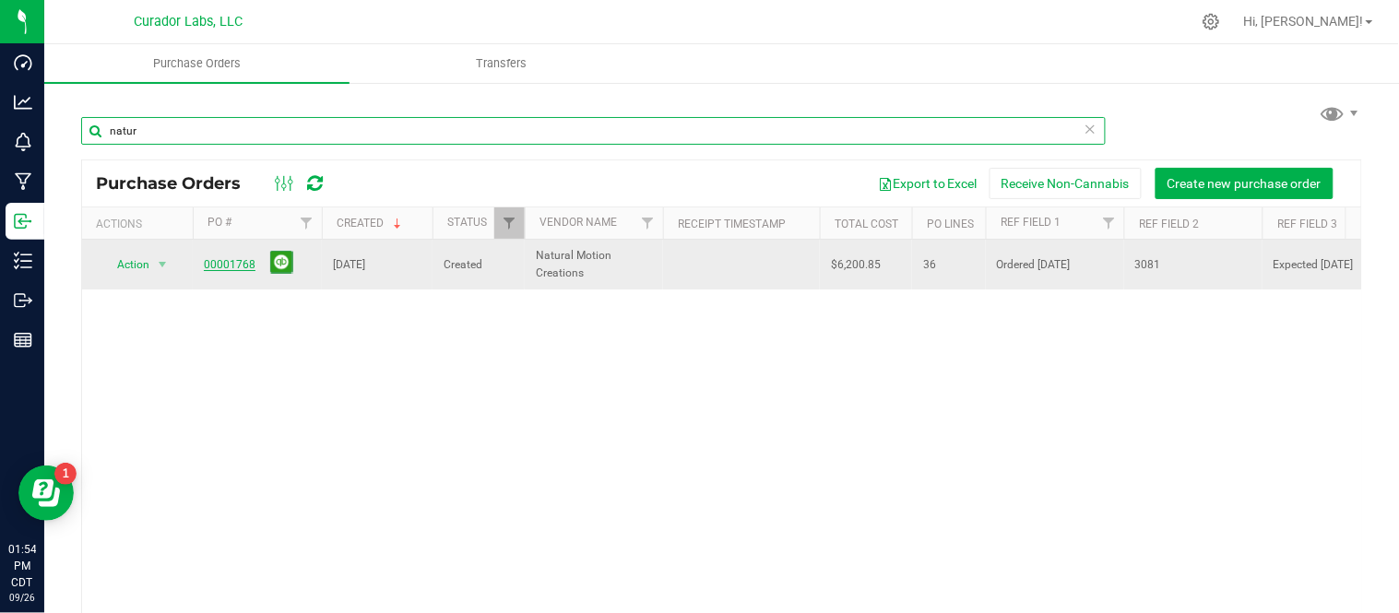
type input "natur"
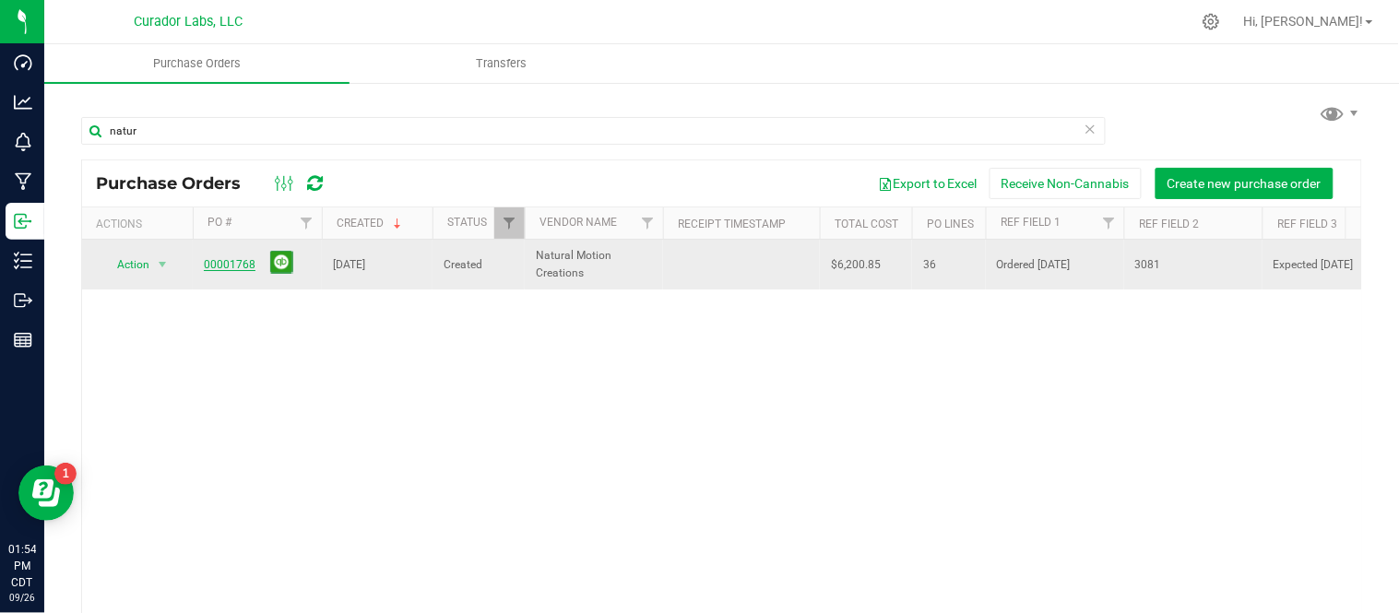
click at [226, 261] on link "00001768" at bounding box center [230, 264] width 52 height 13
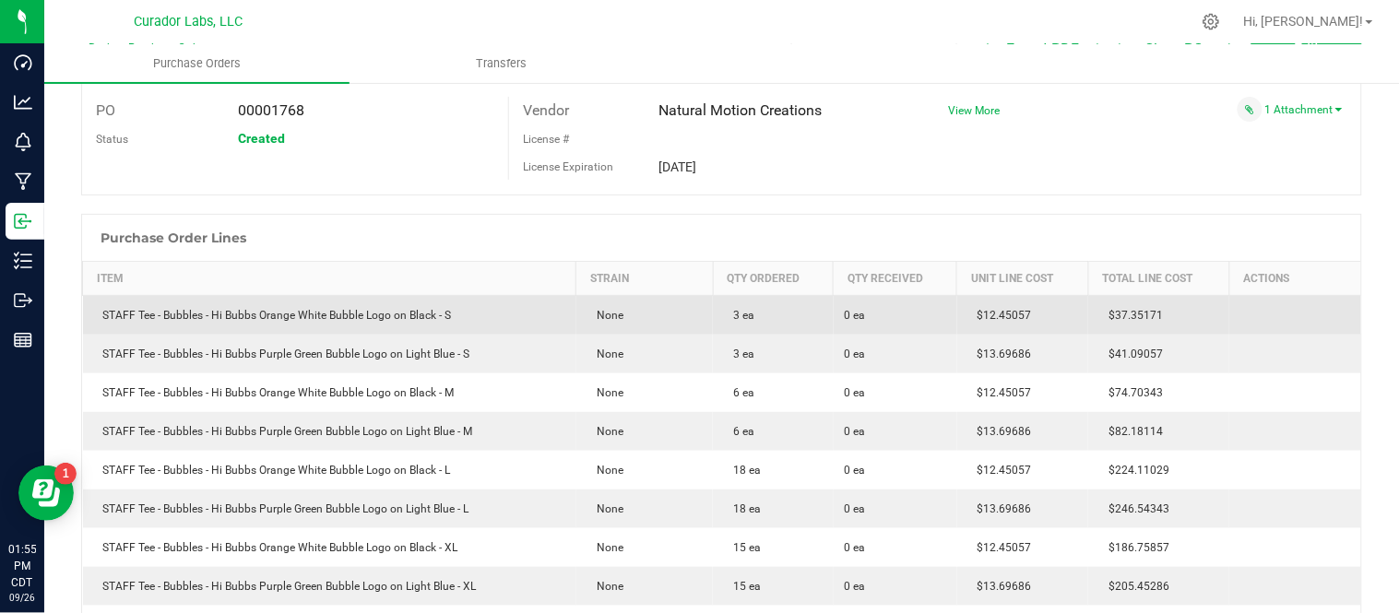
scroll to position [102, 0]
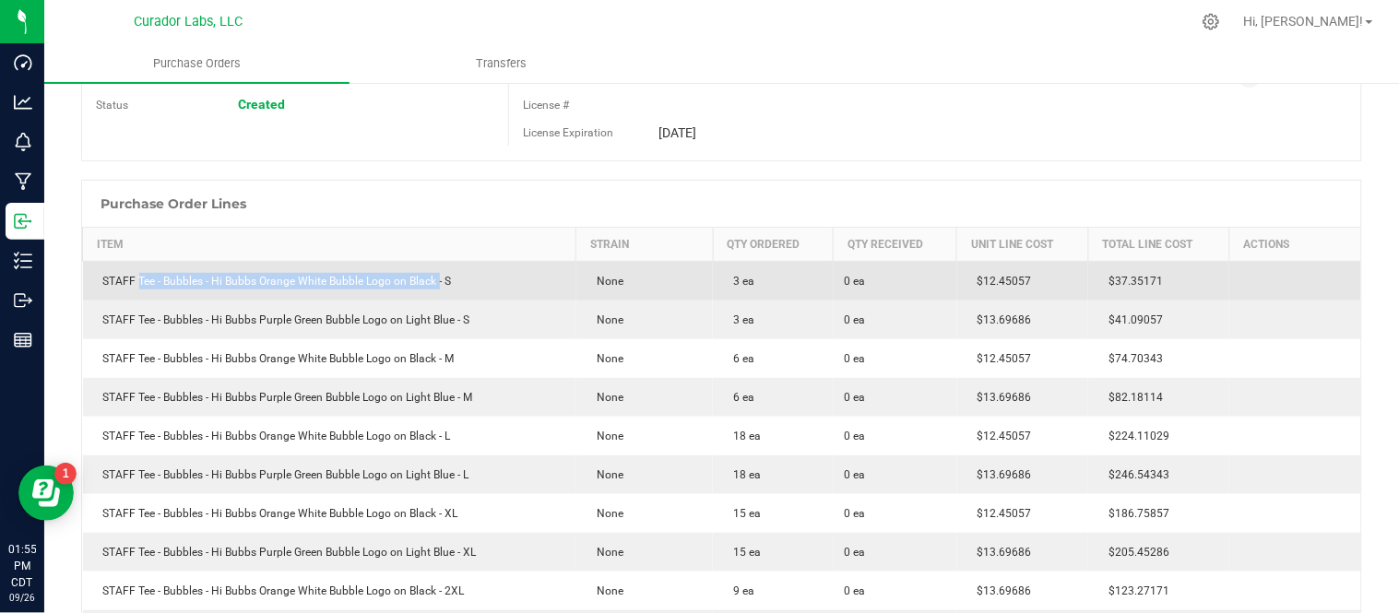
drag, startPoint x: 136, startPoint y: 280, endPoint x: 436, endPoint y: 286, distance: 299.8
click at [436, 286] on div "STAFF Tee - Bubbles - Hi Bubbs Orange White Bubble Logo on Black - S" at bounding box center [329, 281] width 471 height 17
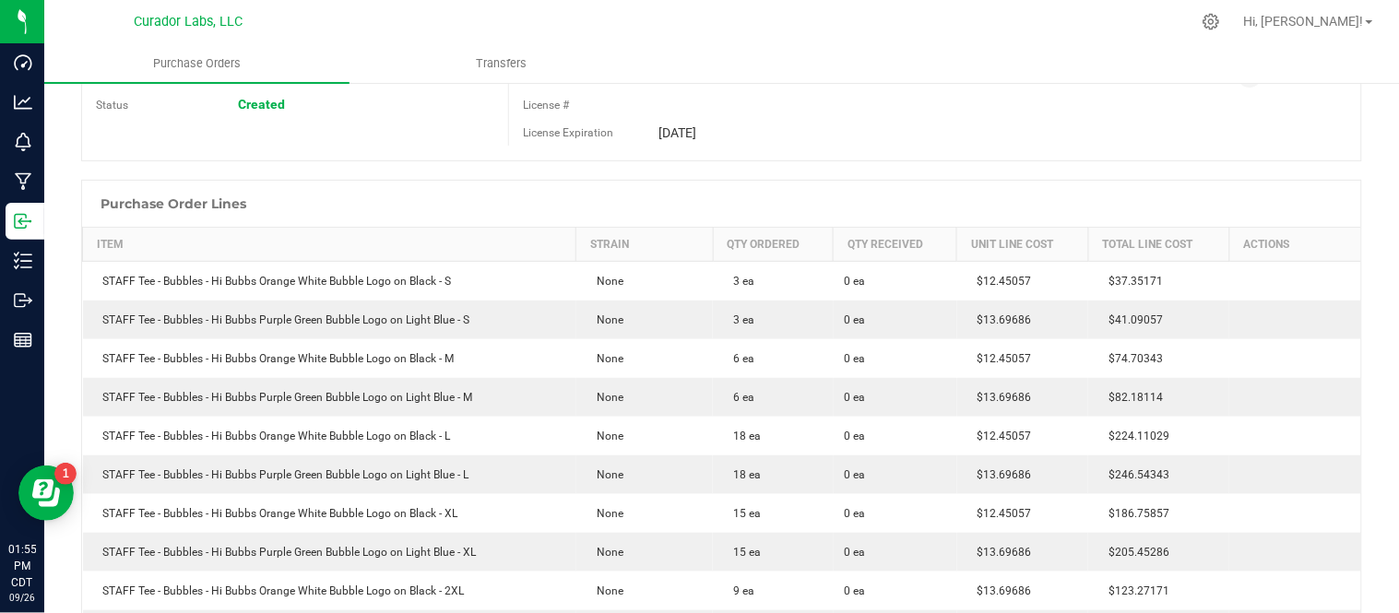
click at [416, 166] on div at bounding box center [721, 170] width 1281 height 18
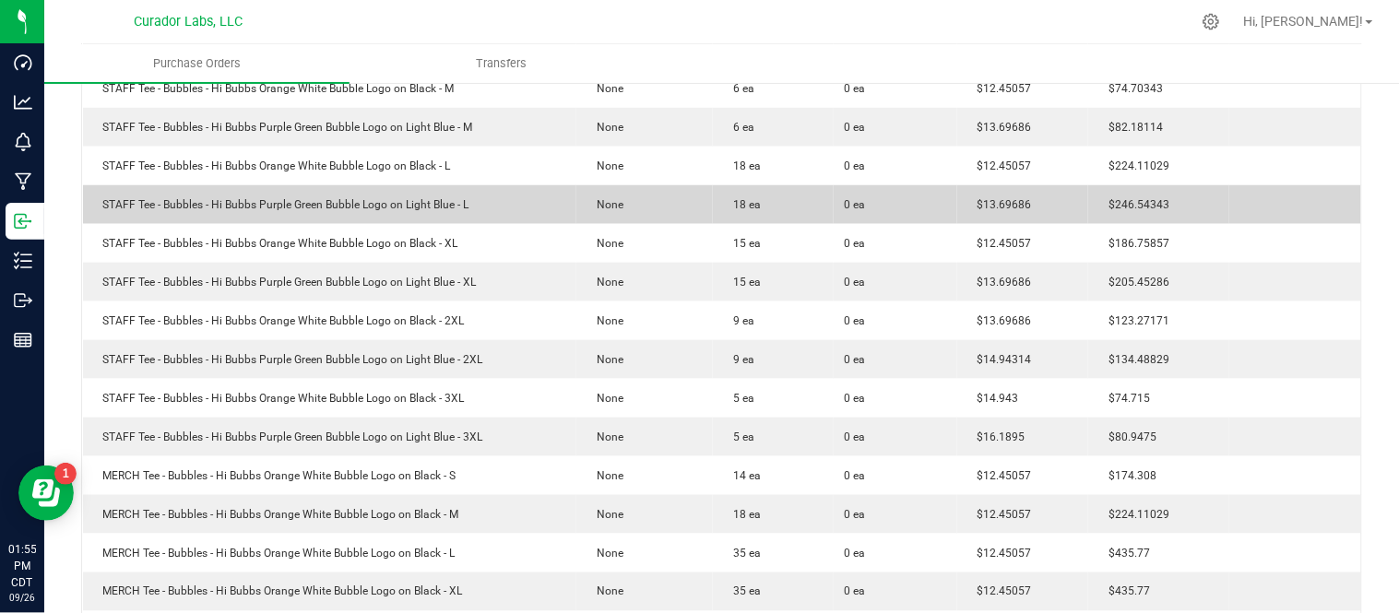
scroll to position [409, 0]
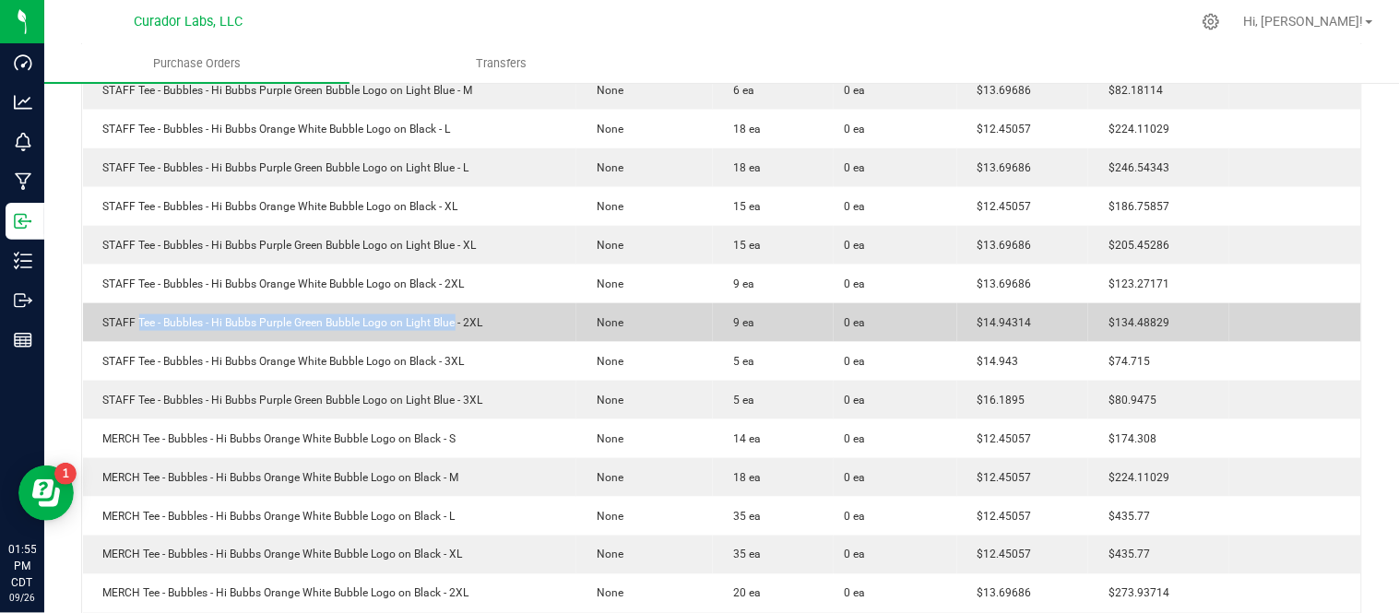
drag, startPoint x: 139, startPoint y: 324, endPoint x: 454, endPoint y: 329, distance: 314.5
click at [454, 329] on div "STAFF Tee - Bubbles - Hi Bubbs Purple Green Bubble Logo on Light Blue - 2XL" at bounding box center [329, 322] width 471 height 17
copy div "Tee - Bubbles - Hi Bubbs Purple Green Bubble Logo on Light Blue"
